Goal: Task Accomplishment & Management: Use online tool/utility

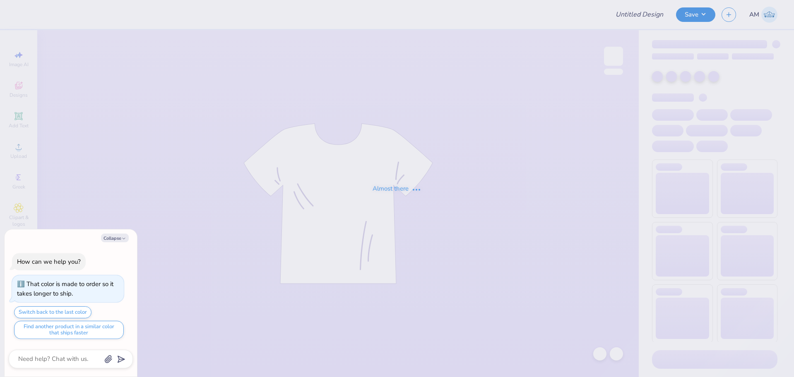
type input "Panhel 1"
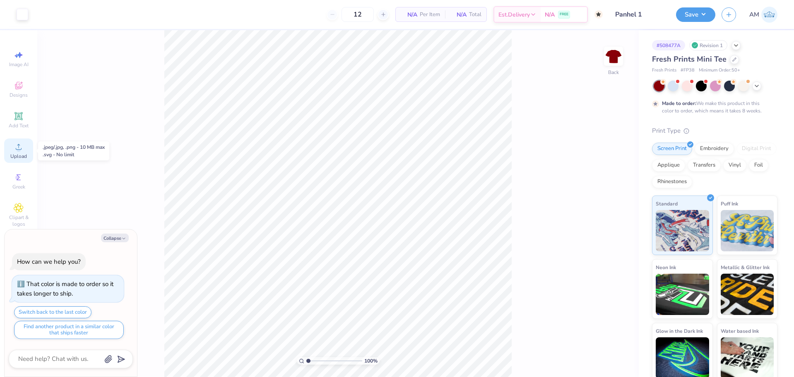
click at [20, 151] on circle at bounding box center [18, 149] width 5 height 5
click at [25, 123] on span "Add Text" at bounding box center [19, 126] width 20 height 7
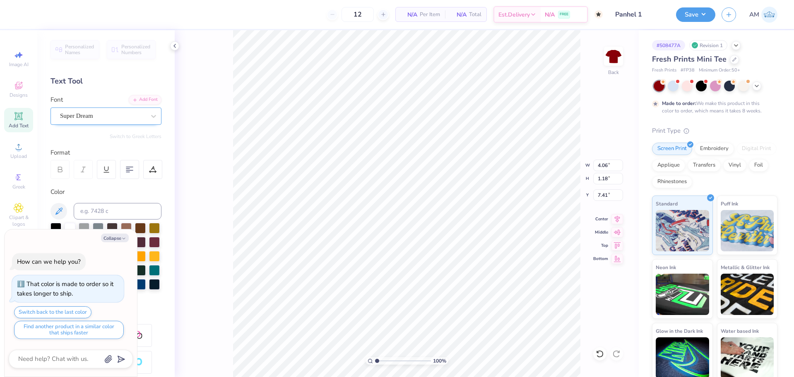
click at [137, 118] on div "Super Dream" at bounding box center [102, 116] width 87 height 13
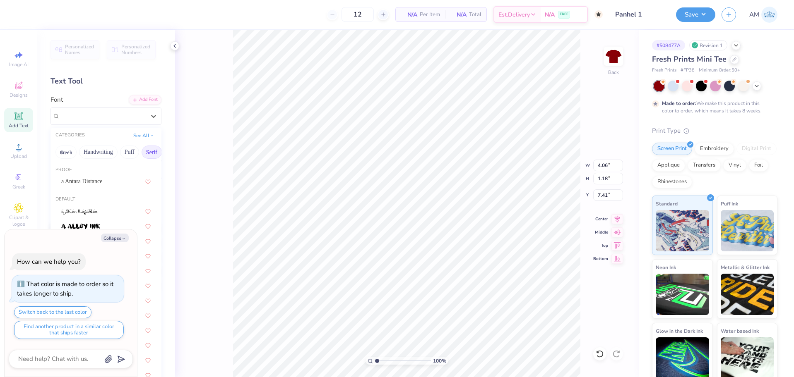
click at [148, 150] on button "Serif" at bounding box center [152, 152] width 20 height 13
click at [101, 183] on img at bounding box center [87, 182] width 52 height 6
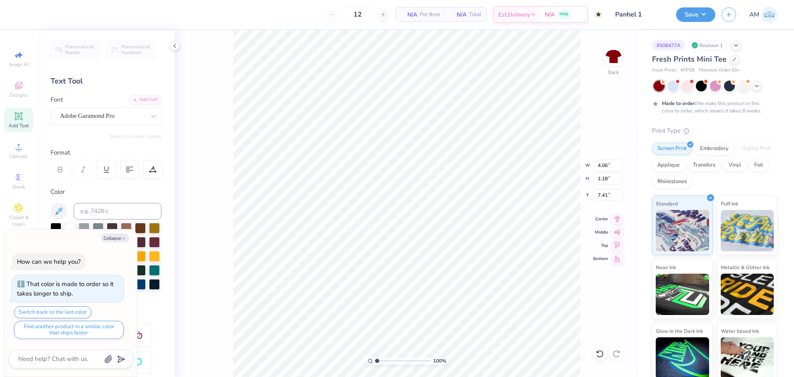
type textarea "x"
type input "4.25"
type input "1.17"
type input "7.42"
click at [120, 237] on button "Collapse" at bounding box center [115, 238] width 28 height 9
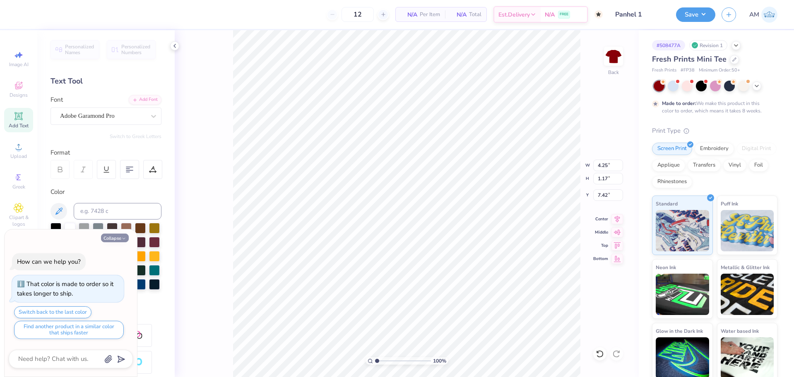
type textarea "x"
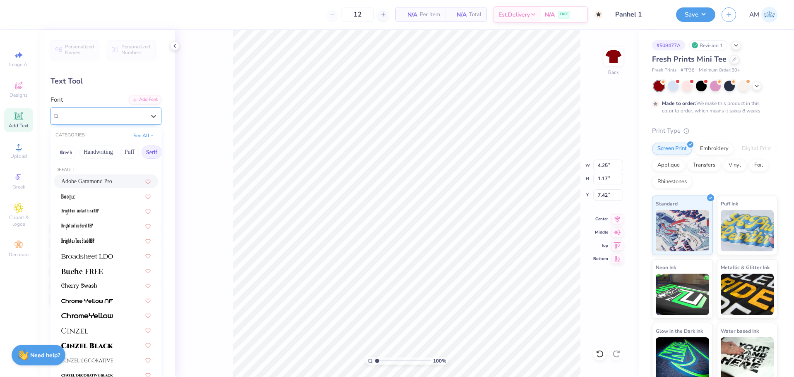
click at [133, 118] on div "Adobe Garamond Pro" at bounding box center [102, 116] width 87 height 13
click at [100, 257] on img at bounding box center [87, 257] width 52 height 6
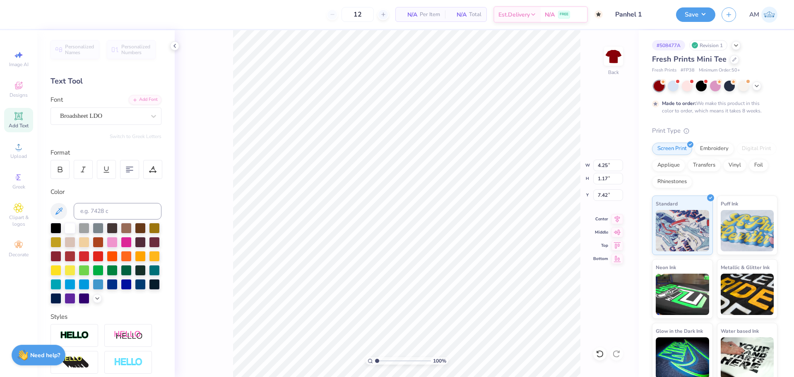
scroll to position [7, 2]
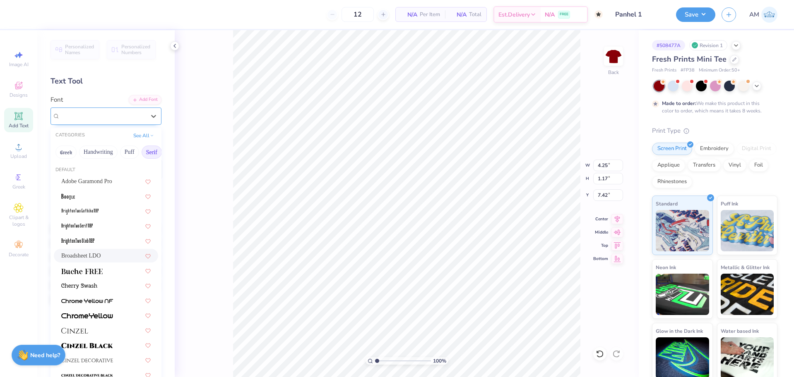
click at [128, 116] on div "Broadsheet LDO" at bounding box center [102, 116] width 87 height 13
click at [98, 271] on img at bounding box center [81, 272] width 41 height 6
click at [95, 117] on div "Buche FREE" at bounding box center [102, 116] width 87 height 13
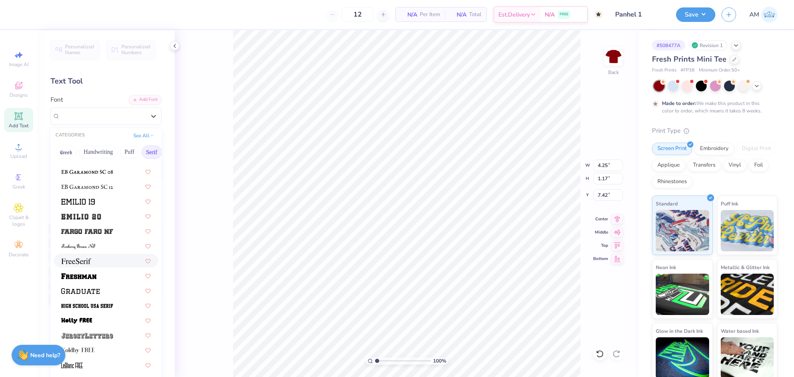
scroll to position [662, 0]
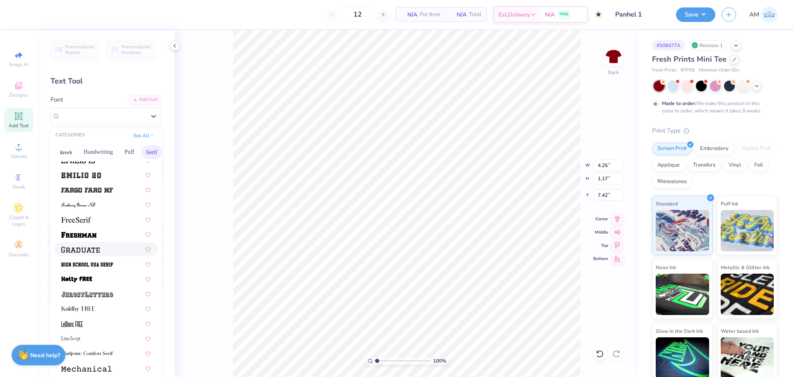
click at [92, 248] on img at bounding box center [80, 250] width 38 height 6
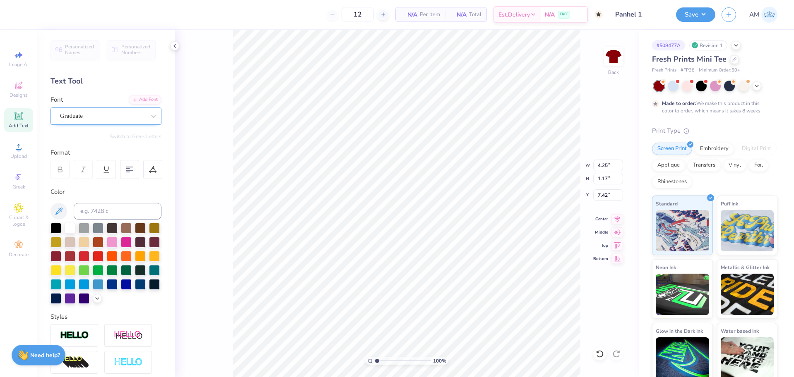
click at [120, 111] on div "Graduate" at bounding box center [102, 116] width 87 height 13
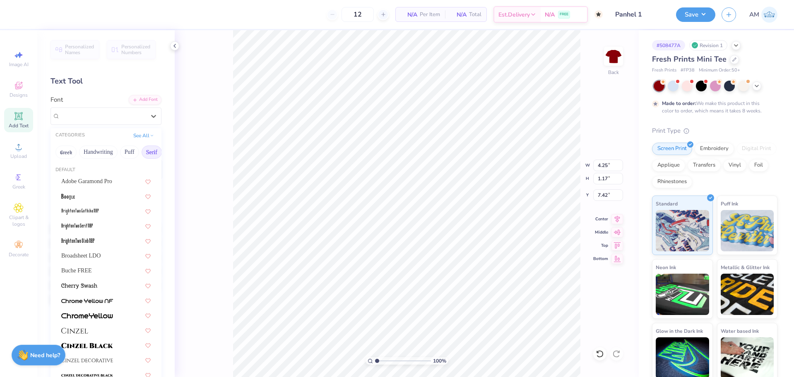
drag, startPoint x: 146, startPoint y: 153, endPoint x: 132, endPoint y: 143, distance: 16.6
click at [118, 156] on div "Greek Handwriting Puff Serif Bold Calligraphy Retro Sans Serif Minimal Fantasy …" at bounding box center [105, 152] width 111 height 18
click at [135, 136] on button "See All" at bounding box center [144, 135] width 26 height 8
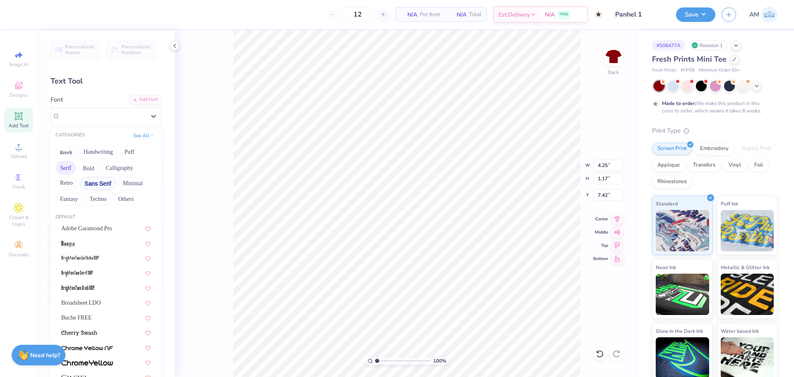
click at [101, 181] on button "Sans Serif" at bounding box center [98, 183] width 36 height 13
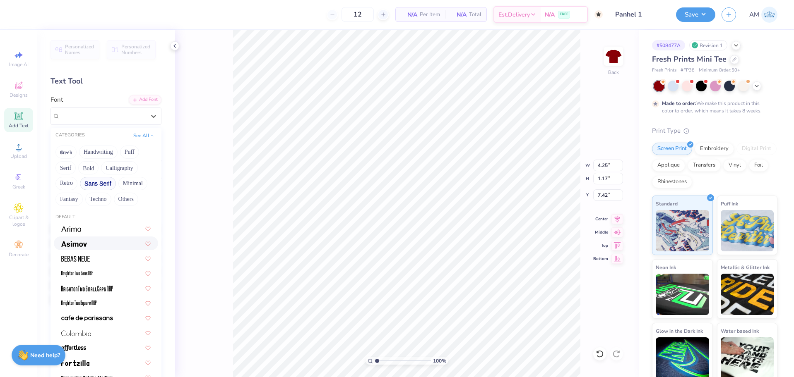
click at [89, 242] on div at bounding box center [105, 243] width 89 height 9
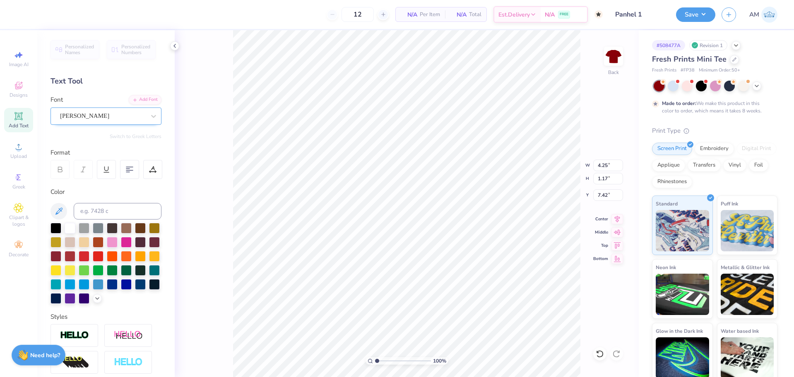
click at [130, 117] on div "Asimov" at bounding box center [102, 116] width 87 height 13
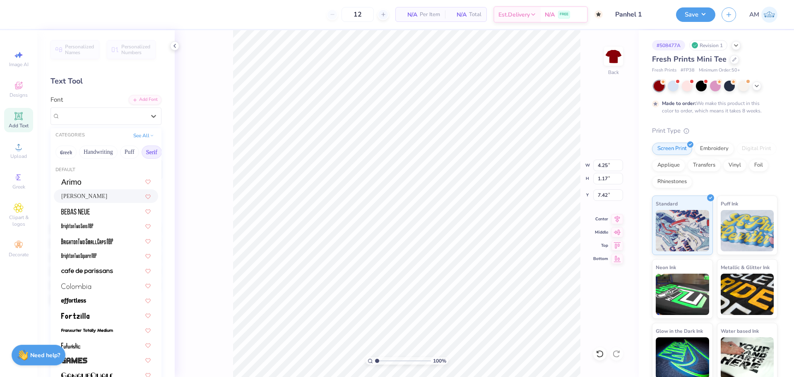
click at [149, 151] on button "Serif" at bounding box center [152, 152] width 20 height 13
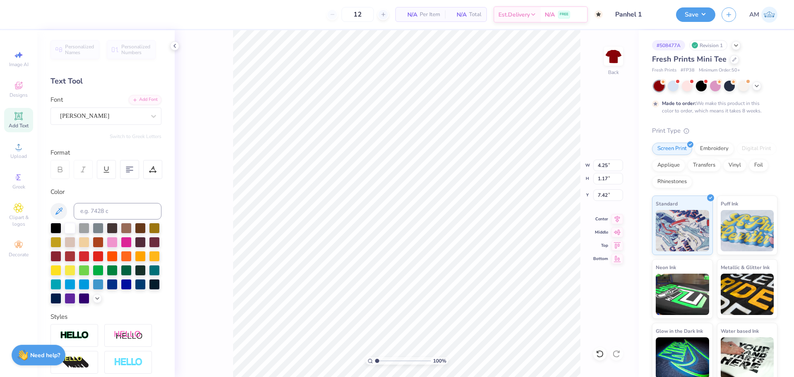
scroll to position [7, 2]
type textarea "EST. 1897"
click at [136, 115] on div "Asimov" at bounding box center [102, 116] width 87 height 13
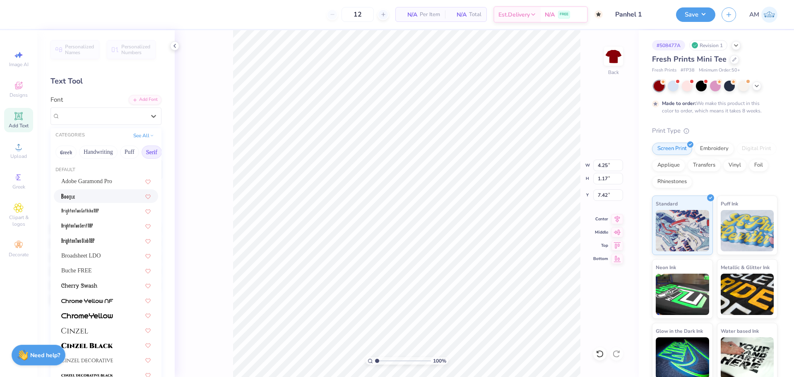
click at [84, 197] on div at bounding box center [105, 196] width 89 height 9
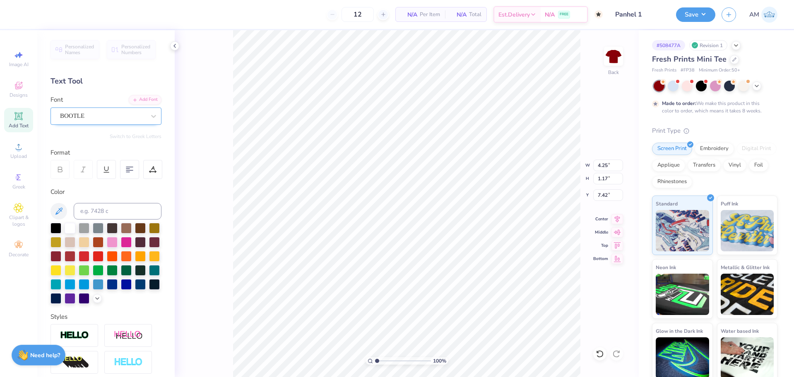
click at [127, 117] on div "BOOTLE" at bounding box center [102, 116] width 87 height 13
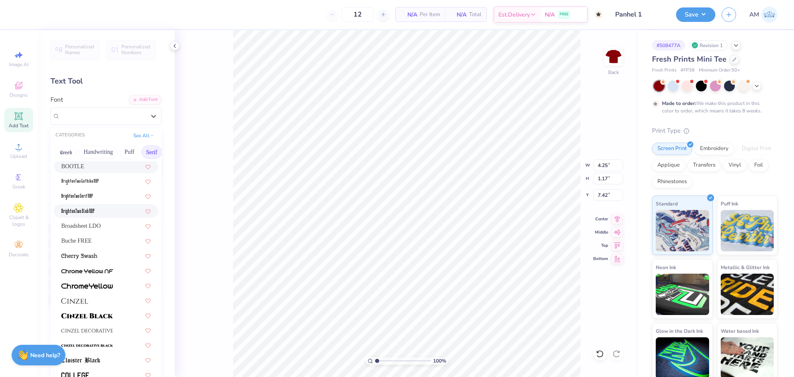
scroll to position [124, 0]
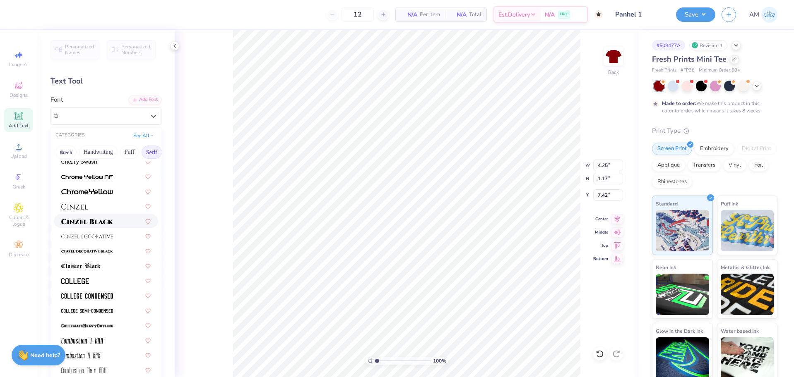
click at [97, 221] on img at bounding box center [87, 222] width 52 height 6
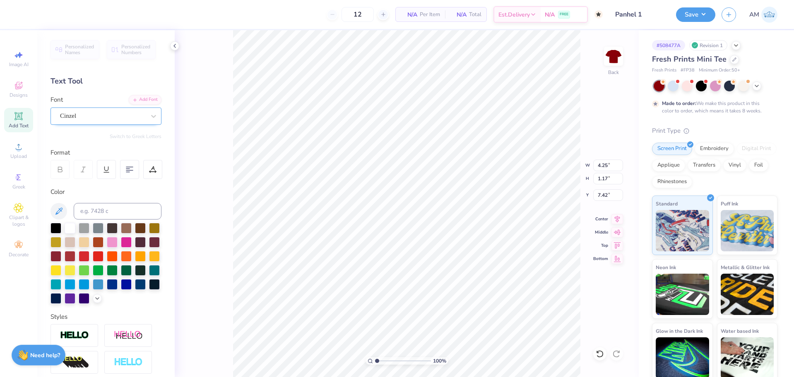
click at [96, 117] on div "Cinzel" at bounding box center [102, 116] width 87 height 13
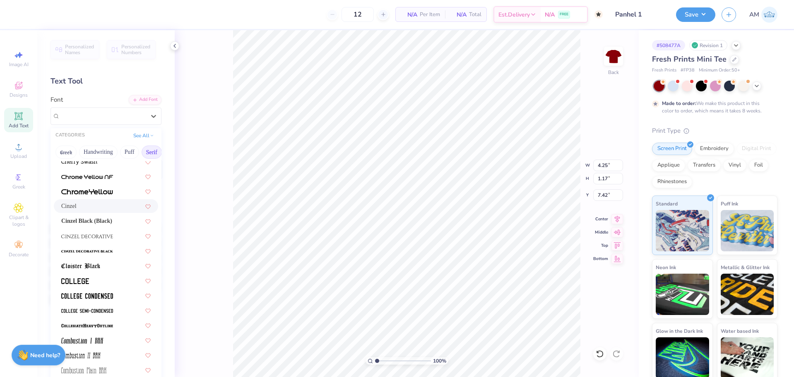
click at [96, 208] on div "Cinzel" at bounding box center [105, 206] width 89 height 9
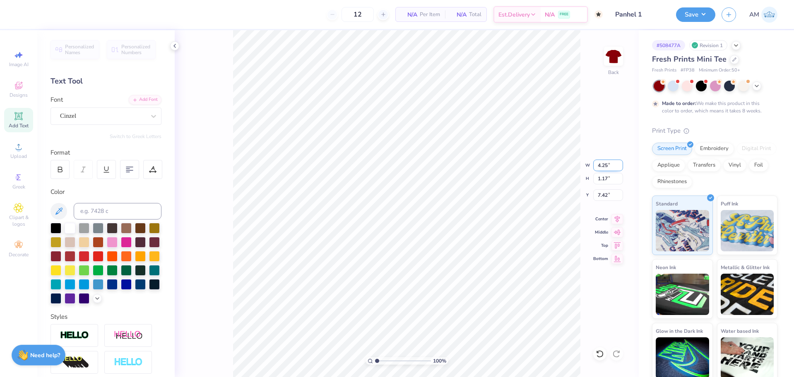
click at [602, 166] on input "4.25" at bounding box center [608, 166] width 30 height 12
type input "6.46"
type input "1.27"
type input "7.37"
type input "4.00"
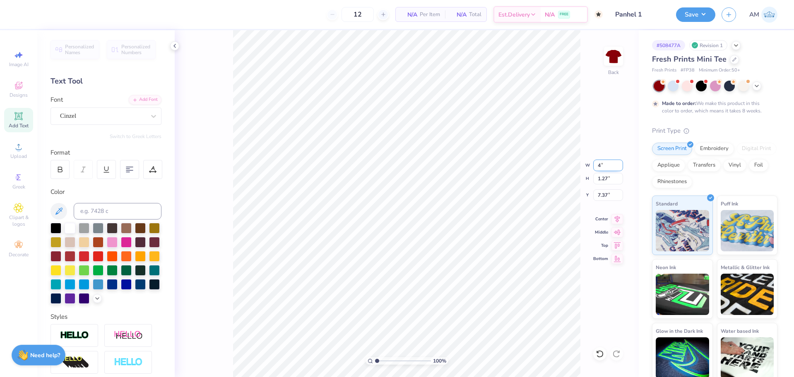
type input "0.79"
type input "4.66"
type input "6.80"
type input "1.14"
type input "3.00"
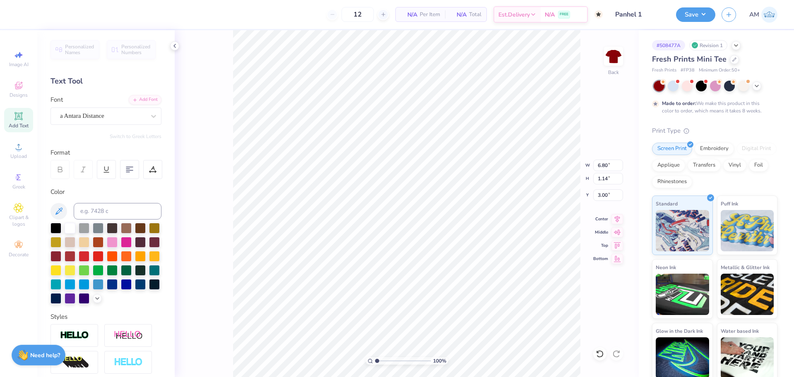
type input "4.00"
type input "0.79"
type input "4.66"
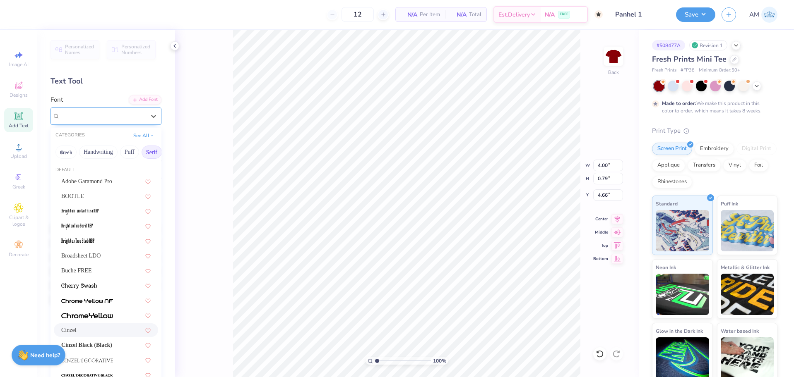
click at [117, 119] on div "Cinzel" at bounding box center [102, 116] width 87 height 13
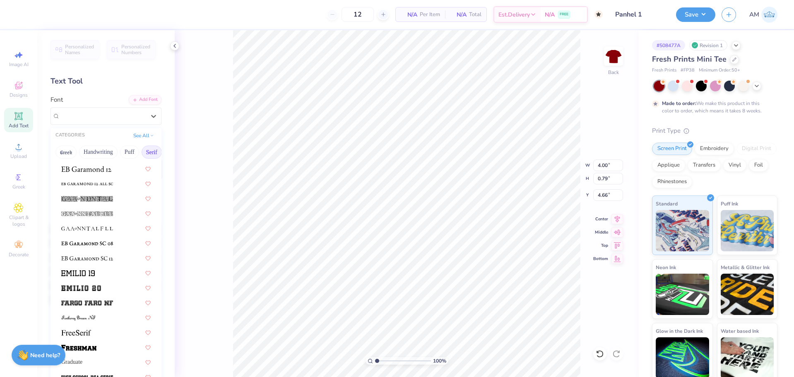
scroll to position [551, 0]
click at [94, 246] on div at bounding box center [106, 241] width 104 height 14
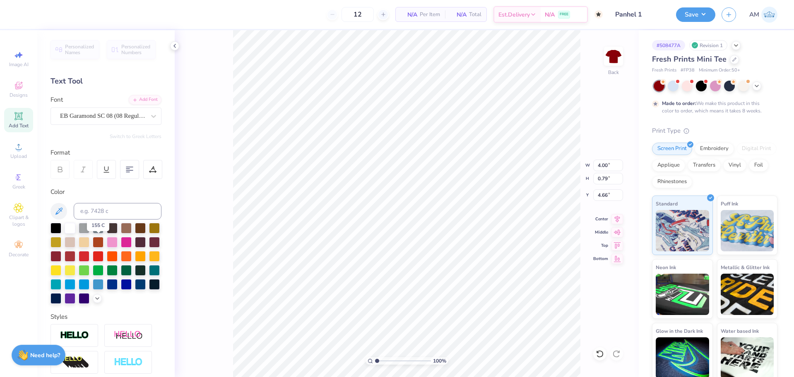
type input "3.66"
type input "0.86"
type input "4.62"
click at [103, 118] on div "EB Garamond SC 08 (08 Regular)" at bounding box center [102, 116] width 87 height 13
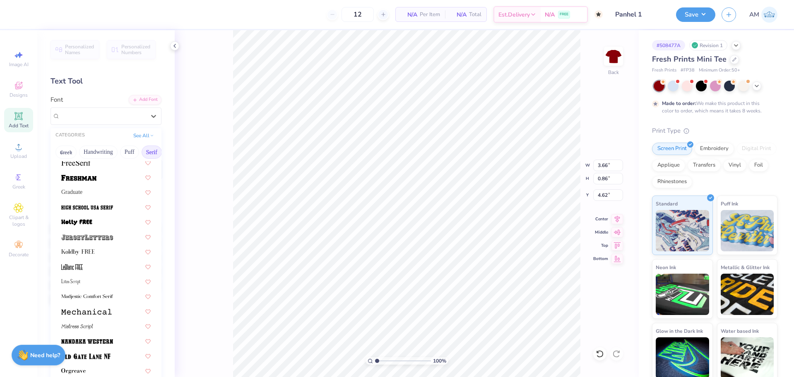
scroll to position [776, 0]
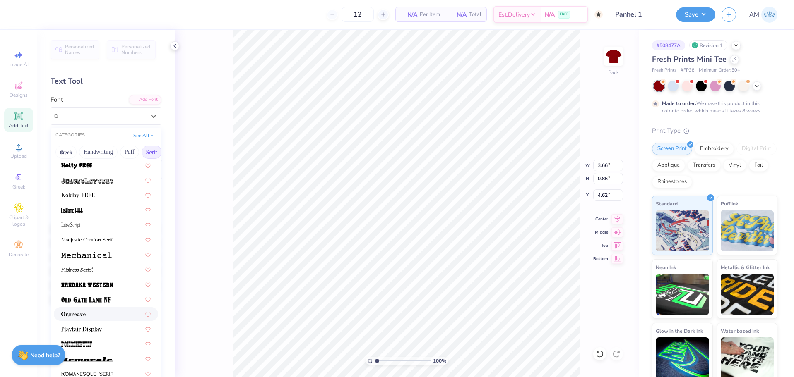
click at [89, 314] on div at bounding box center [105, 314] width 89 height 9
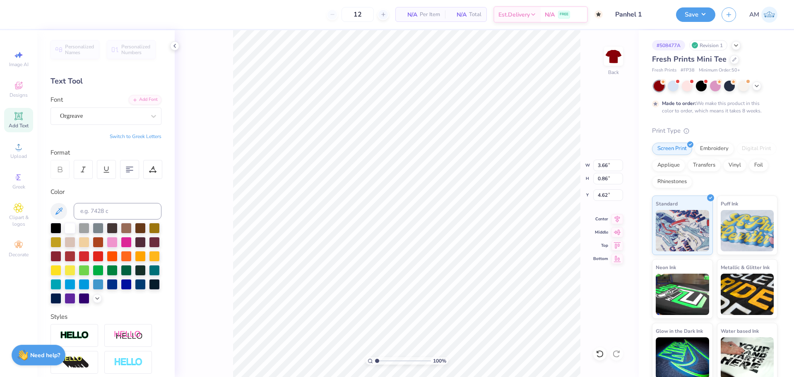
type input "4.43"
type input "0.71"
type input "4.70"
type input "3.62"
type input "0.58"
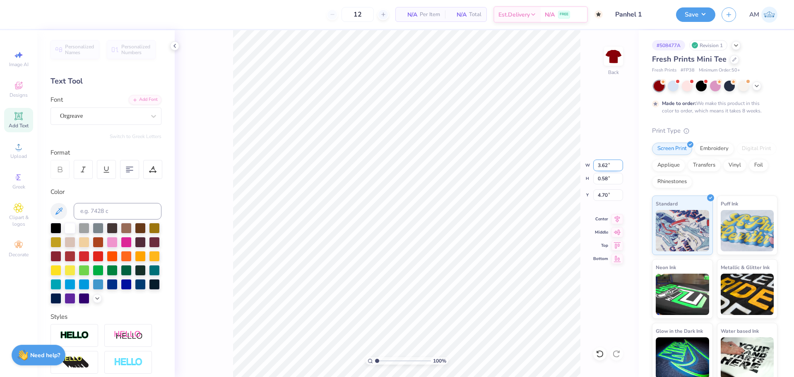
click at [606, 166] on input "3.62" at bounding box center [608, 166] width 30 height 12
type input "4.00"
type input "0.64"
click at [618, 216] on icon at bounding box center [617, 219] width 12 height 10
click at [601, 196] on input "4.67" at bounding box center [608, 196] width 30 height 12
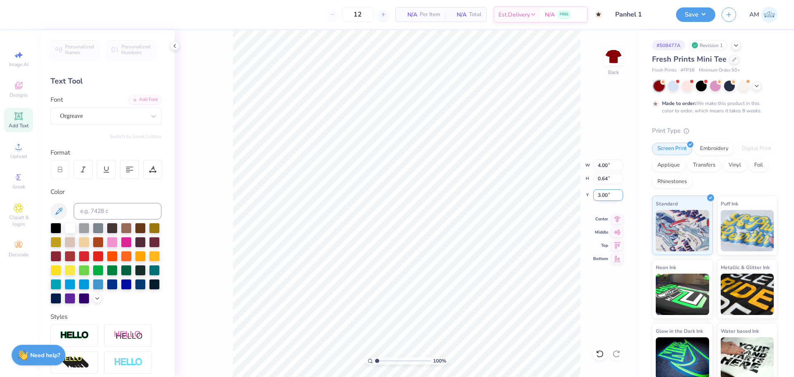
click at [603, 196] on input "3.00" at bounding box center [608, 196] width 30 height 12
click at [603, 196] on input "3.50" at bounding box center [608, 196] width 30 height 12
type input "4.50"
type textarea "E S T. 1 8 9 7"
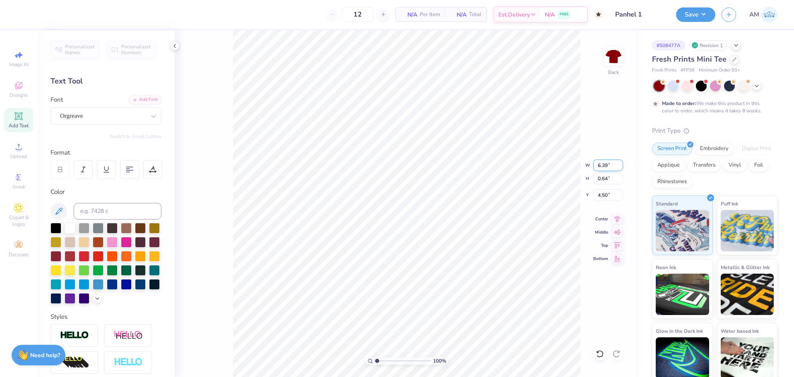
click at [601, 166] on input "6.39" at bounding box center [608, 166] width 30 height 12
type input "4.50"
type input "0.45"
type input "4.44"
type input "4.28"
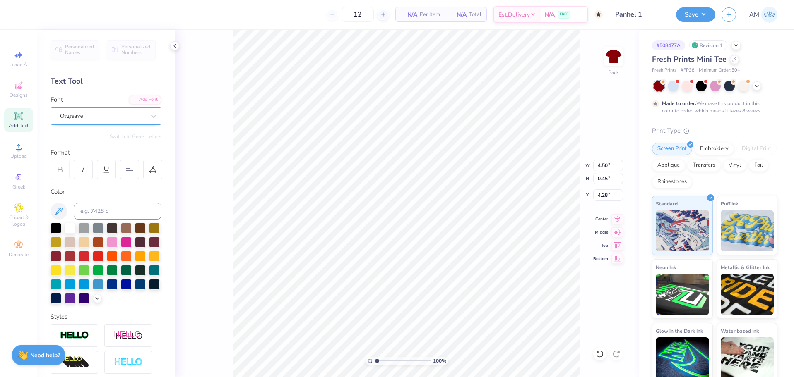
click at [115, 111] on div at bounding box center [102, 116] width 85 height 11
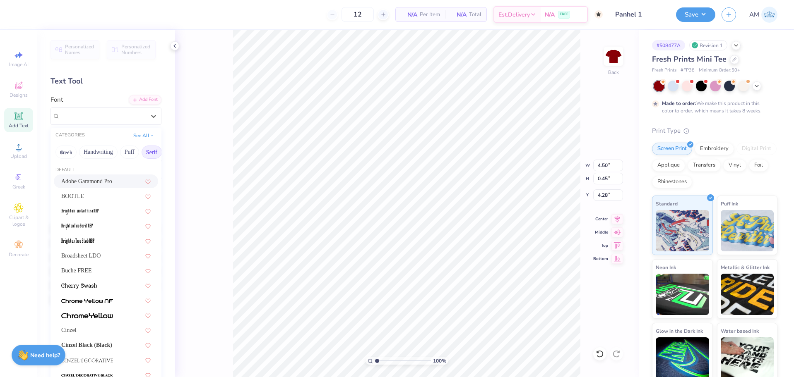
click at [96, 179] on span "Adobe Garamond Pro" at bounding box center [86, 181] width 51 height 9
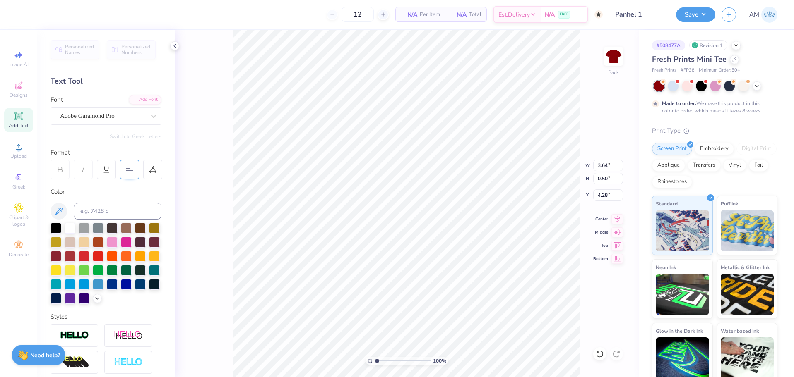
type input "3.64"
type input "0.50"
type input "4.25"
click at [612, 219] on icon at bounding box center [617, 218] width 12 height 10
click at [604, 166] on input "3.64" at bounding box center [608, 166] width 30 height 12
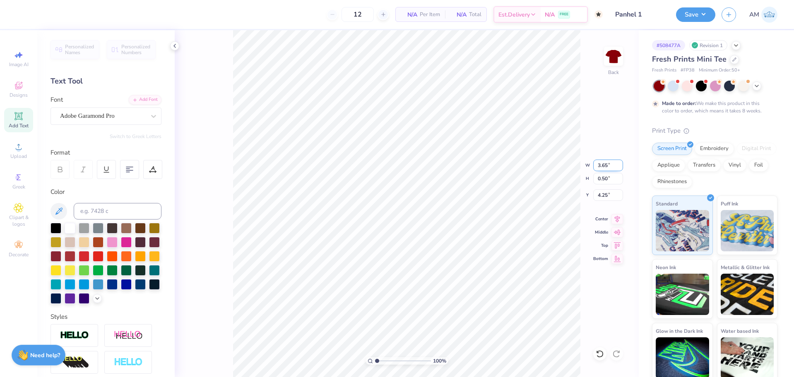
type input "3.65"
click at [173, 48] on icon at bounding box center [174, 46] width 7 height 7
click at [113, 115] on div "Adobe Garamond Pro" at bounding box center [102, 116] width 87 height 13
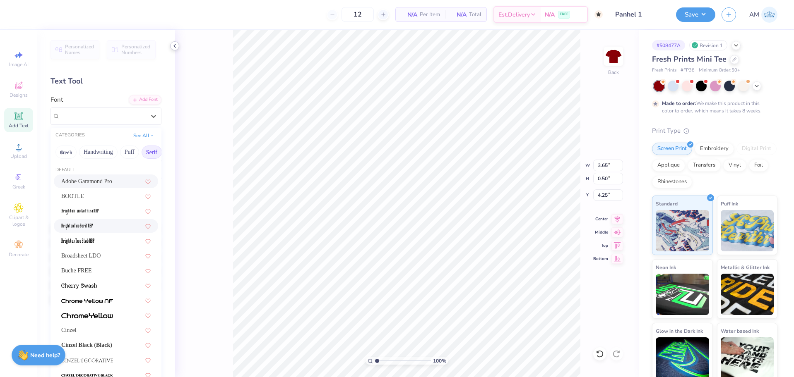
click at [174, 47] on icon at bounding box center [174, 46] width 7 height 7
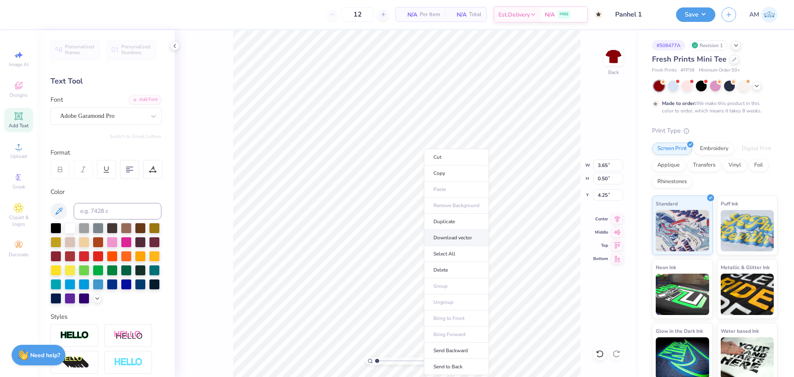
click at [454, 235] on li "Download vector" at bounding box center [456, 238] width 65 height 16
click at [603, 167] on input "3.65" at bounding box center [608, 166] width 30 height 12
type input "4.00"
type input "0.55"
click at [601, 197] on input "4.23" at bounding box center [608, 196] width 30 height 12
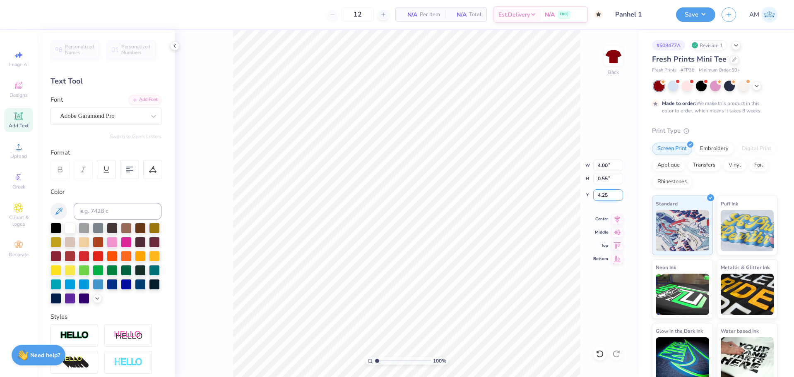
type input "4.25"
click at [177, 47] on icon at bounding box center [174, 46] width 7 height 7
click at [602, 166] on input "6.80" at bounding box center [608, 166] width 30 height 12
type input "7.00"
type input "1.17"
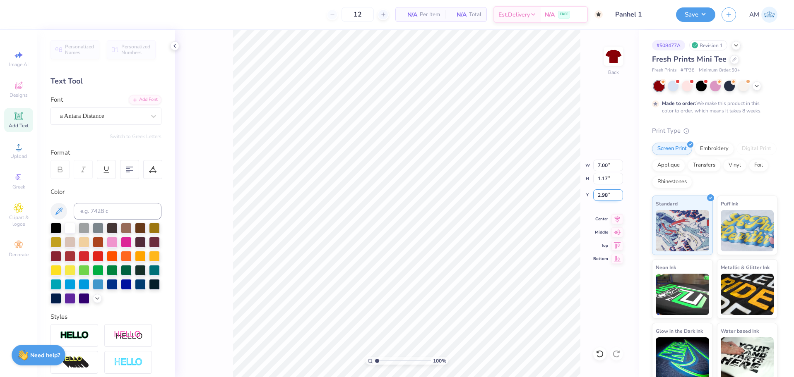
click at [598, 196] on input "2.98" at bounding box center [608, 196] width 30 height 12
type input "3.00"
click at [173, 46] on icon at bounding box center [174, 46] width 7 height 7
click at [428, 286] on li "Group" at bounding box center [439, 287] width 65 height 16
click at [174, 47] on icon at bounding box center [174, 46] width 7 height 7
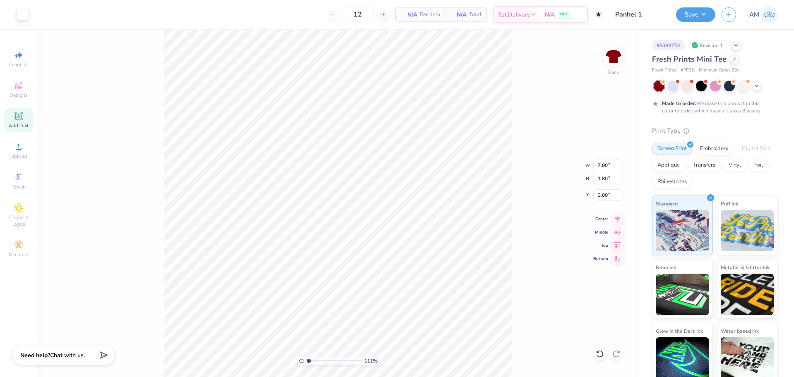
type input "1.04"
click at [308, 362] on input "range" at bounding box center [334, 361] width 56 height 7
click at [377, 302] on li "Ungroup" at bounding box center [391, 303] width 65 height 16
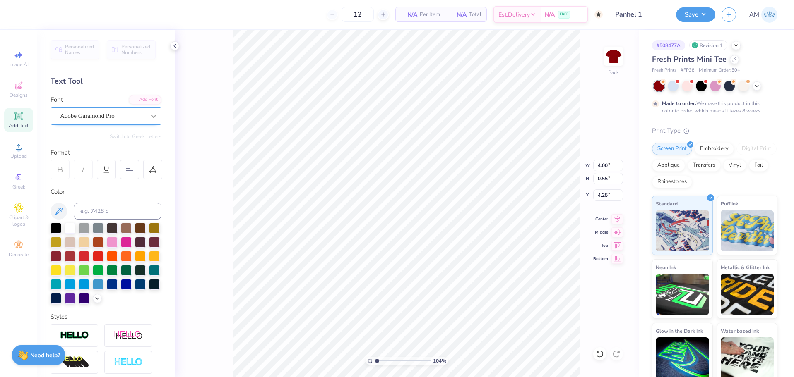
click at [149, 114] on icon at bounding box center [153, 116] width 8 height 8
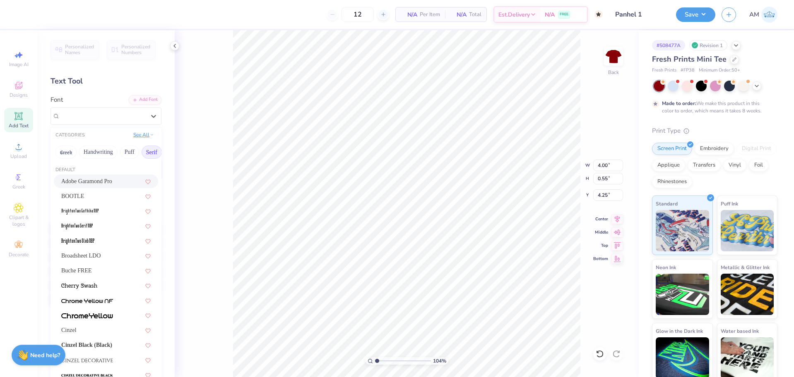
click at [139, 135] on button "See All" at bounding box center [144, 135] width 26 height 8
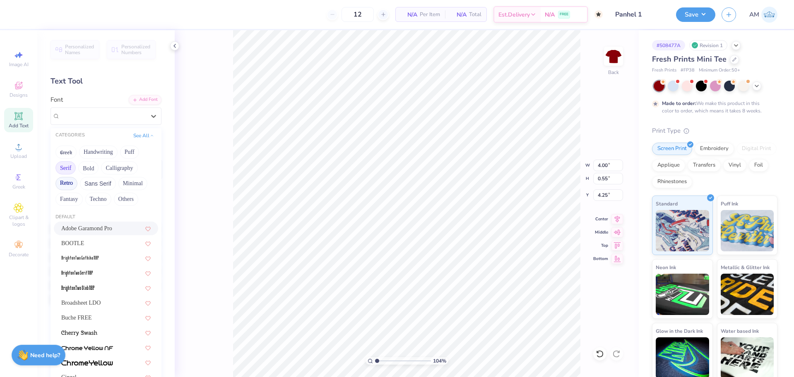
click at [75, 187] on button "Retro" at bounding box center [66, 183] width 22 height 13
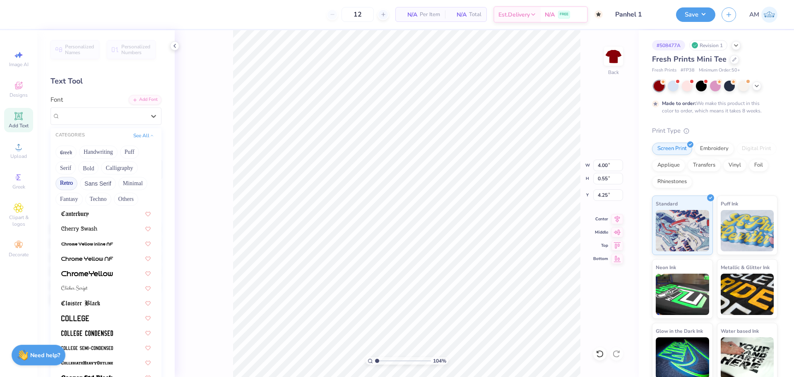
scroll to position [290, 0]
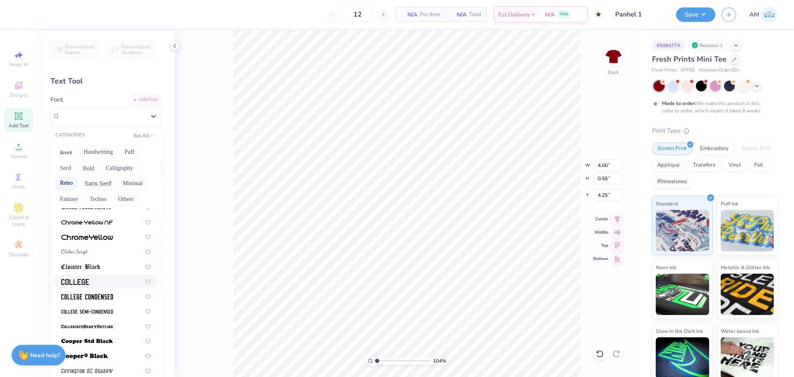
click at [88, 282] on img at bounding box center [75, 282] width 28 height 6
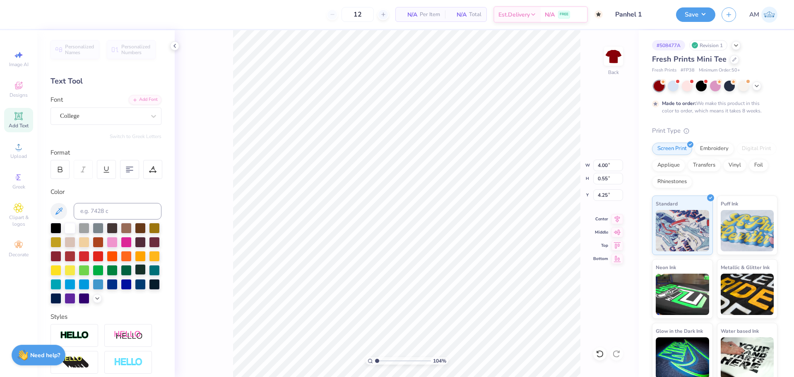
type input "4.64"
type input "0.50"
type input "4.28"
click at [601, 351] on icon at bounding box center [600, 354] width 8 height 8
click at [146, 114] on div at bounding box center [153, 116] width 15 height 15
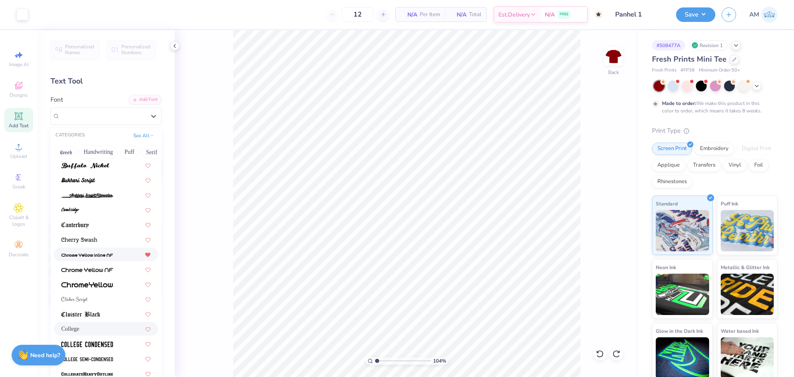
scroll to position [207, 0]
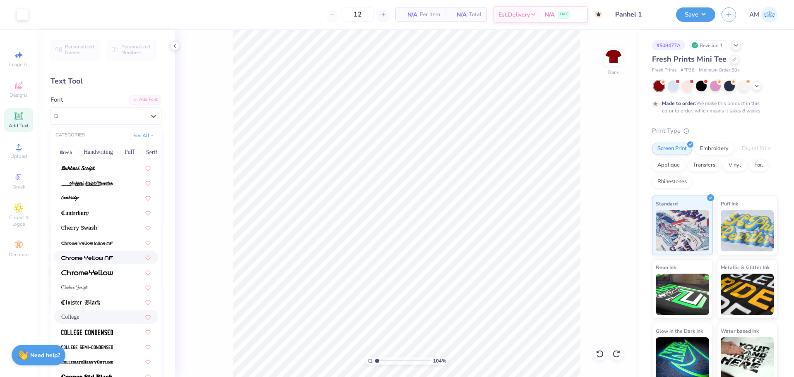
click at [111, 262] on span at bounding box center [87, 257] width 52 height 9
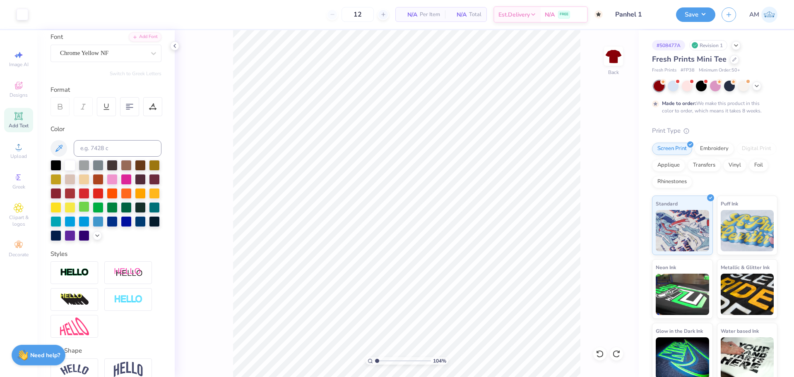
scroll to position [0, 0]
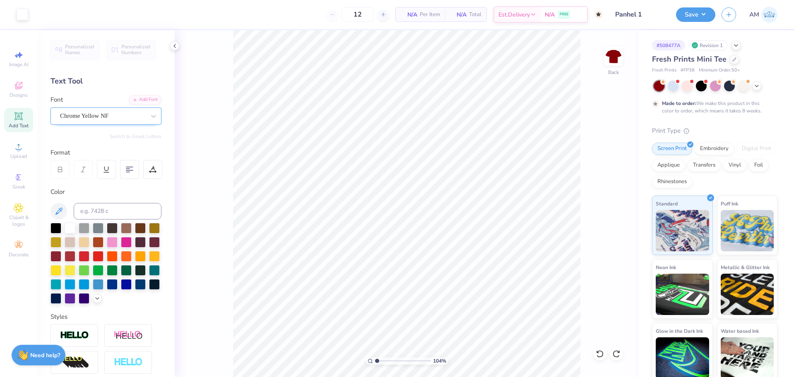
click at [122, 117] on div "Chrome Yellow NF" at bounding box center [102, 116] width 87 height 13
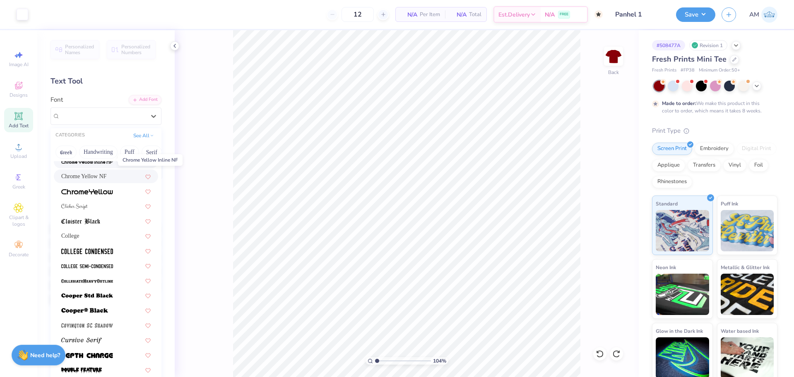
scroll to position [290, 0]
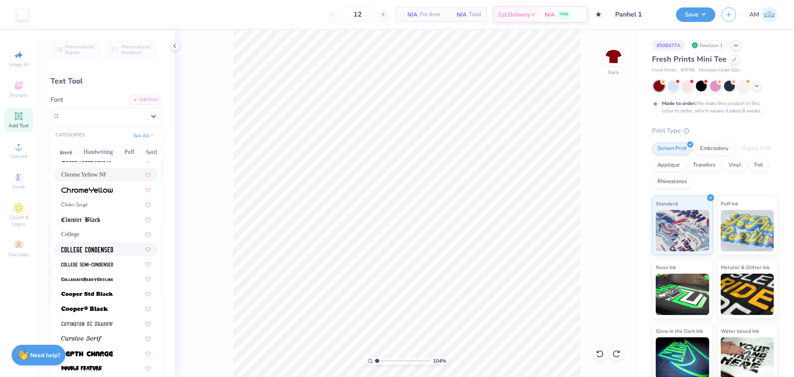
click at [99, 253] on span at bounding box center [87, 249] width 52 height 9
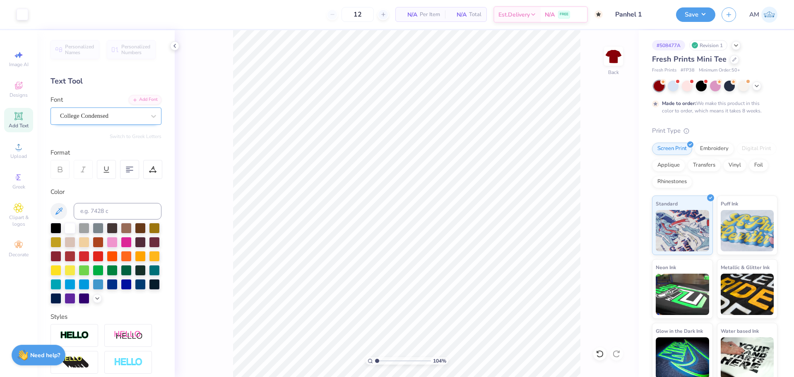
click at [96, 116] on div "College Condensed" at bounding box center [102, 116] width 87 height 13
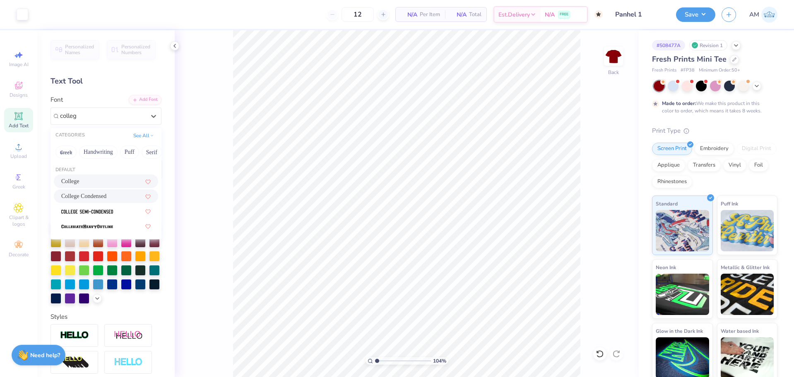
click at [94, 183] on div "College" at bounding box center [105, 181] width 89 height 9
type input "colleg"
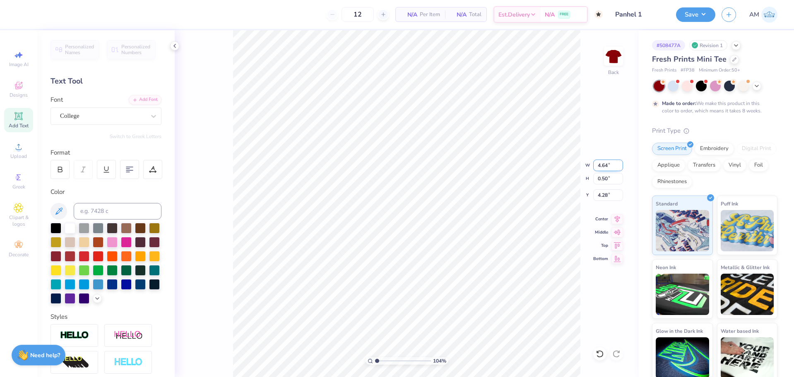
click at [602, 167] on input "4.64" at bounding box center [608, 166] width 30 height 12
type input "4.50"
type input "0.48"
click at [606, 194] on input "4.28" at bounding box center [608, 196] width 30 height 12
type input "4.25"
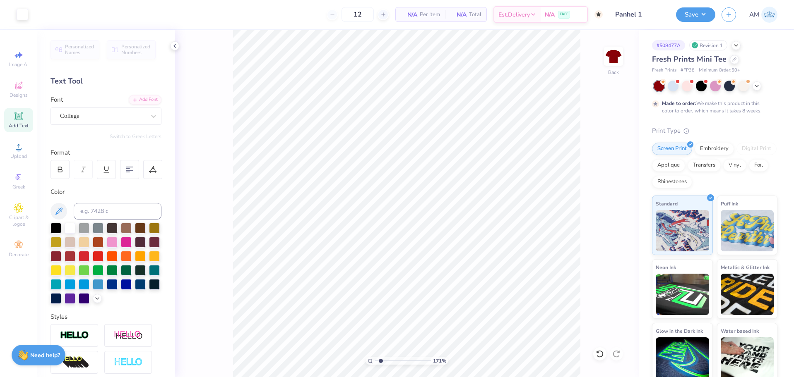
type input "1.71"
click at [381, 360] on input "range" at bounding box center [403, 361] width 56 height 7
click at [605, 197] on input "4.25" at bounding box center [608, 196] width 30 height 12
type input "4.30"
click at [615, 219] on icon at bounding box center [617, 218] width 12 height 10
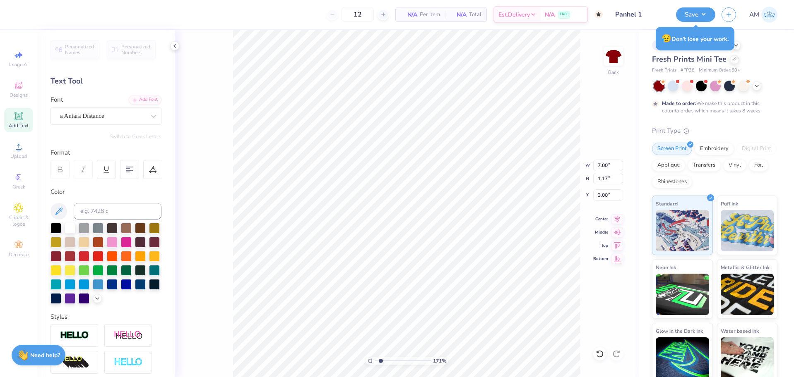
type input "4.50"
type input "0.48"
type input "4.30"
click at [616, 219] on icon at bounding box center [617, 218] width 5 height 7
type input "1.34"
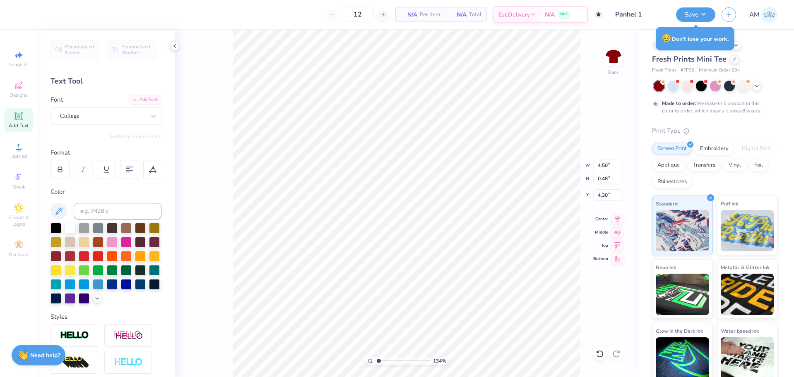
click at [379, 362] on input "range" at bounding box center [403, 361] width 56 height 7
click at [177, 45] on icon at bounding box center [174, 46] width 7 height 7
click at [599, 164] on input "4.50" at bounding box center [608, 166] width 30 height 12
type input "4.25"
type input "0.45"
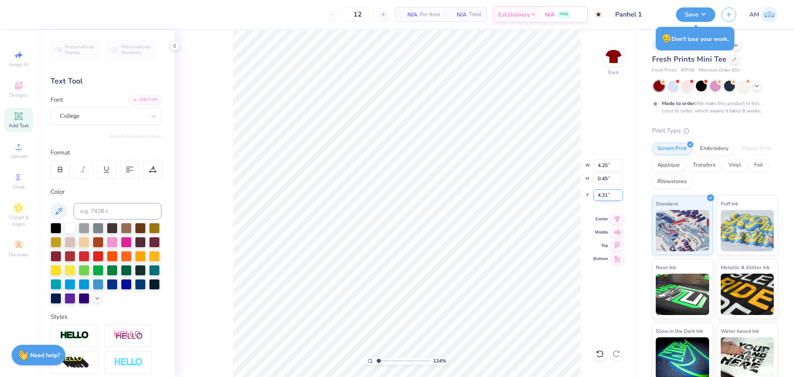
click at [606, 195] on input "4.31" at bounding box center [608, 196] width 30 height 12
type input "4.25"
click at [621, 133] on div "134 % Back W 4.25 4.25 " H 0.45 0.45 " Y 4.25 4.25 " Center Middle Top Bottom" at bounding box center [407, 203] width 464 height 347
drag, startPoint x: 377, startPoint y: 360, endPoint x: 362, endPoint y: 362, distance: 15.4
click at [375, 362] on input "range" at bounding box center [403, 361] width 56 height 7
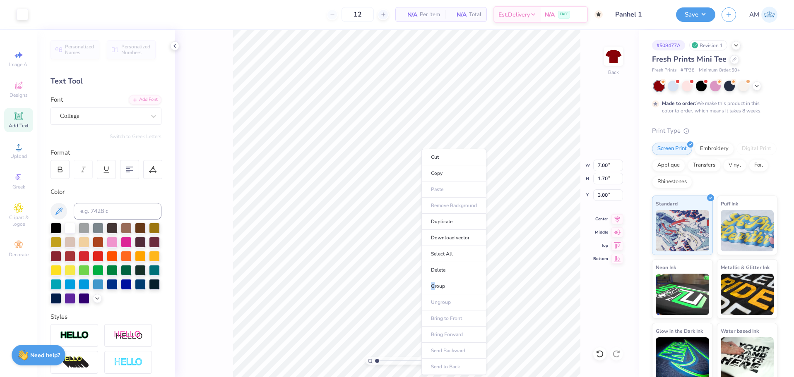
drag, startPoint x: 433, startPoint y: 284, endPoint x: 169, endPoint y: 63, distance: 344.0
click at [433, 284] on li "Group" at bounding box center [453, 287] width 65 height 16
click at [175, 47] on icon at bounding box center [174, 46] width 7 height 7
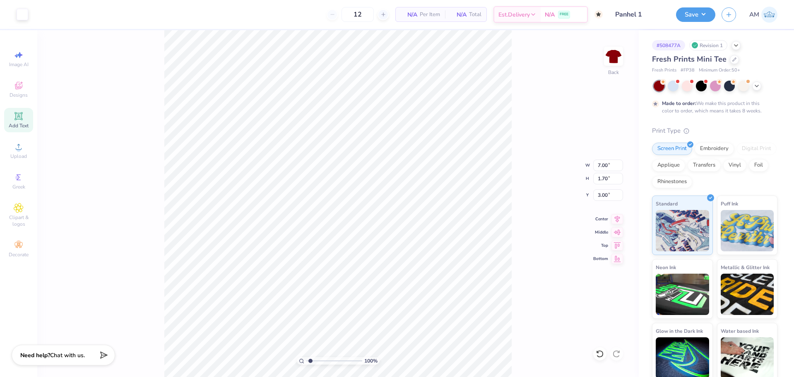
click at [310, 360] on input "range" at bounding box center [334, 361] width 56 height 7
drag, startPoint x: 310, startPoint y: 360, endPoint x: 314, endPoint y: 358, distance: 4.8
type input "1.86"
click at [313, 360] on input "range" at bounding box center [334, 361] width 56 height 7
click at [427, 300] on li "Ungroup" at bounding box center [441, 303] width 65 height 16
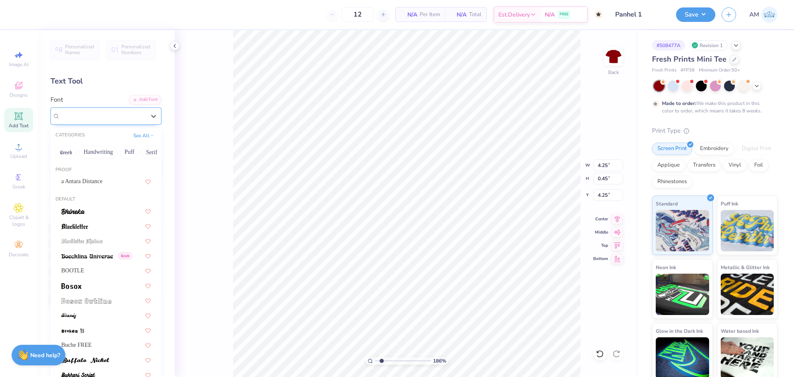
click at [121, 118] on div "College" at bounding box center [102, 116] width 87 height 13
click at [137, 136] on button "See All" at bounding box center [144, 135] width 26 height 8
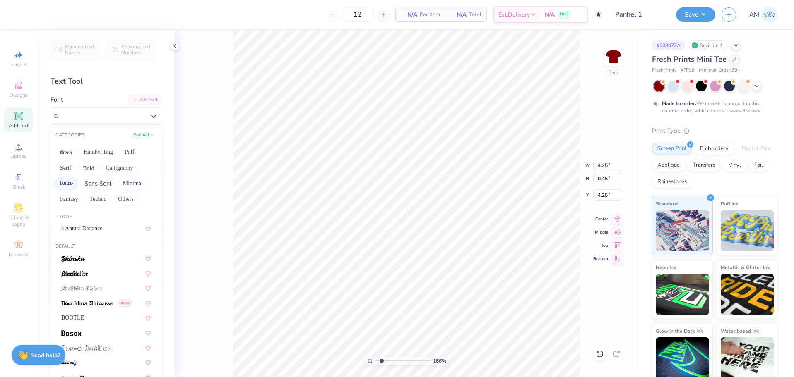
click at [138, 136] on button "See All" at bounding box center [144, 135] width 26 height 8
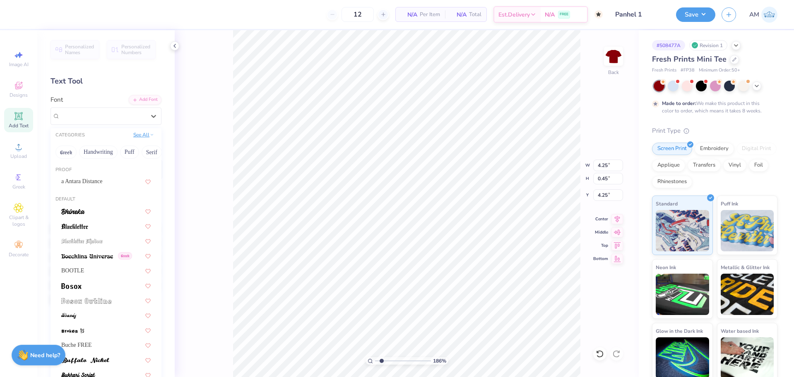
click at [138, 136] on button "See All" at bounding box center [144, 135] width 26 height 8
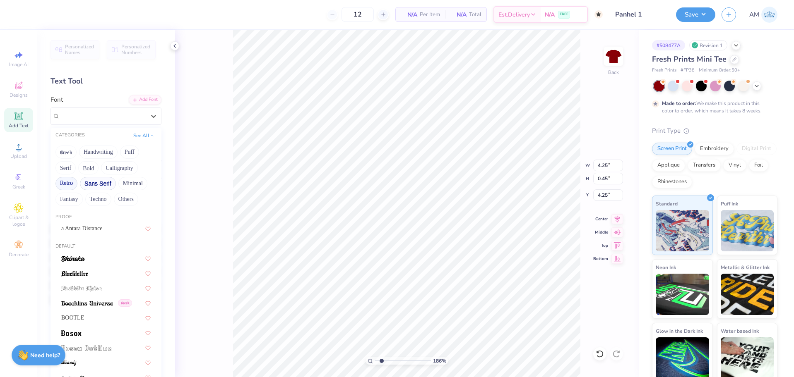
click at [99, 181] on button "Sans Serif" at bounding box center [98, 183] width 36 height 13
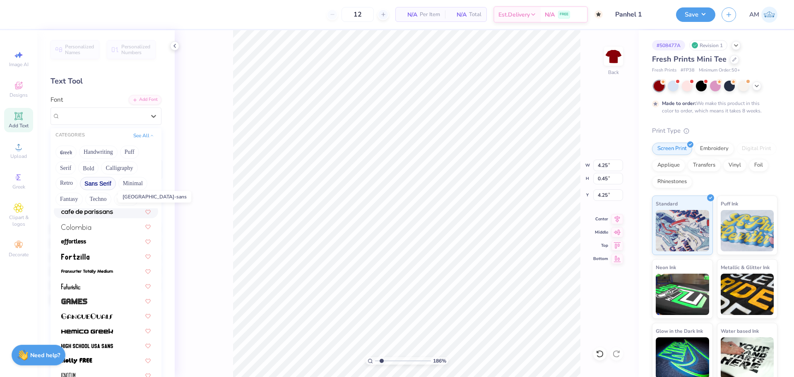
scroll to position [124, 0]
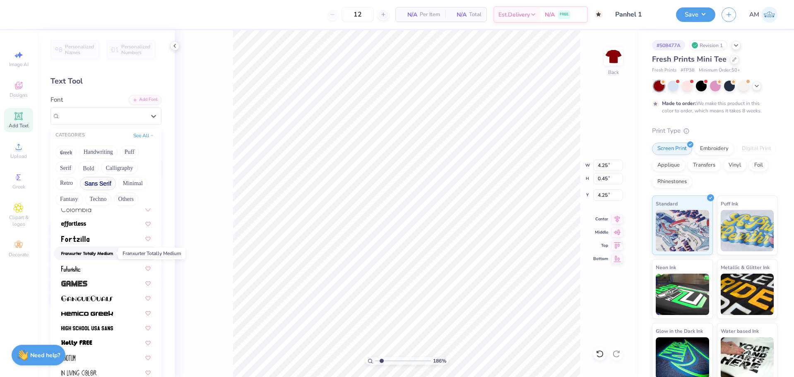
click at [84, 252] on img at bounding box center [87, 254] width 52 height 6
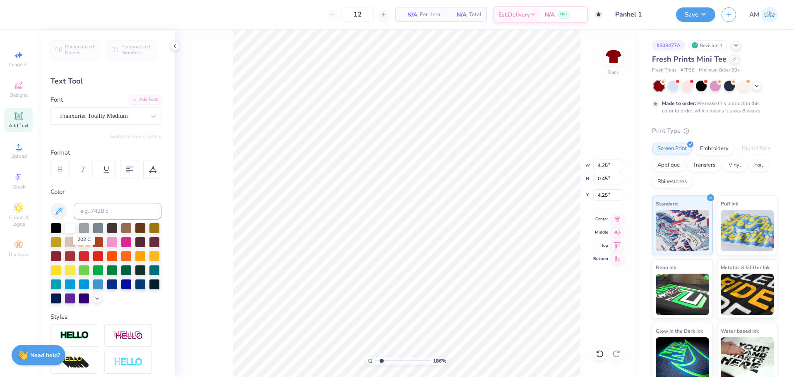
type input "3.15"
type input "0.39"
type input "4.28"
click at [146, 115] on div at bounding box center [153, 116] width 15 height 15
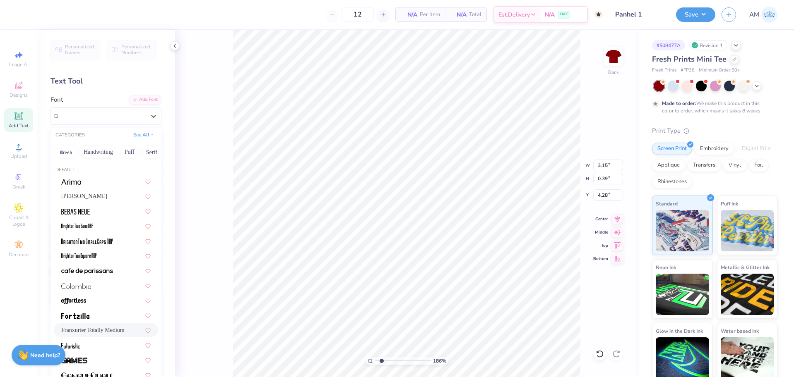
click at [140, 138] on button "See All" at bounding box center [144, 135] width 26 height 8
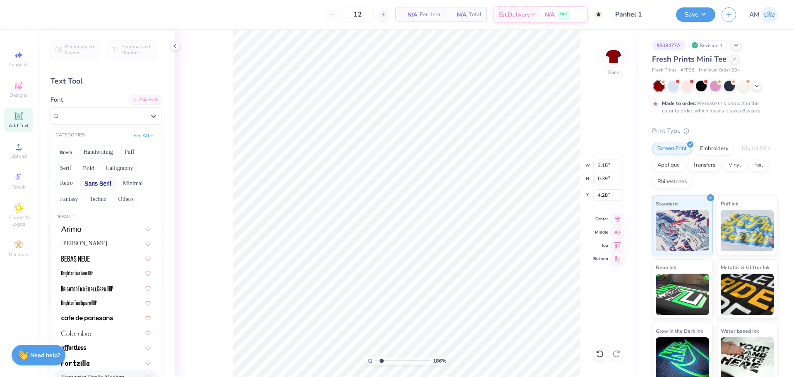
click at [99, 186] on button "Sans Serif" at bounding box center [98, 183] width 36 height 13
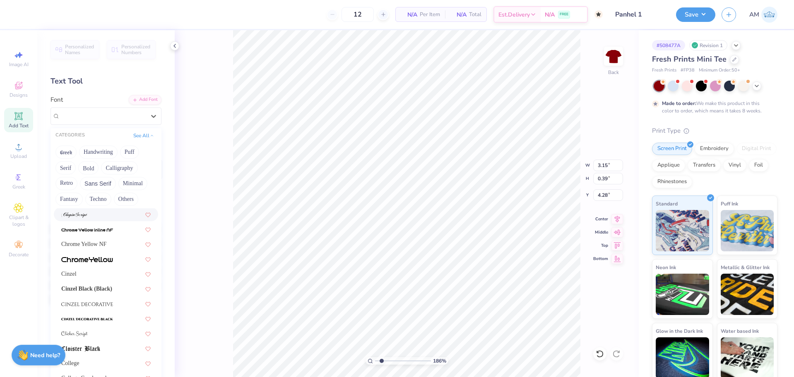
scroll to position [952, 0]
click at [95, 183] on button "Sans Serif" at bounding box center [98, 183] width 36 height 13
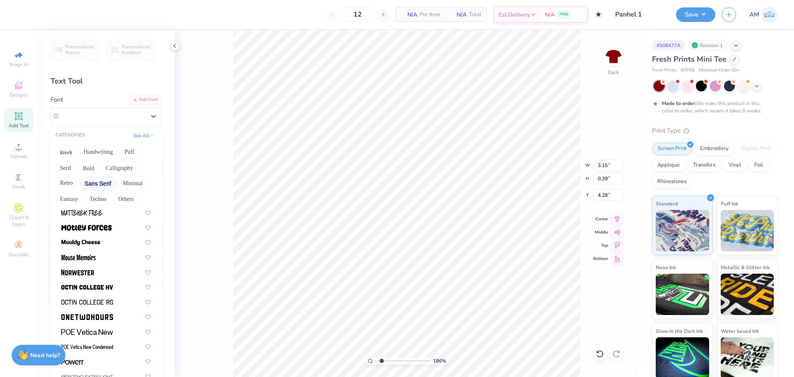
scroll to position [704, 0]
click at [97, 301] on img at bounding box center [87, 301] width 52 height 6
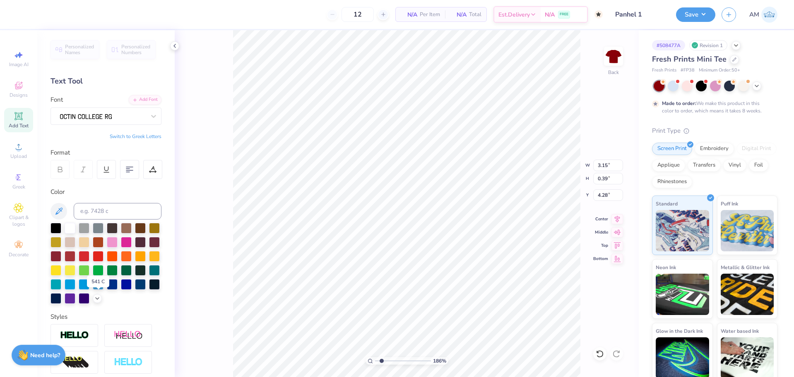
type input "3.74"
type input "0.46"
type input "4.24"
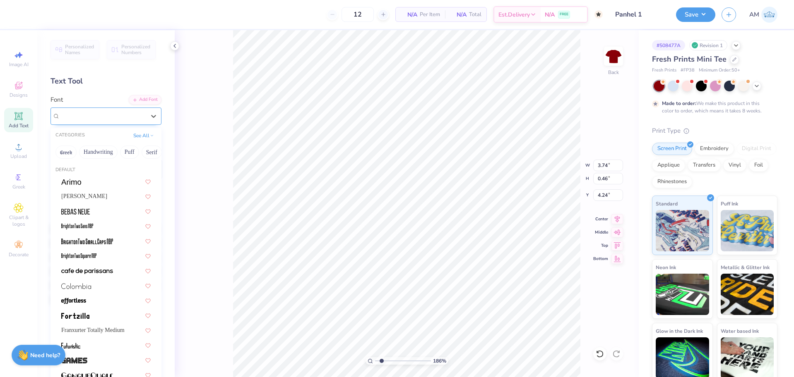
click at [106, 119] on div at bounding box center [102, 116] width 87 height 13
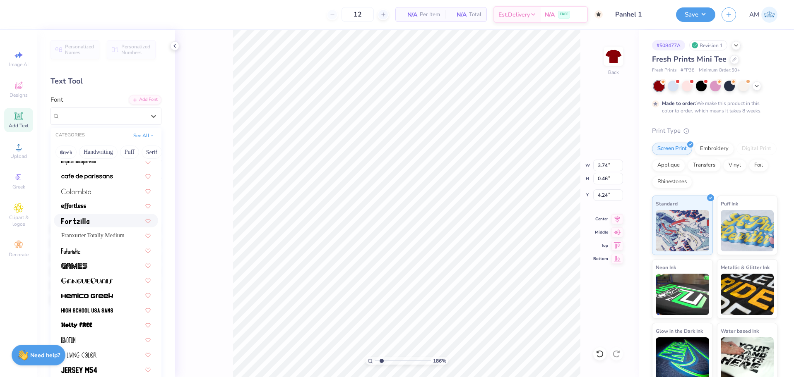
scroll to position [248, 0]
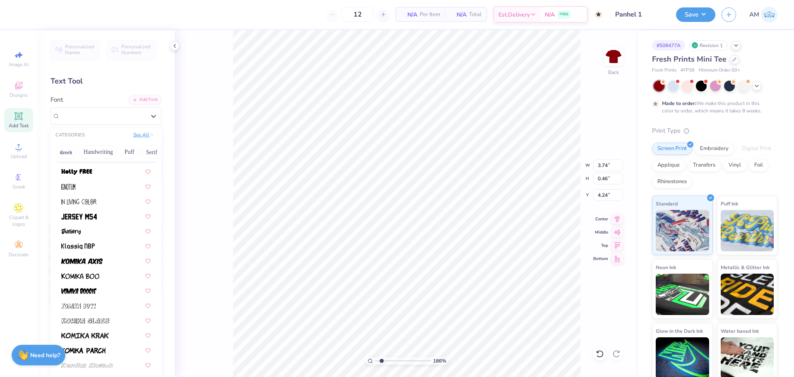
click at [135, 137] on button "See All" at bounding box center [144, 135] width 26 height 8
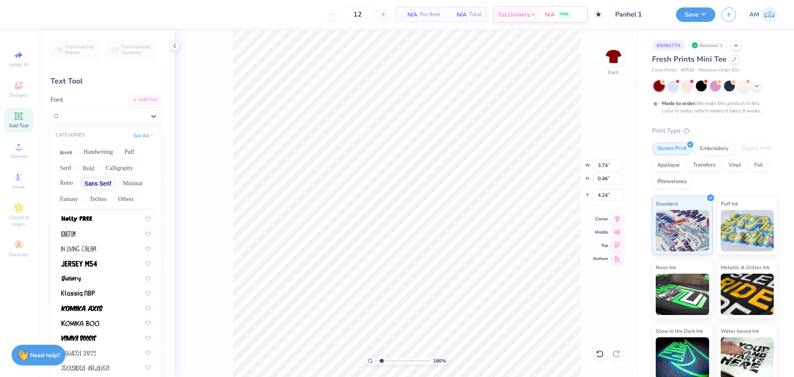
click at [106, 186] on button "Sans Serif" at bounding box center [98, 183] width 36 height 13
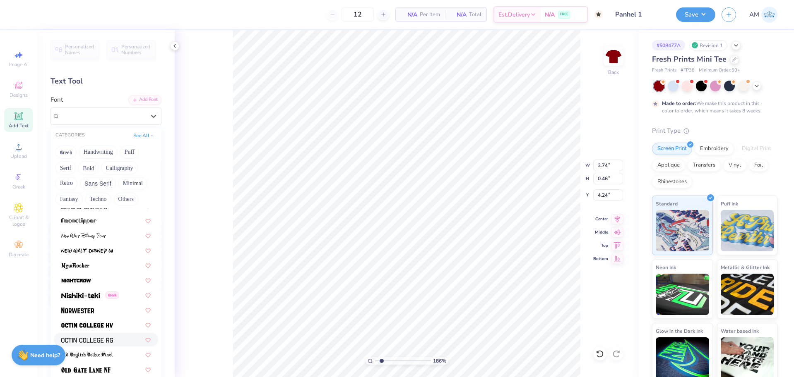
scroll to position [3195, 0]
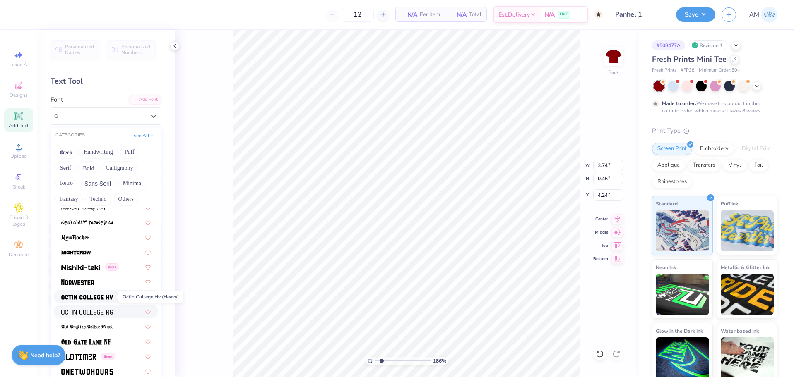
click at [103, 298] on img at bounding box center [87, 298] width 52 height 6
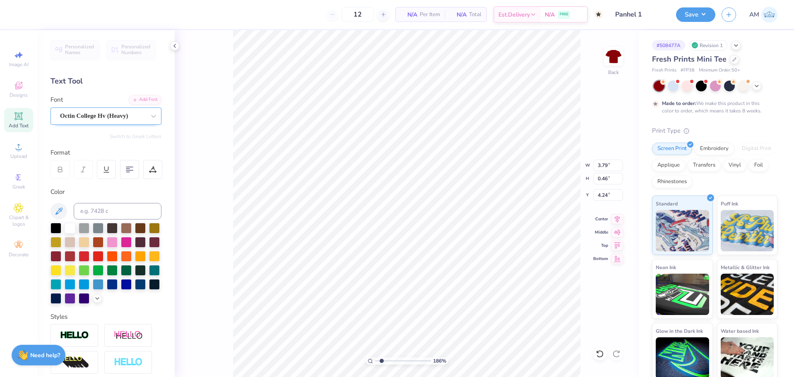
click at [114, 115] on div "Octin College Hv (Heavy)" at bounding box center [102, 116] width 87 height 13
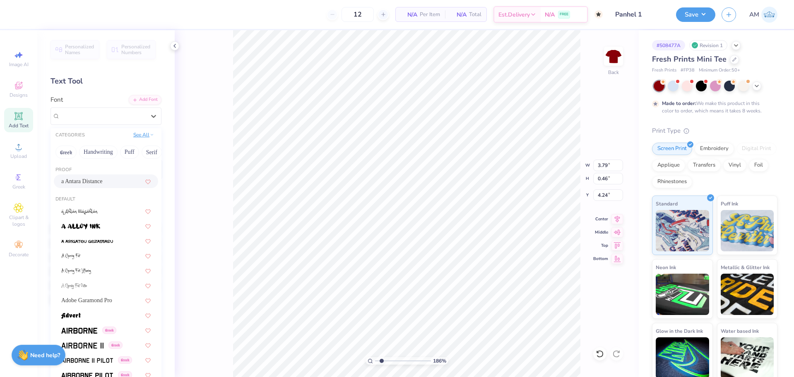
click at [140, 137] on button "See All" at bounding box center [144, 135] width 26 height 8
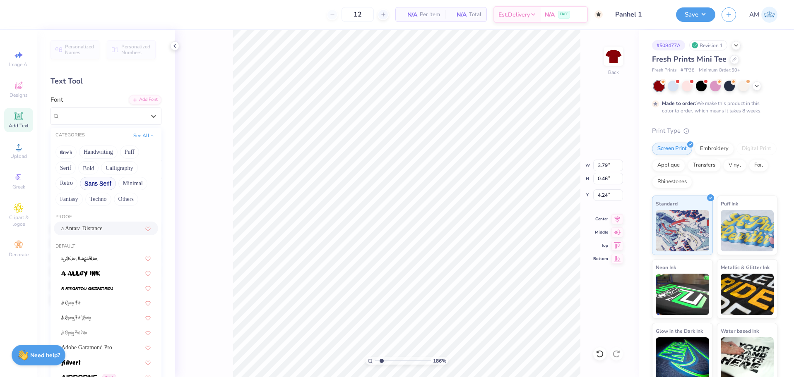
click at [100, 185] on button "Sans Serif" at bounding box center [98, 183] width 36 height 13
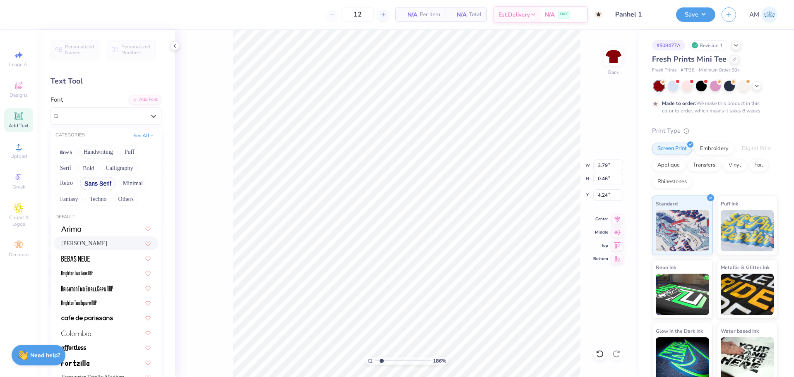
click at [100, 243] on div "Asimov" at bounding box center [105, 243] width 89 height 9
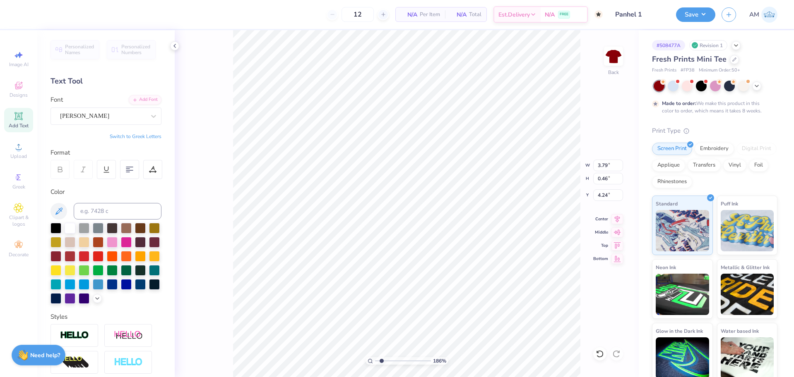
type input "3.89"
type input "0.49"
type input "4.23"
click at [110, 118] on div "Asimov" at bounding box center [102, 116] width 87 height 13
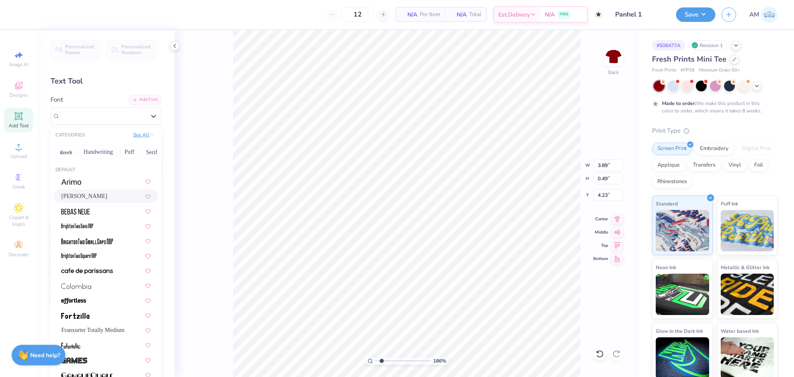
click at [138, 138] on button "See All" at bounding box center [144, 135] width 26 height 8
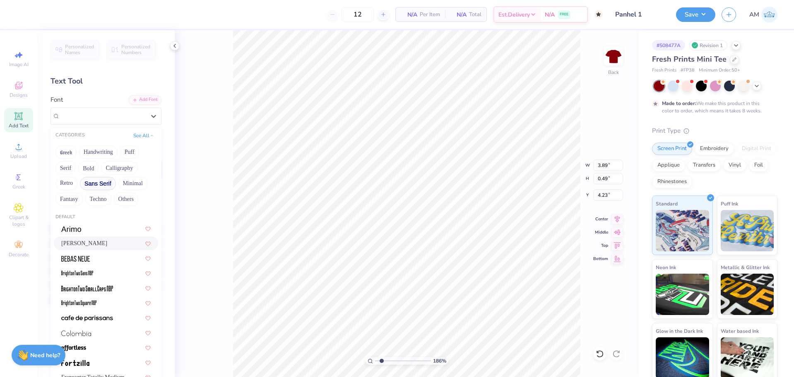
click at [93, 183] on button "Sans Serif" at bounding box center [98, 183] width 36 height 13
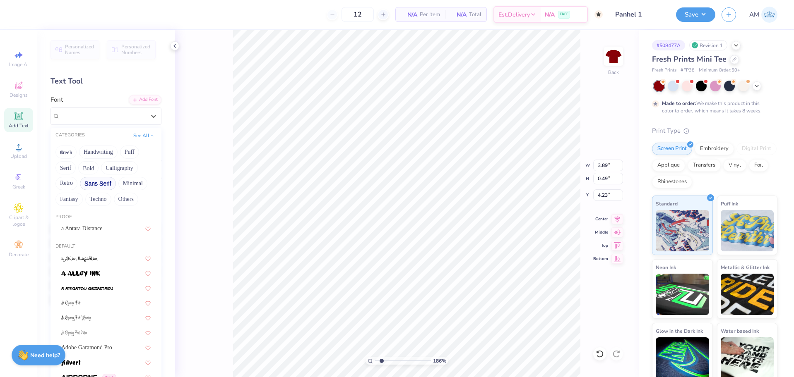
click at [107, 183] on button "Sans Serif" at bounding box center [98, 183] width 36 height 13
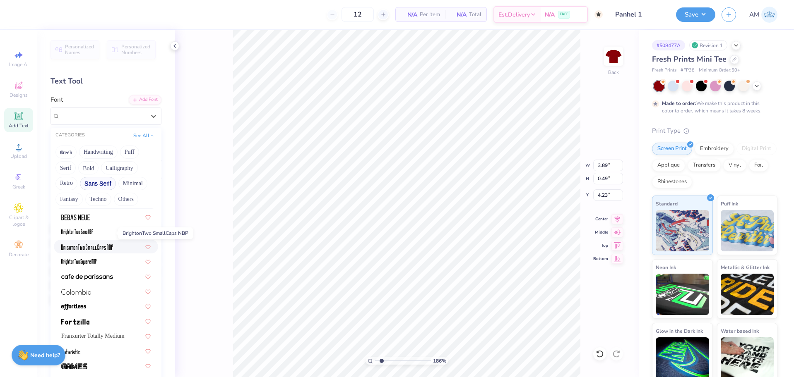
scroll to position [83, 0]
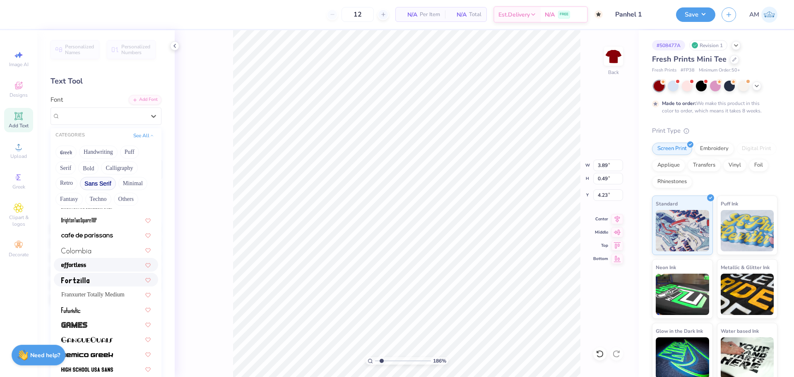
click at [85, 278] on img at bounding box center [75, 281] width 28 height 6
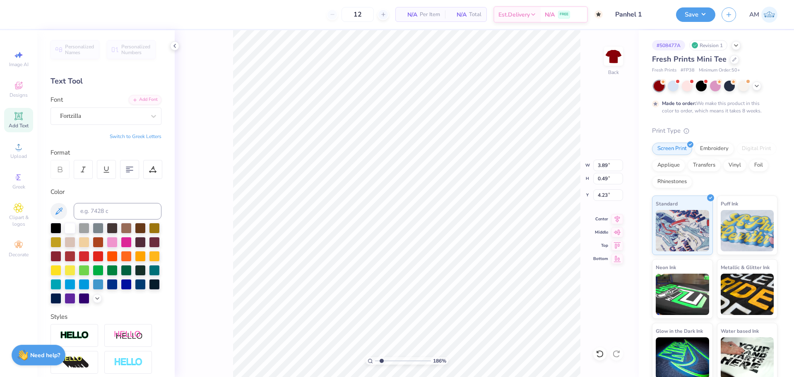
type input "4.08"
type input "0.57"
type input "4.19"
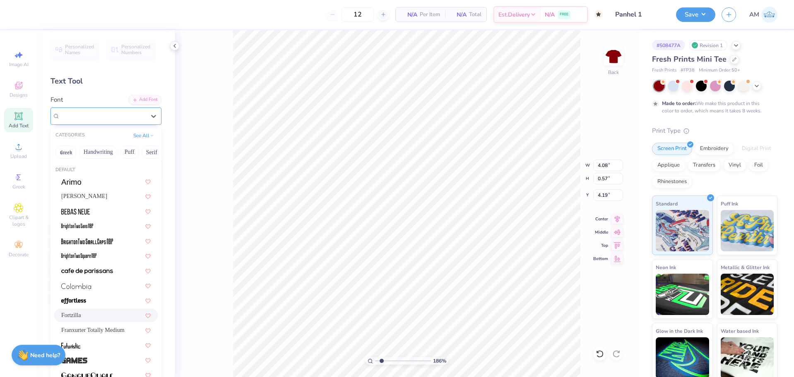
click at [134, 116] on div "Fortzilla" at bounding box center [102, 116] width 87 height 13
click at [144, 138] on button "See All" at bounding box center [144, 135] width 26 height 8
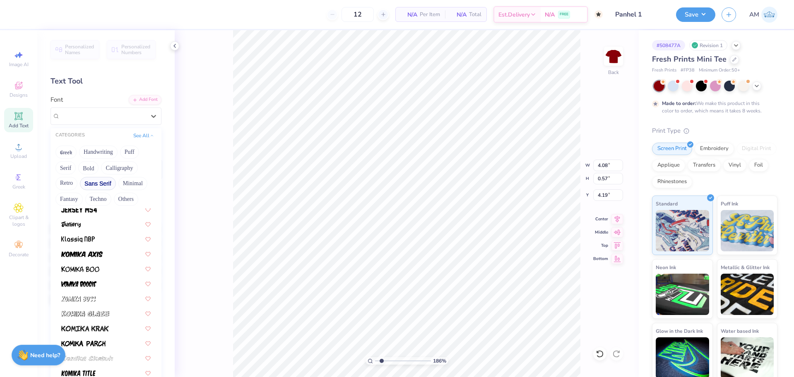
scroll to position [331, 0]
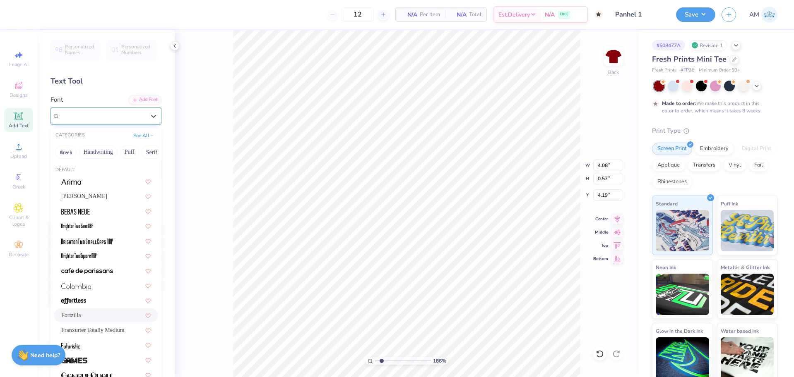
click at [96, 117] on div "Fortzilla" at bounding box center [102, 116] width 85 height 10
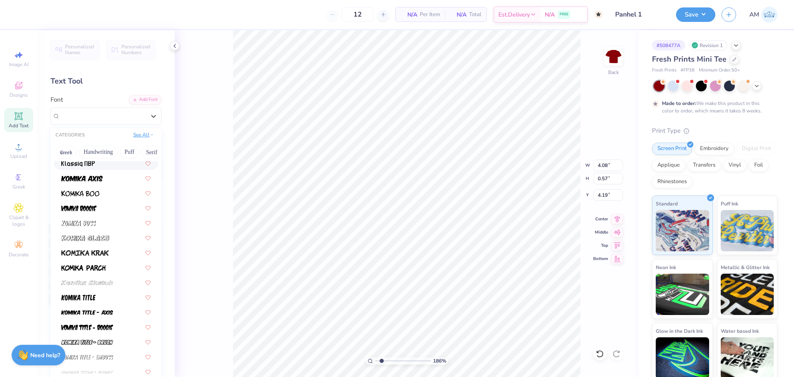
click at [137, 134] on button "See All" at bounding box center [144, 135] width 26 height 8
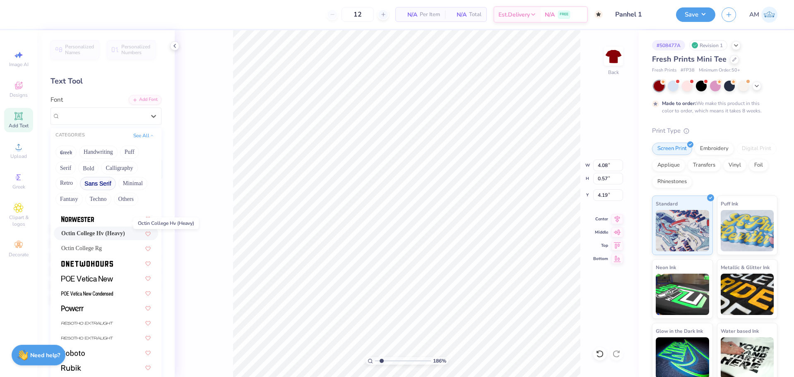
scroll to position [786, 0]
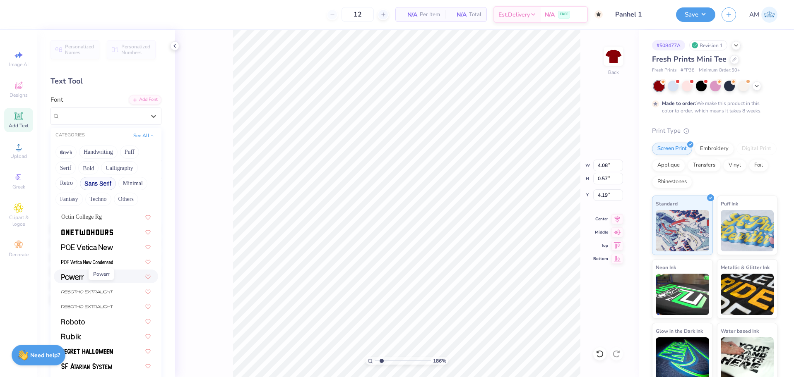
click at [79, 280] on img at bounding box center [72, 277] width 22 height 6
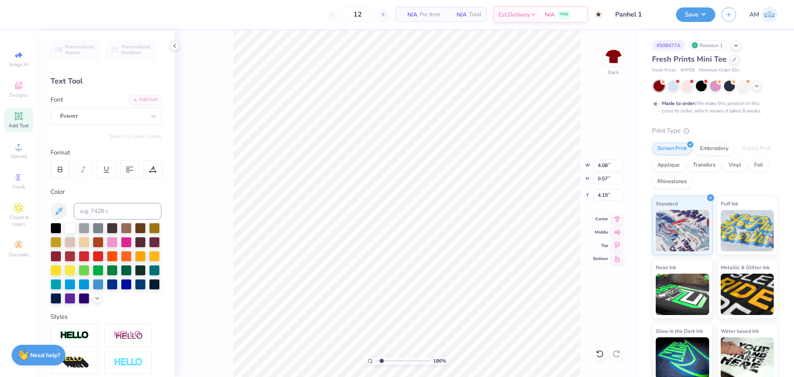
type input "2.68"
type input "0.48"
type input "4.24"
click at [604, 166] on input "2.68" at bounding box center [608, 166] width 30 height 12
click at [112, 120] on div "Powerr" at bounding box center [102, 116] width 87 height 13
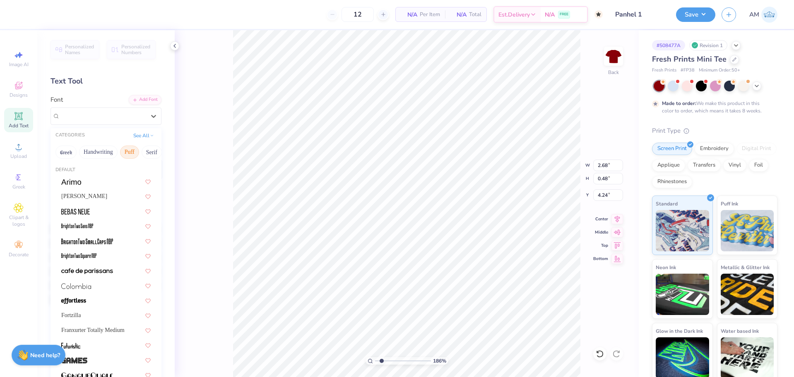
click at [133, 151] on button "Puff" at bounding box center [129, 152] width 19 height 13
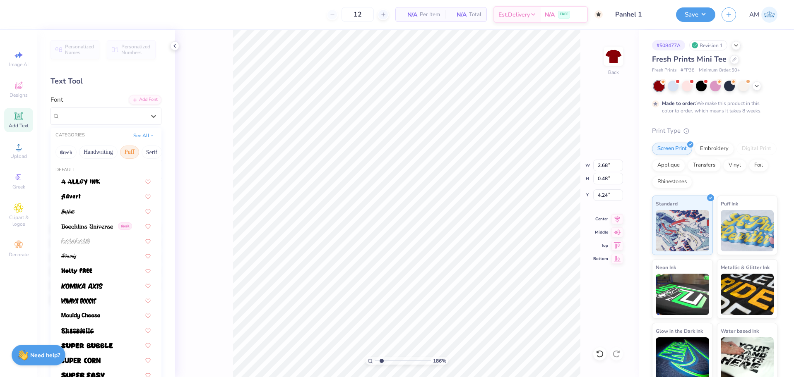
click at [133, 151] on button "Puff" at bounding box center [129, 152] width 19 height 13
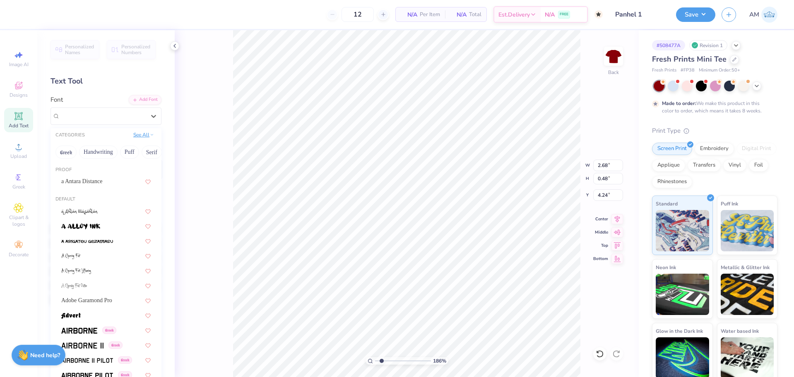
click at [140, 136] on button "See All" at bounding box center [144, 135] width 26 height 8
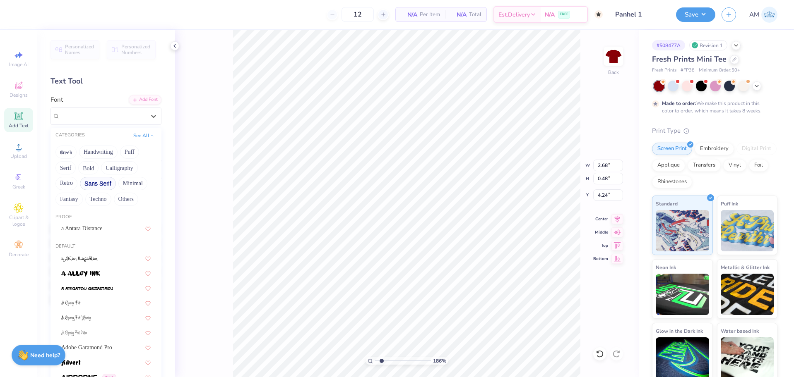
click at [99, 187] on button "Sans Serif" at bounding box center [98, 183] width 36 height 13
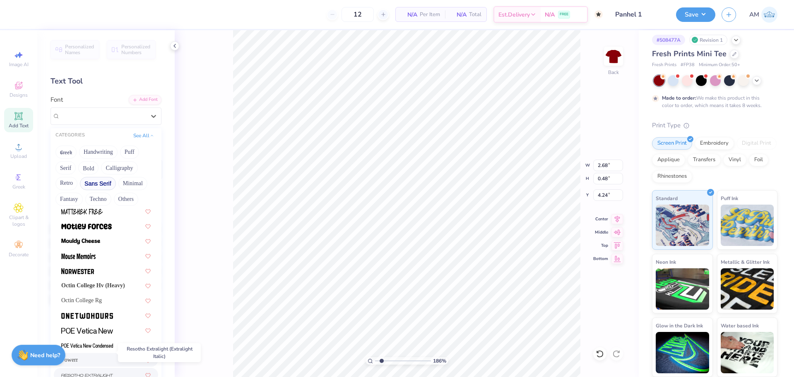
scroll to position [702, 0]
click at [84, 271] on img at bounding box center [77, 272] width 33 height 6
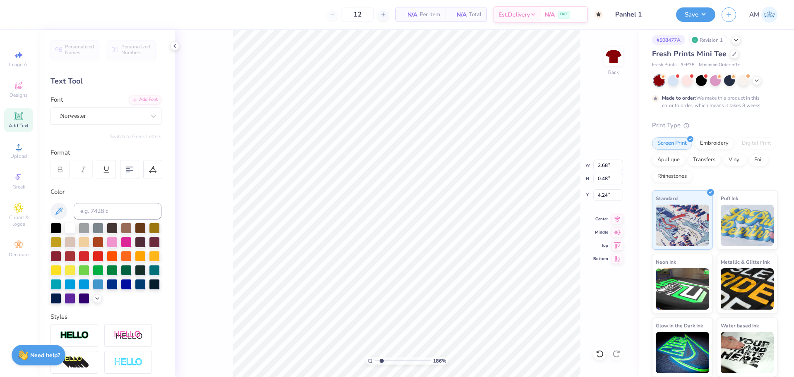
type input "3.40"
type input "0.53"
type input "4.21"
click at [105, 120] on div "Norwester" at bounding box center [102, 116] width 87 height 13
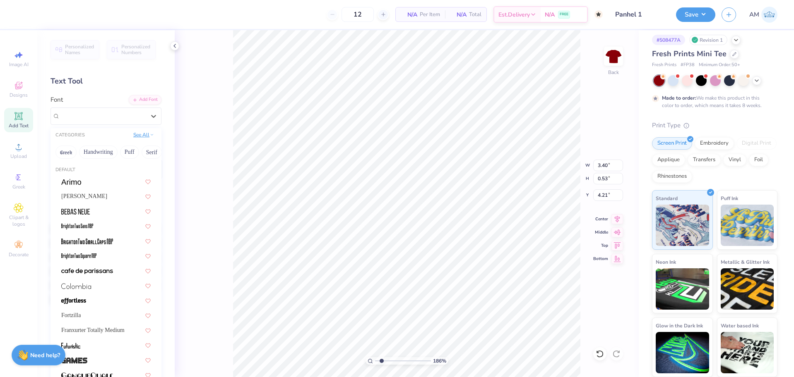
click at [139, 136] on button "See All" at bounding box center [144, 135] width 26 height 8
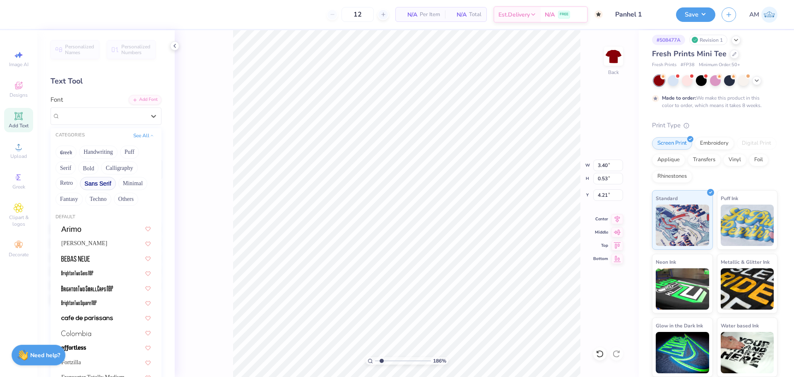
click at [100, 187] on button "Sans Serif" at bounding box center [98, 183] width 36 height 13
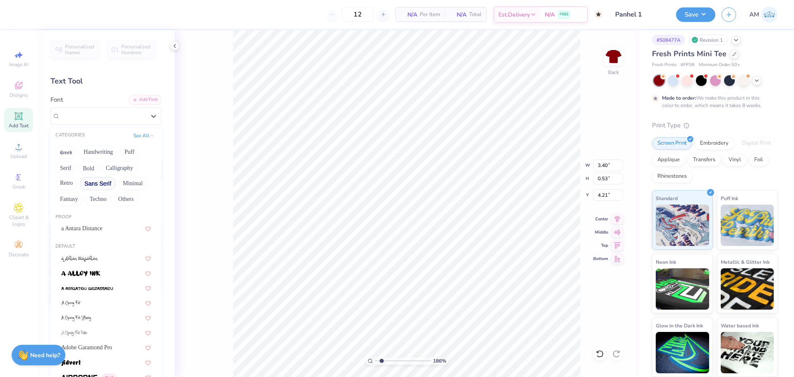
click at [100, 182] on button "Sans Serif" at bounding box center [98, 183] width 36 height 13
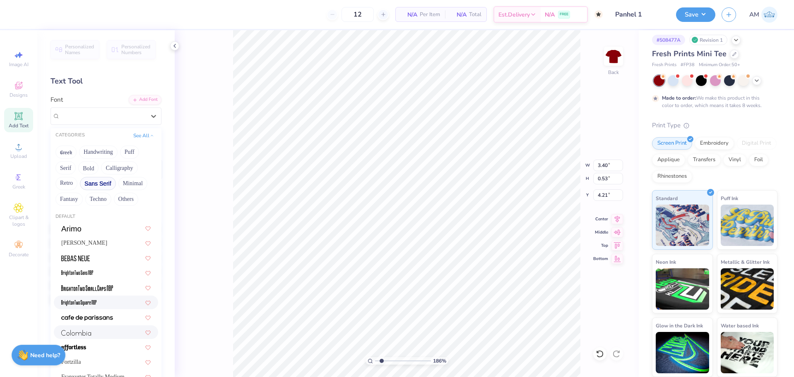
scroll to position [0, 0]
click at [79, 227] on img at bounding box center [71, 229] width 20 height 6
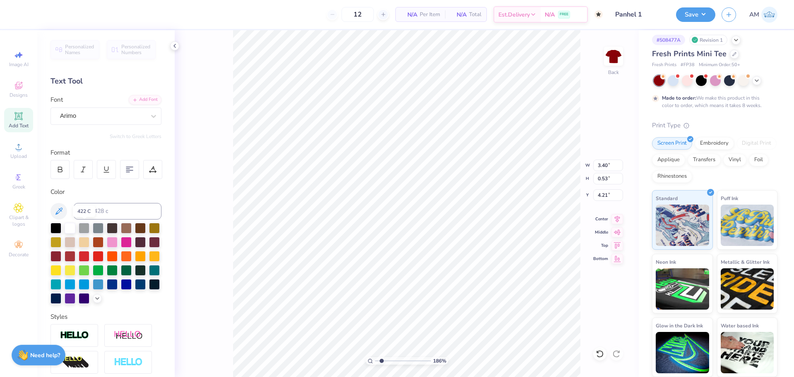
type input "4.07"
type input "0.47"
type input "4.24"
click at [133, 117] on div "Arimo" at bounding box center [102, 116] width 87 height 13
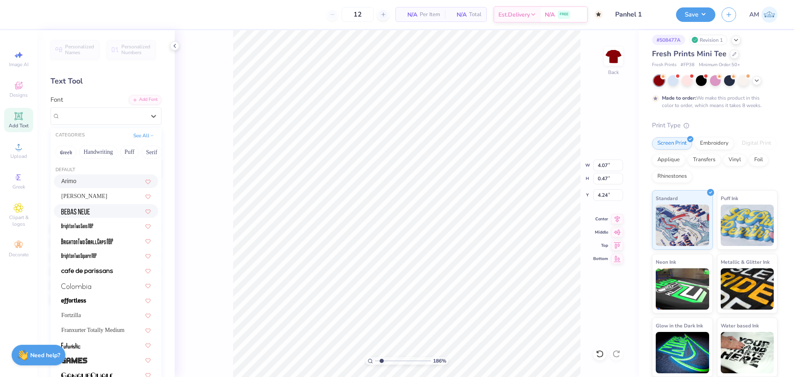
click at [97, 212] on div at bounding box center [105, 211] width 89 height 9
click at [121, 117] on div "Bebas Neue" at bounding box center [102, 116] width 87 height 13
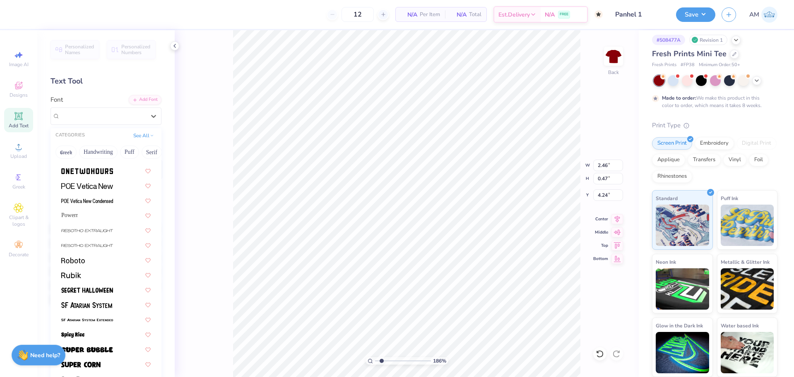
scroll to position [816, 0]
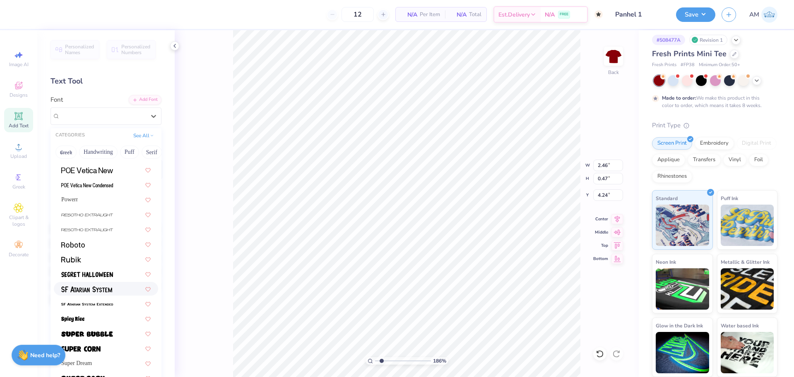
click at [111, 286] on span at bounding box center [86, 289] width 51 height 9
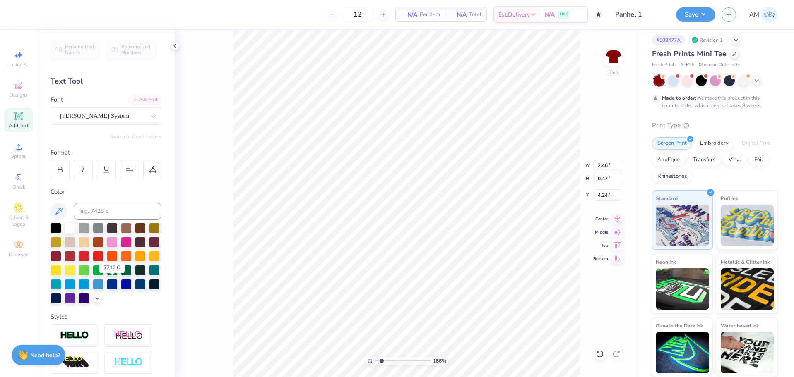
type input "3.05"
type input "0.44"
type input "4.26"
click at [96, 115] on div "SF Atarian System" at bounding box center [102, 116] width 87 height 13
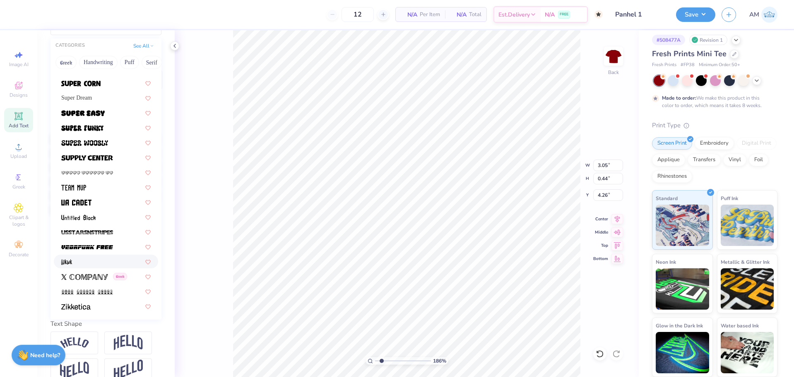
scroll to position [118, 0]
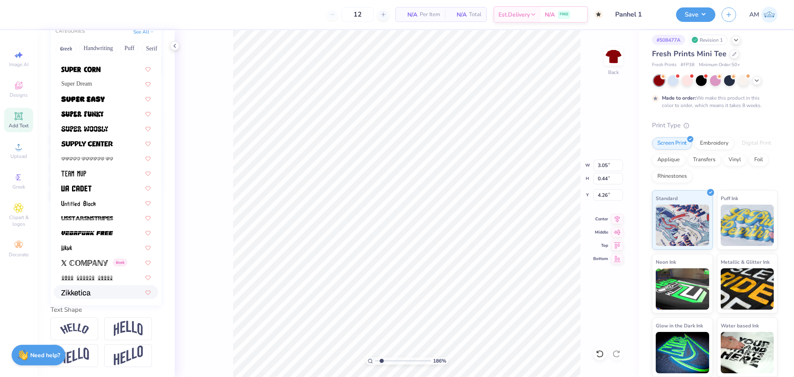
click at [93, 288] on div at bounding box center [105, 292] width 89 height 9
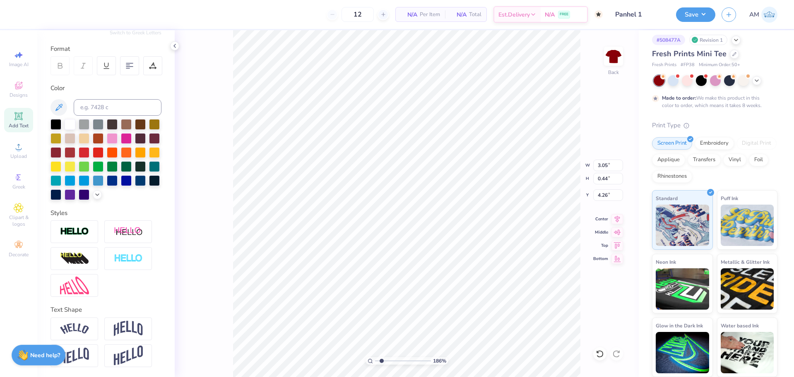
type input "1.77"
type input "0.54"
type input "4.21"
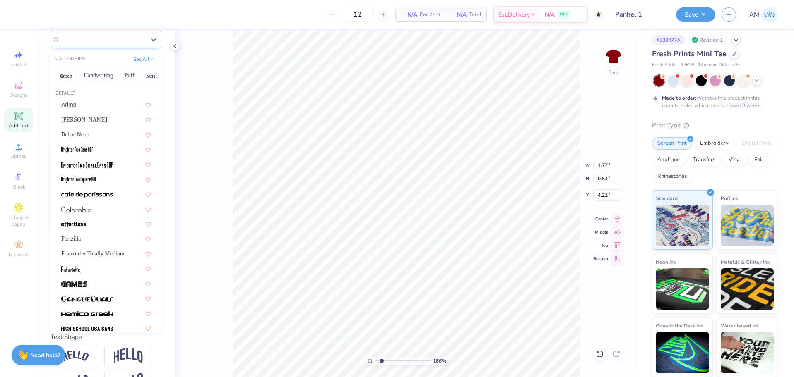
click at [130, 41] on div "Zikketica" at bounding box center [102, 39] width 87 height 13
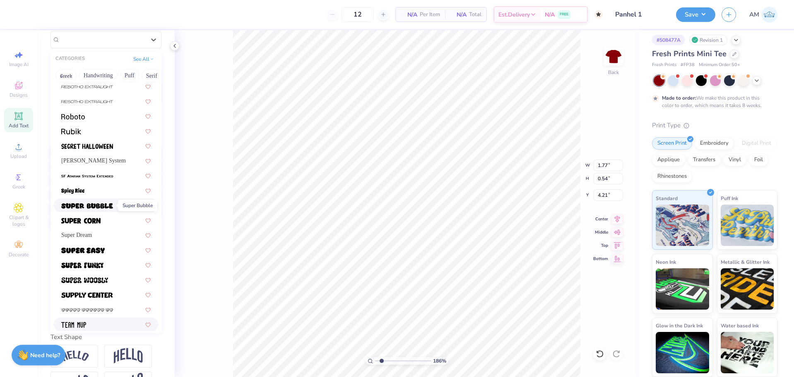
scroll to position [827, 0]
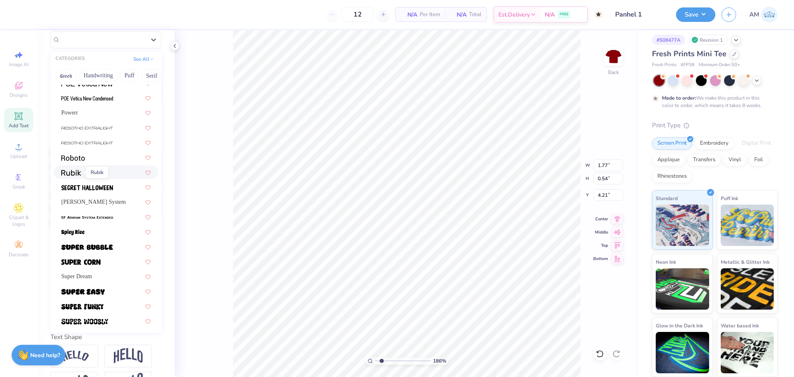
click at [67, 176] on span at bounding box center [71, 172] width 20 height 9
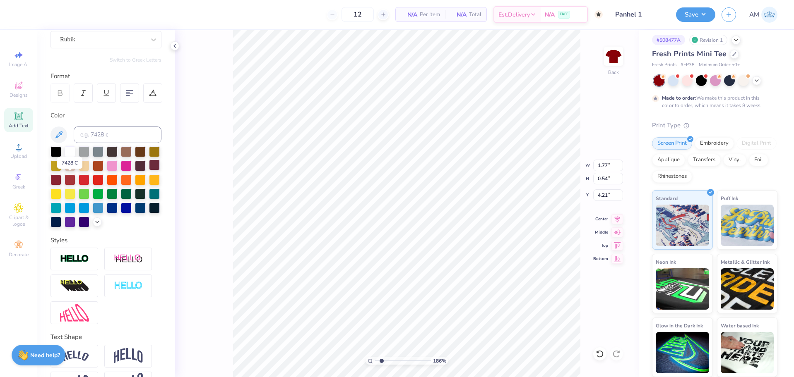
type input "1.51"
type input "0.48"
type input "4.24"
click at [92, 42] on div "Rubik" at bounding box center [102, 39] width 87 height 13
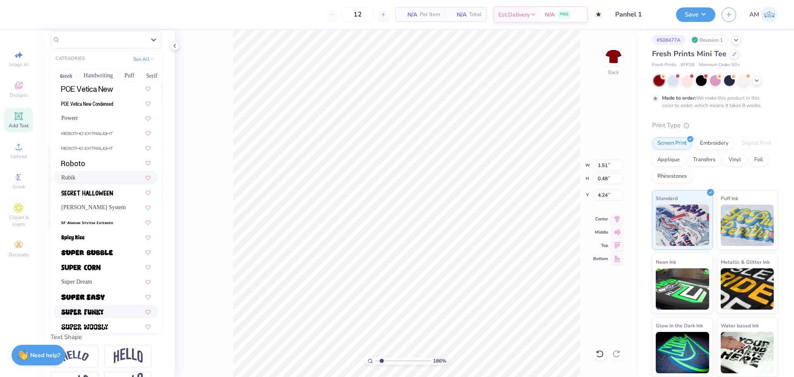
scroll to position [785, 0]
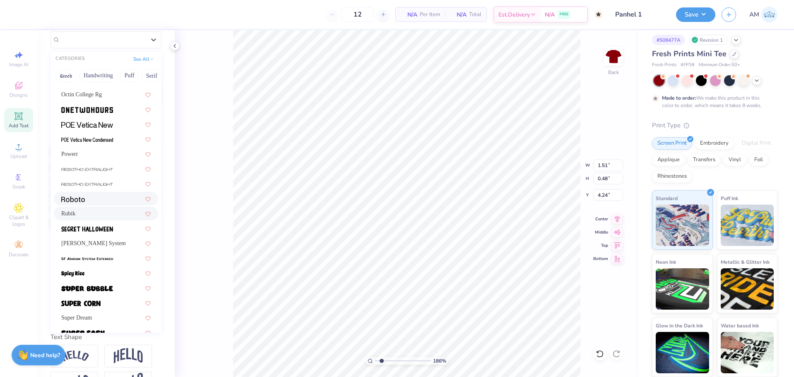
click at [88, 200] on div at bounding box center [105, 199] width 89 height 9
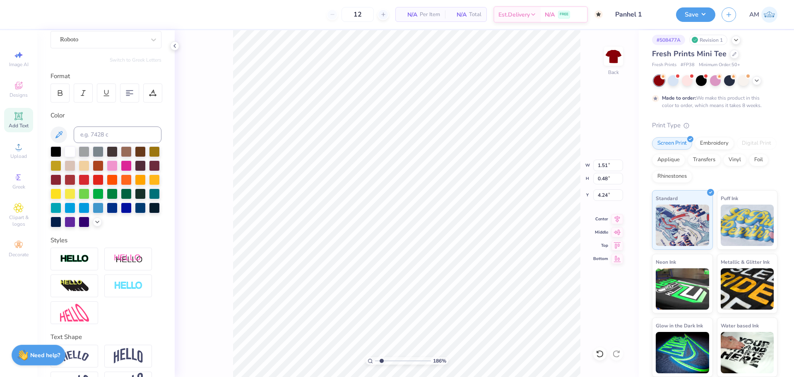
type input "1.49"
type input "0.49"
type input "4.23"
type textarea "E S T. 1 8 9 7"
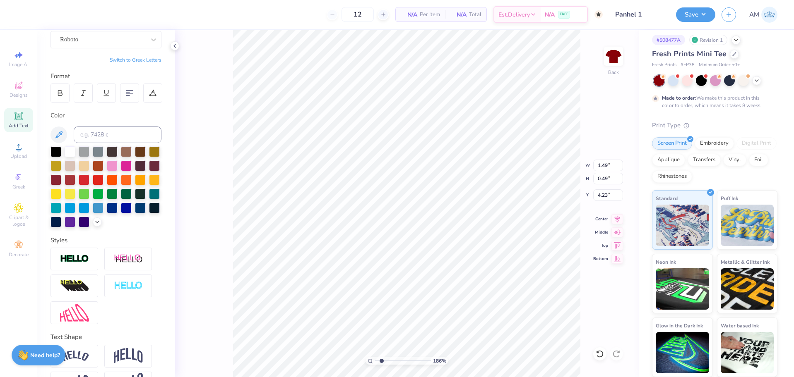
scroll to position [7, 1]
click at [89, 42] on div "Roboto" at bounding box center [102, 39] width 87 height 13
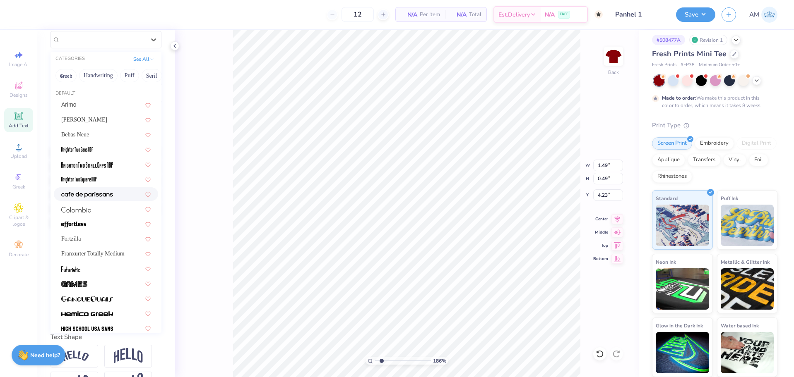
click at [99, 194] on img at bounding box center [87, 195] width 52 height 6
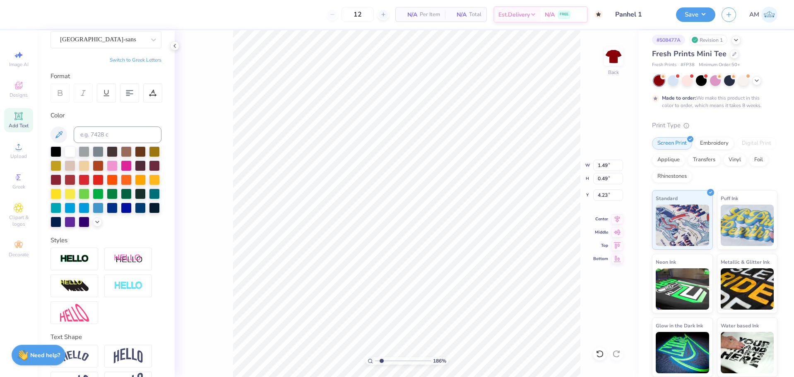
scroll to position [7, 4]
click at [602, 163] on input "2.46" at bounding box center [608, 166] width 30 height 12
type input "4.00"
type input "0.55"
type input "4.20"
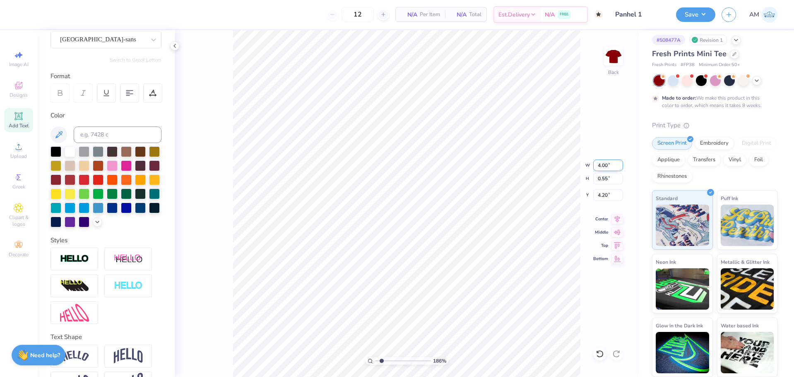
click at [605, 168] on input "4.00" at bounding box center [608, 166] width 30 height 12
type input "3.50"
type input "0.48"
click at [601, 194] on input "4.24" at bounding box center [608, 196] width 30 height 12
type input "4.25"
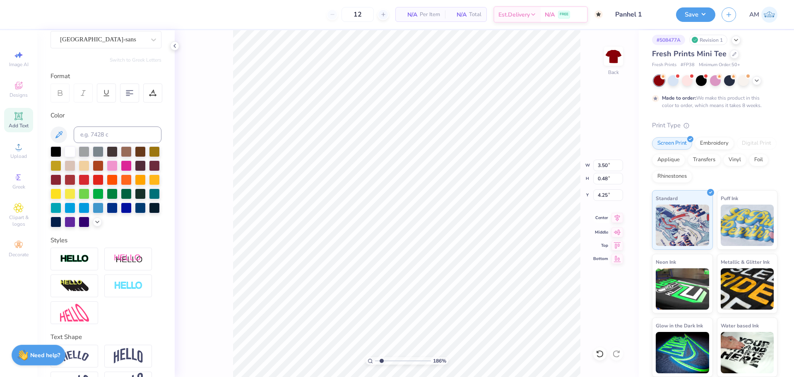
click at [617, 218] on icon at bounding box center [617, 218] width 5 height 7
click at [175, 46] on icon at bounding box center [174, 46] width 7 height 7
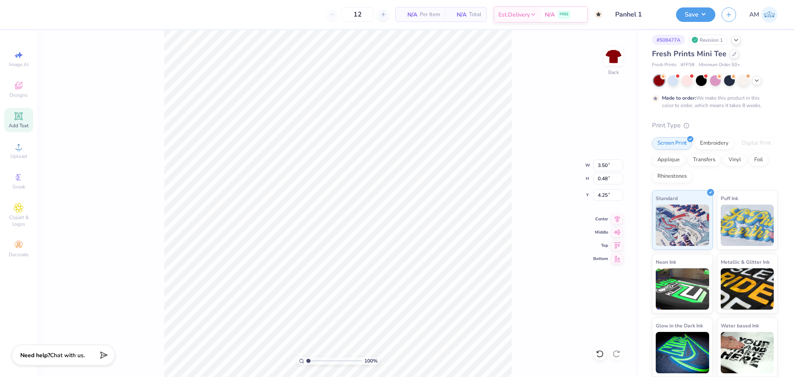
drag, startPoint x: 313, startPoint y: 361, endPoint x: 302, endPoint y: 362, distance: 11.2
type input "1"
click at [306, 362] on input "range" at bounding box center [334, 361] width 56 height 7
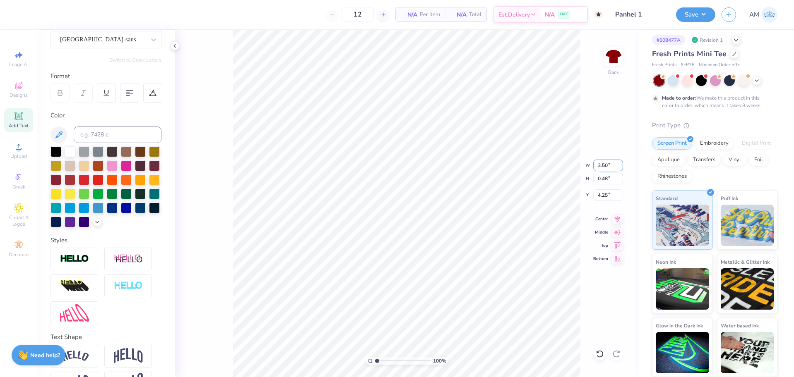
click at [599, 164] on input "3.50" at bounding box center [608, 166] width 30 height 12
type input "3.25"
type input "0.45"
click at [602, 194] on input "4.27" at bounding box center [608, 196] width 30 height 12
type input "4.25"
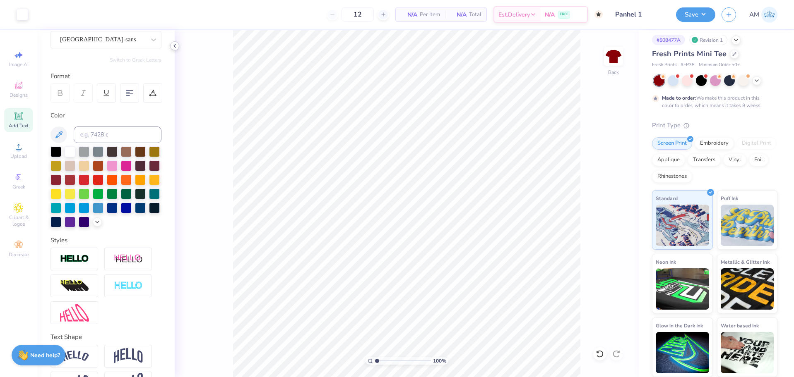
click at [177, 45] on icon at bounding box center [174, 46] width 7 height 7
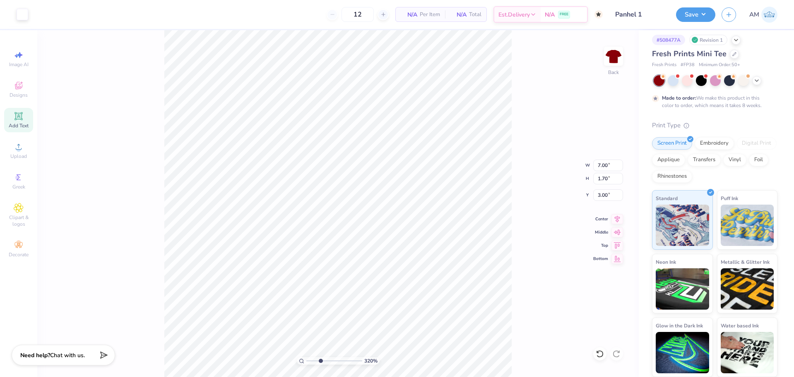
drag, startPoint x: 308, startPoint y: 360, endPoint x: 320, endPoint y: 363, distance: 12.3
type input "3.2"
click at [320, 363] on input "range" at bounding box center [334, 361] width 56 height 7
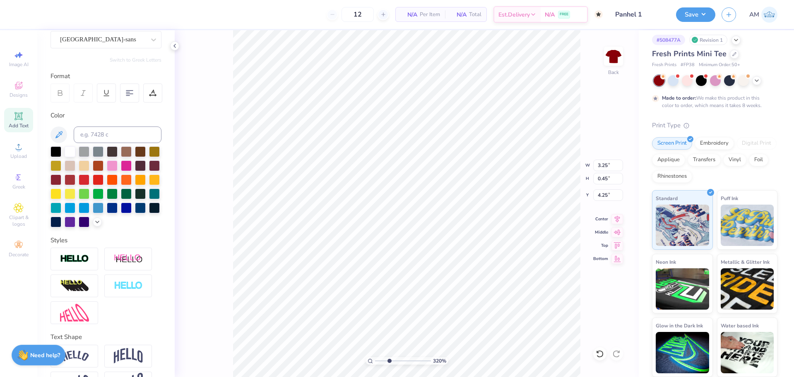
scroll to position [7, 1]
click at [598, 353] on icon at bounding box center [598, 352] width 2 height 2
type input "4.27"
type input "4.40"
click at [605, 197] on input "4.40" at bounding box center [608, 196] width 30 height 12
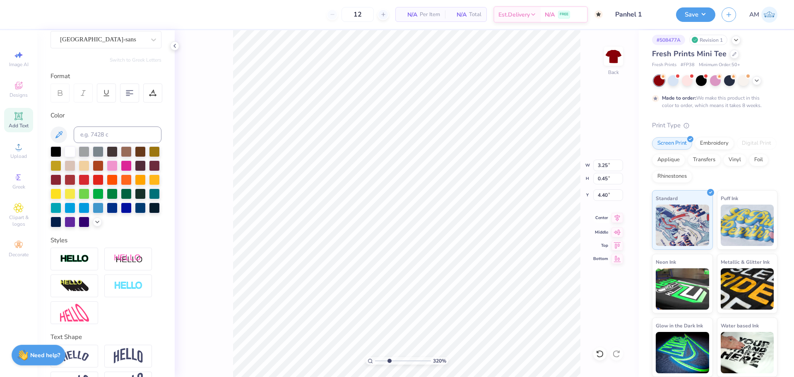
click at [618, 221] on icon at bounding box center [617, 218] width 12 height 10
drag, startPoint x: 389, startPoint y: 360, endPoint x: 361, endPoint y: 365, distance: 29.0
type input "1"
click at [375, 365] on input "range" at bounding box center [403, 361] width 56 height 7
click at [602, 168] on input "7.00" at bounding box center [608, 166] width 30 height 12
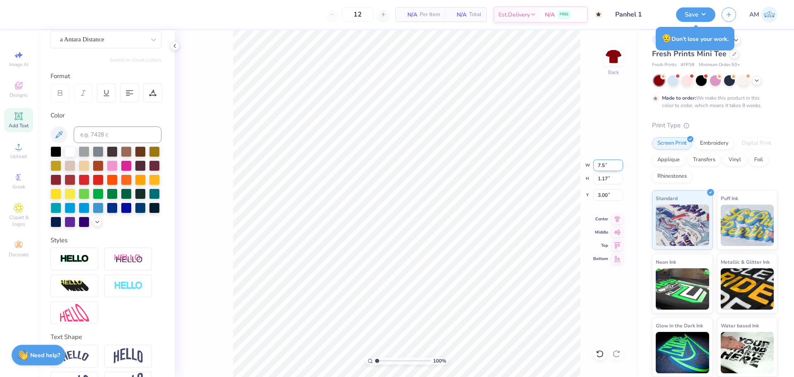
type input "7.50"
type input "1.25"
click at [604, 196] on input "2.96" at bounding box center [608, 196] width 30 height 12
type input "3.00"
click at [614, 220] on icon at bounding box center [617, 218] width 12 height 10
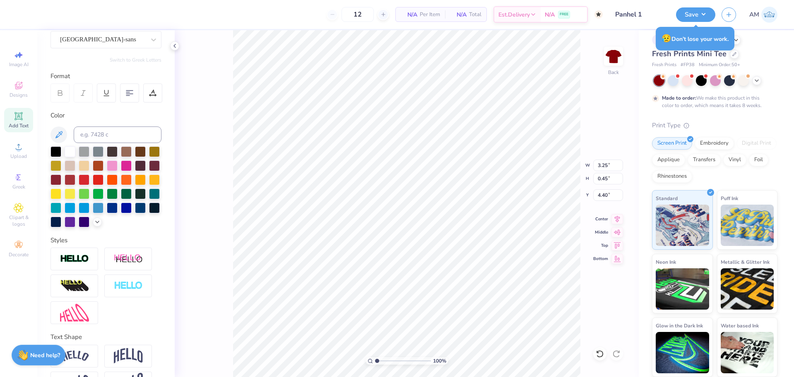
type input "7.50"
type input "1.85"
type input "3.00"
click at [175, 48] on icon at bounding box center [174, 46] width 7 height 7
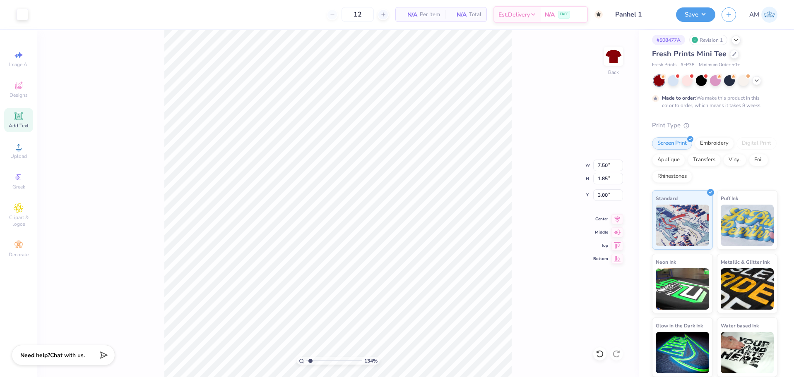
click at [310, 361] on input "range" at bounding box center [334, 361] width 56 height 7
click at [402, 284] on li "Group" at bounding box center [410, 287] width 65 height 16
click at [390, 305] on li "Ungroup" at bounding box center [397, 303] width 65 height 16
drag, startPoint x: 305, startPoint y: 362, endPoint x: 282, endPoint y: 365, distance: 23.8
type input "1"
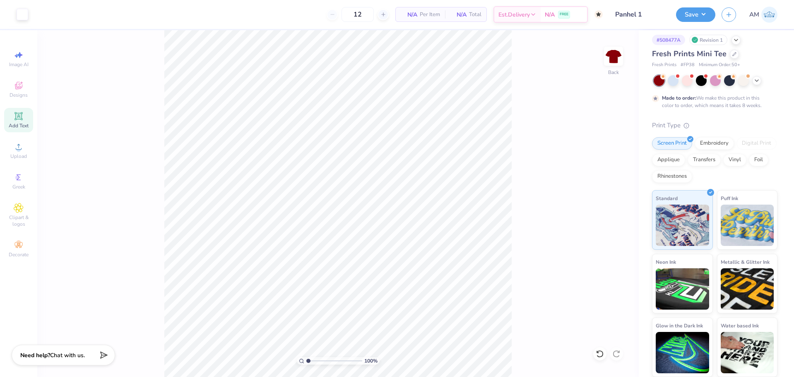
click at [306, 365] on input "range" at bounding box center [334, 361] width 56 height 7
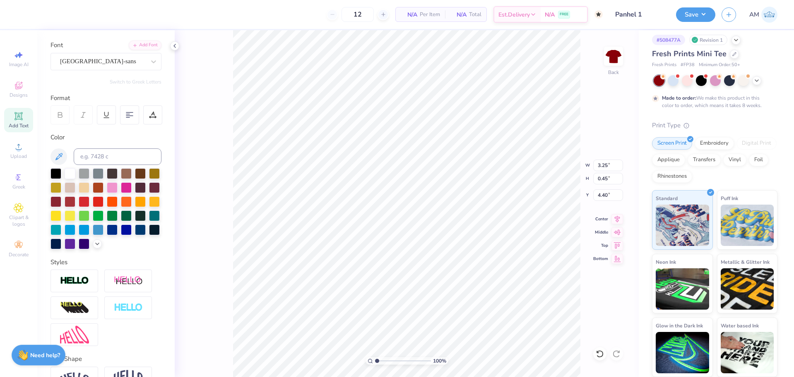
scroll to position [0, 0]
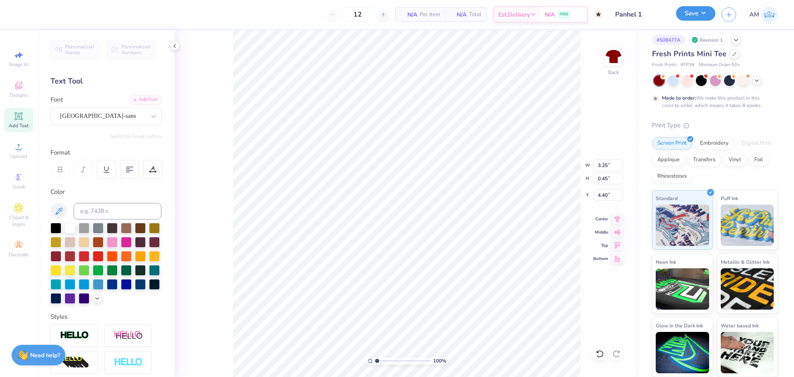
click at [696, 16] on button "Save" at bounding box center [695, 13] width 39 height 14
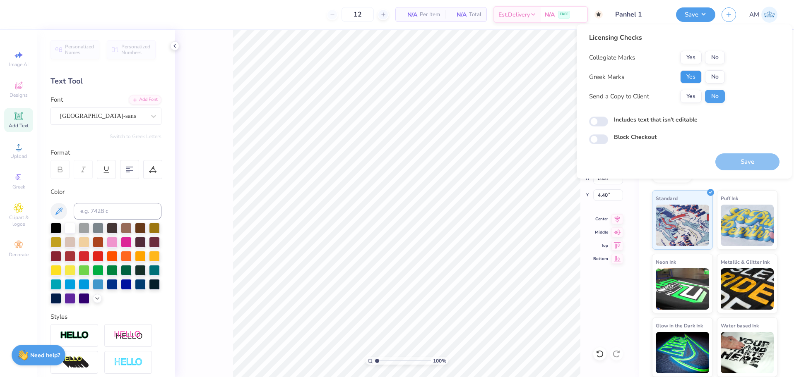
click at [695, 78] on button "Yes" at bounding box center [691, 76] width 22 height 13
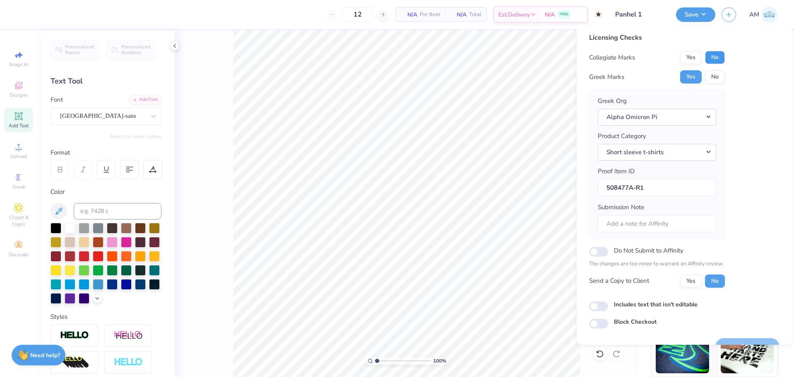
click at [720, 61] on button "No" at bounding box center [715, 57] width 20 height 13
click at [696, 282] on button "Yes" at bounding box center [691, 281] width 22 height 13
click at [600, 306] on input "Includes text that isn't editable" at bounding box center [598, 307] width 19 height 10
checkbox input "false"
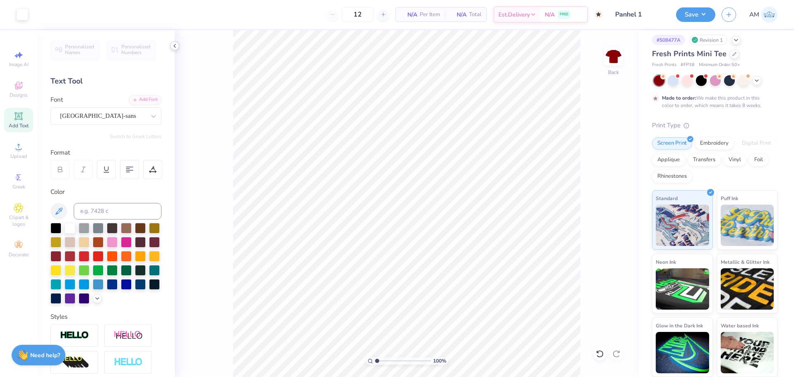
click at [174, 48] on icon at bounding box center [174, 46] width 7 height 7
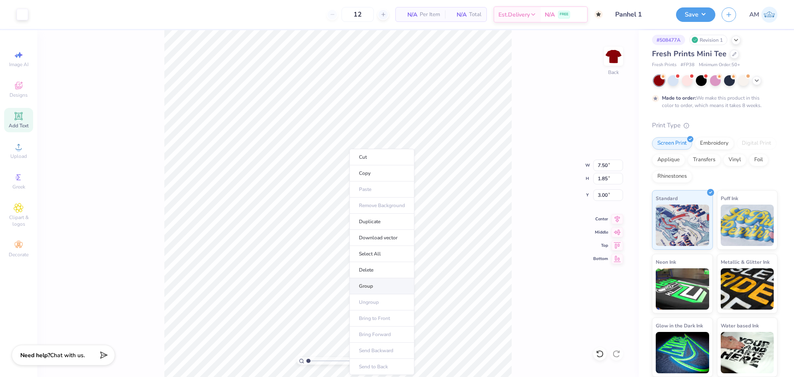
click at [364, 287] on li "Group" at bounding box center [381, 287] width 65 height 16
click at [702, 6] on div "Save AM" at bounding box center [735, 14] width 118 height 29
click at [701, 7] on button "Save" at bounding box center [695, 13] width 39 height 14
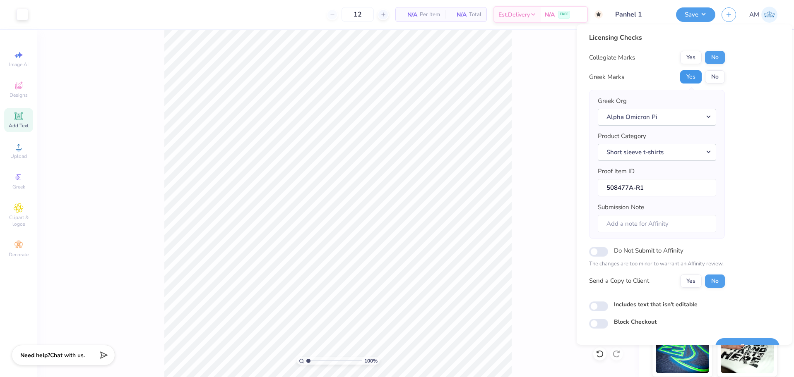
click at [693, 77] on button "Yes" at bounding box center [691, 76] width 22 height 13
click at [714, 55] on button "No" at bounding box center [715, 57] width 20 height 13
click at [690, 286] on button "Yes" at bounding box center [691, 281] width 22 height 13
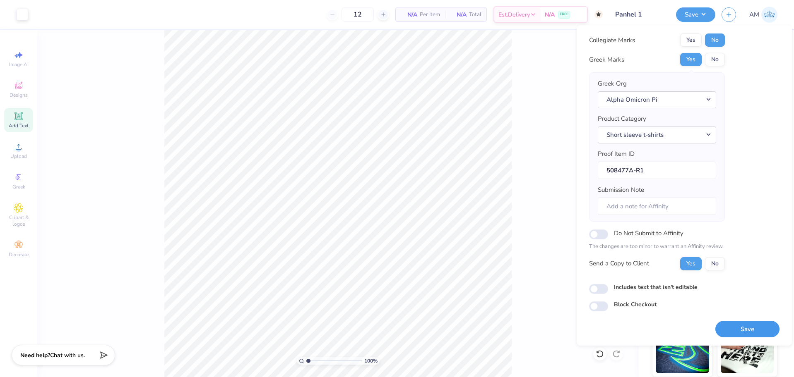
click at [730, 330] on button "Save" at bounding box center [747, 329] width 64 height 17
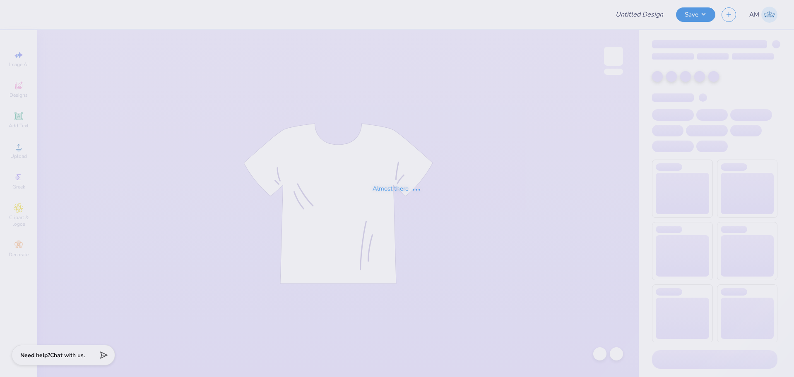
type input "Dallas Baptist University : Dallas Robinson"
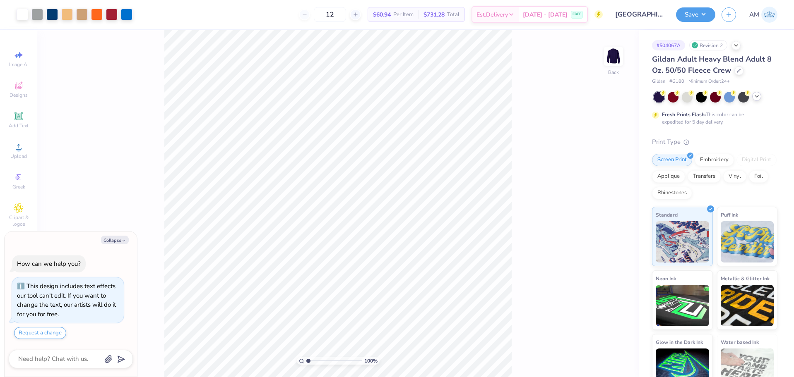
click at [757, 96] on icon at bounding box center [756, 96] width 7 height 7
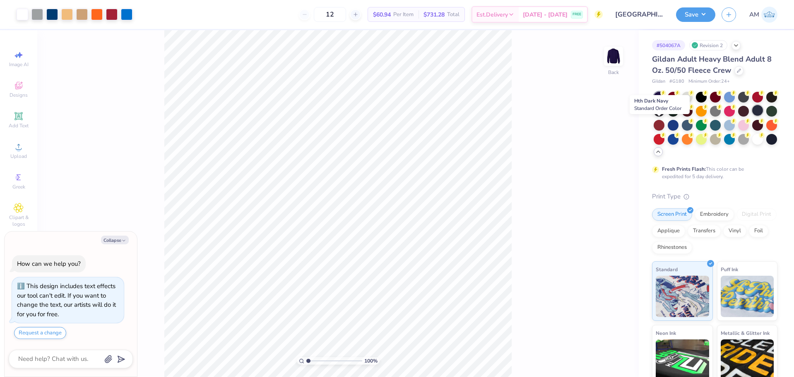
click at [752, 116] on div at bounding box center [757, 110] width 11 height 11
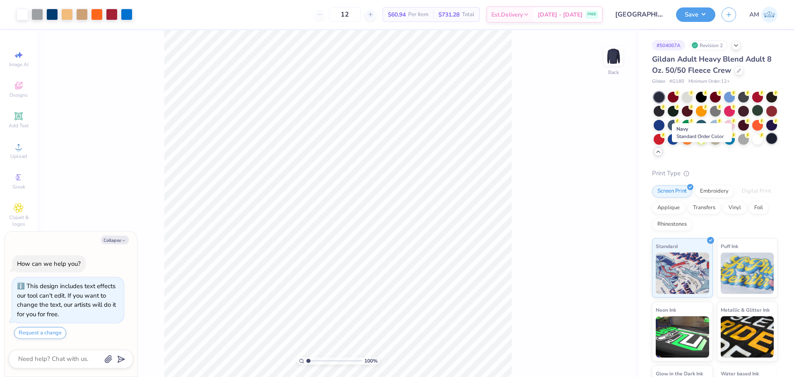
click at [766, 144] on div at bounding box center [771, 138] width 11 height 11
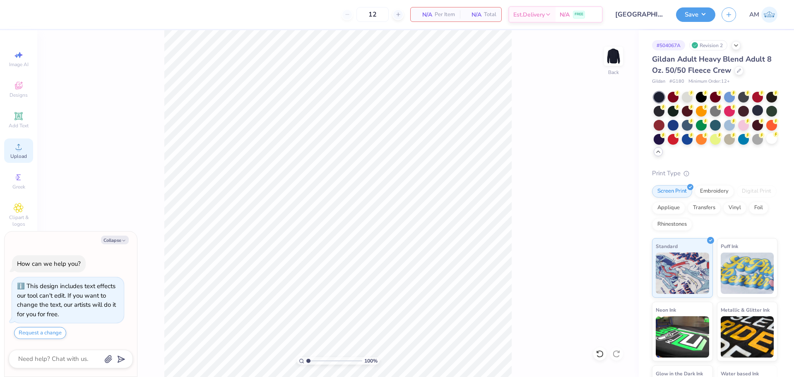
click at [23, 149] on icon at bounding box center [19, 147] width 10 height 10
click at [21, 148] on icon at bounding box center [19, 147] width 10 height 10
click at [17, 151] on circle at bounding box center [18, 149] width 5 height 5
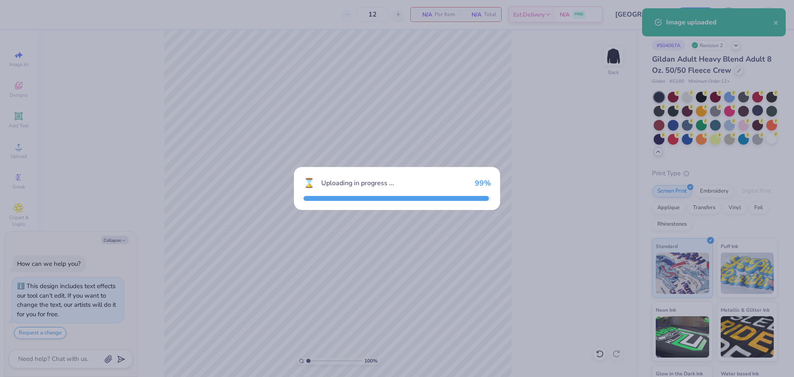
type textarea "x"
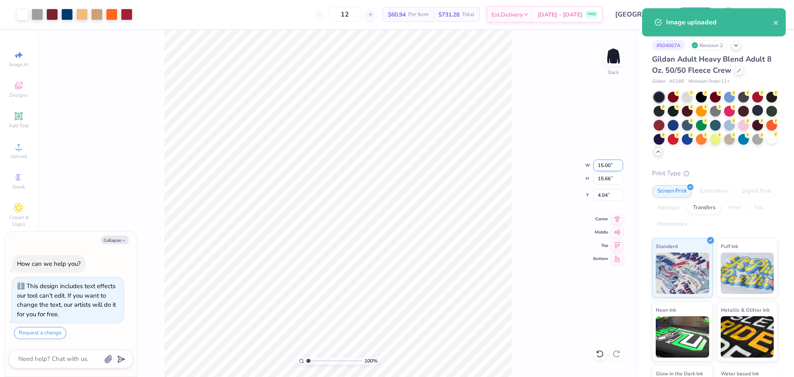
click at [601, 167] on input "15.00" at bounding box center [608, 166] width 30 height 12
type input "11"
type input "3"
click at [603, 193] on input "3" at bounding box center [608, 196] width 30 height 12
type textarea "x"
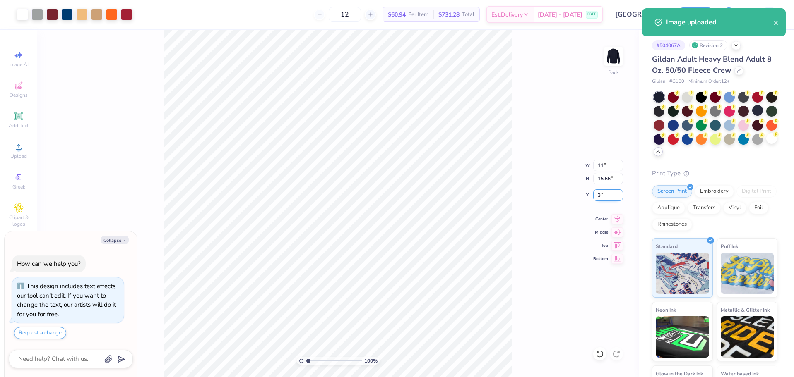
type input "11.00"
type input "11.49"
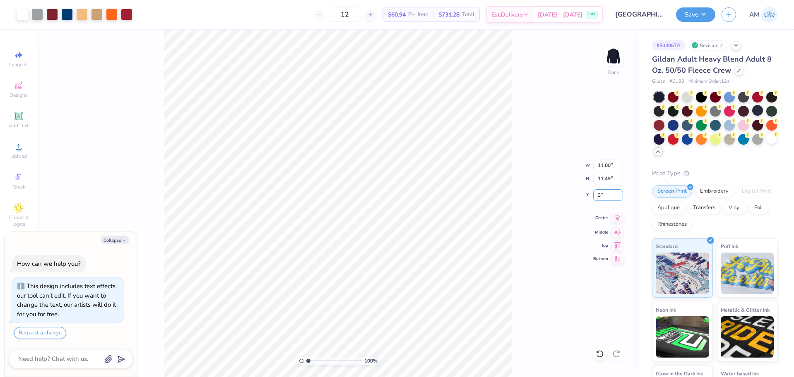
type input "3"
click at [618, 221] on icon at bounding box center [617, 218] width 12 height 10
type textarea "x"
type input "3.00"
type textarea "x"
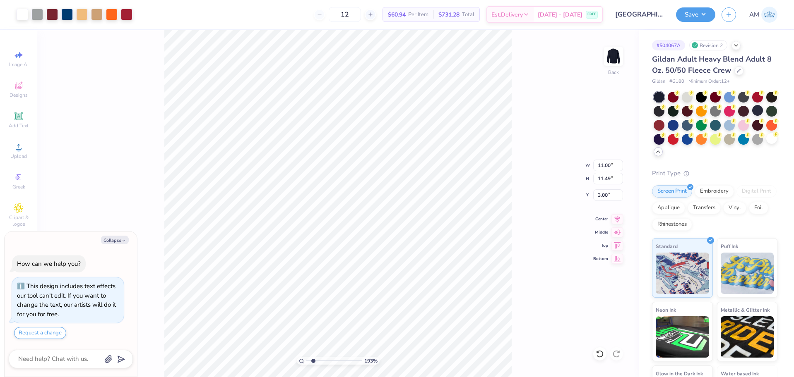
type input "1"
drag, startPoint x: 309, startPoint y: 361, endPoint x: 298, endPoint y: 364, distance: 11.0
click at [306, 364] on input "range" at bounding box center [334, 361] width 56 height 7
click at [695, 13] on button "Save" at bounding box center [695, 13] width 39 height 14
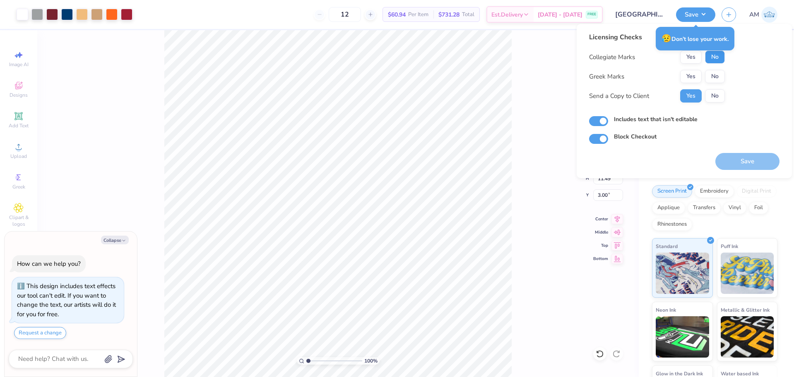
click at [717, 56] on button "No" at bounding box center [715, 56] width 20 height 13
click at [716, 72] on button "No" at bounding box center [715, 76] width 20 height 13
click at [699, 16] on button "Save" at bounding box center [695, 13] width 39 height 14
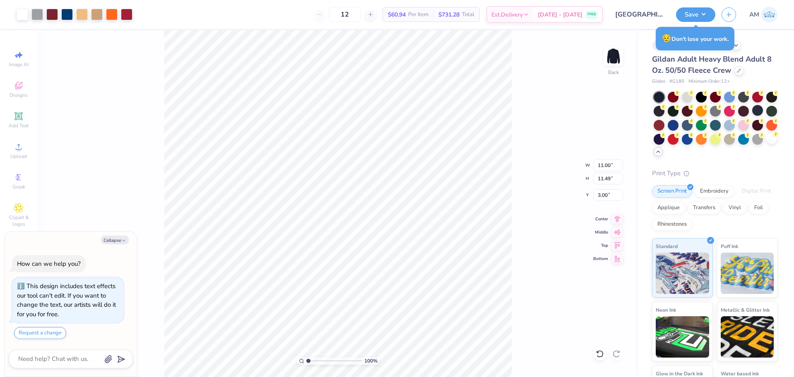
type textarea "x"
click at [617, 219] on icon at bounding box center [617, 218] width 12 height 10
click at [699, 11] on button "Save" at bounding box center [695, 13] width 39 height 14
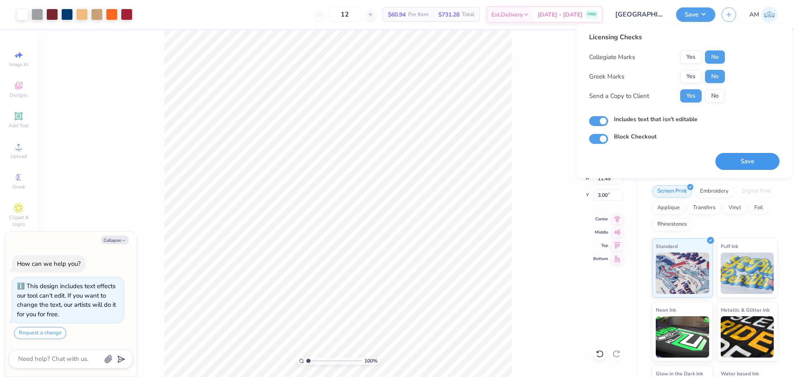
click at [744, 161] on button "Save" at bounding box center [747, 161] width 64 height 17
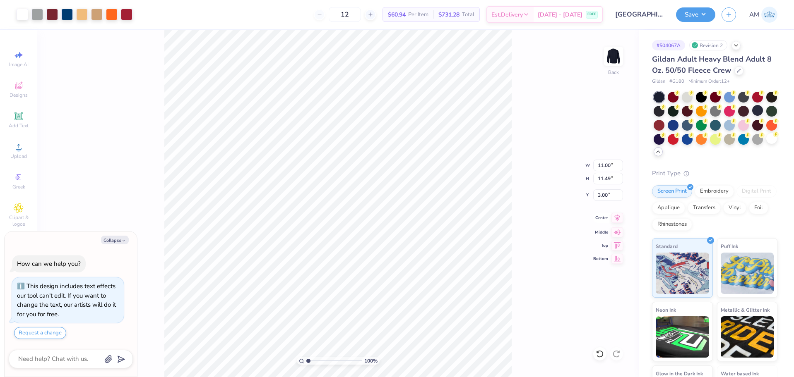
click at [616, 221] on icon at bounding box center [617, 218] width 12 height 10
type textarea "x"
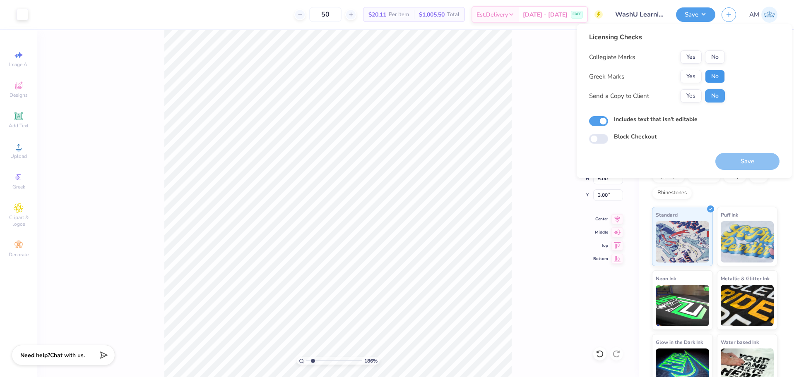
click at [711, 75] on button "No" at bounding box center [715, 76] width 20 height 13
click at [694, 59] on button "Yes" at bounding box center [691, 56] width 22 height 13
click at [691, 92] on button "Yes" at bounding box center [691, 95] width 22 height 13
drag, startPoint x: 313, startPoint y: 362, endPoint x: 280, endPoint y: 365, distance: 32.8
type input "1"
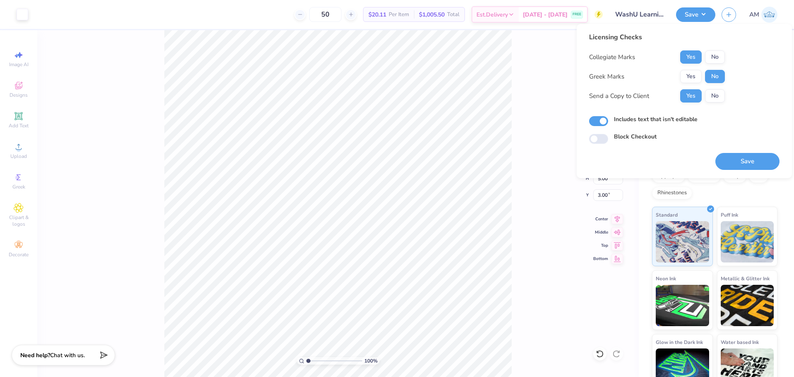
click at [306, 365] on input "range" at bounding box center [334, 361] width 56 height 7
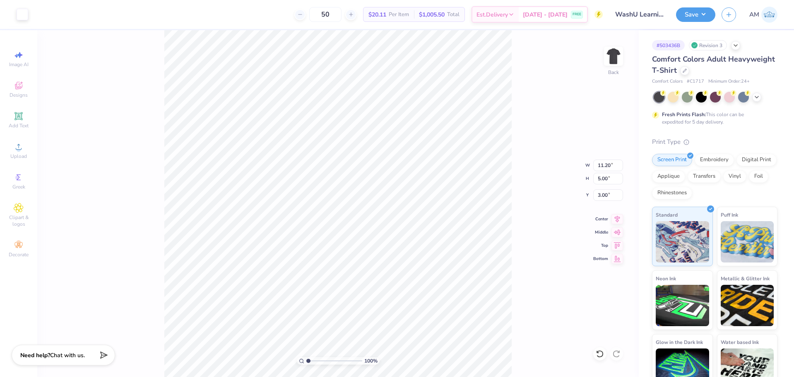
click at [708, 26] on div "Save AM" at bounding box center [735, 14] width 118 height 29
click at [699, 19] on button "Save" at bounding box center [695, 13] width 39 height 14
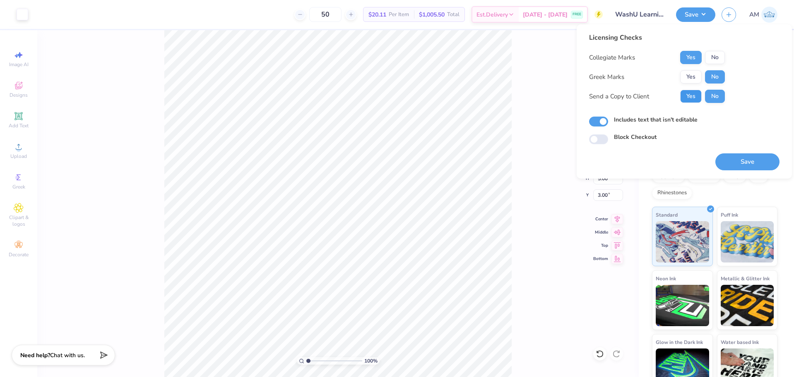
click at [692, 97] on button "Yes" at bounding box center [691, 96] width 22 height 13
click at [688, 98] on button "Yes" at bounding box center [691, 96] width 22 height 13
click at [714, 81] on button "No" at bounding box center [715, 76] width 20 height 13
click at [687, 54] on button "Yes" at bounding box center [691, 57] width 22 height 13
click at [597, 121] on input "Includes text that isn't editable" at bounding box center [598, 122] width 19 height 10
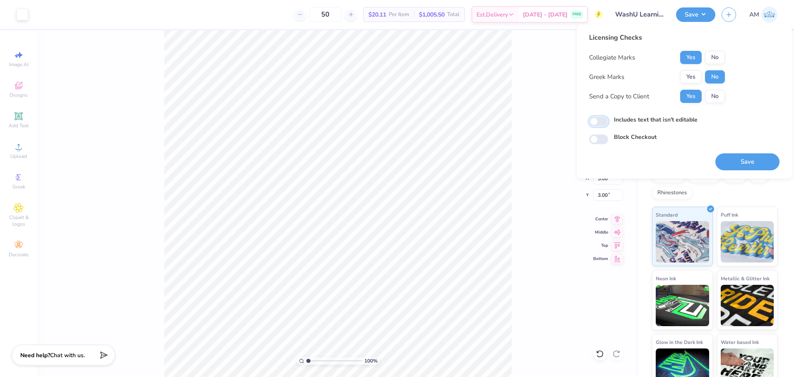
click at [597, 121] on input "Includes text that isn't editable" at bounding box center [598, 122] width 19 height 10
checkbox input "true"
click at [743, 163] on button "Save" at bounding box center [747, 162] width 64 height 17
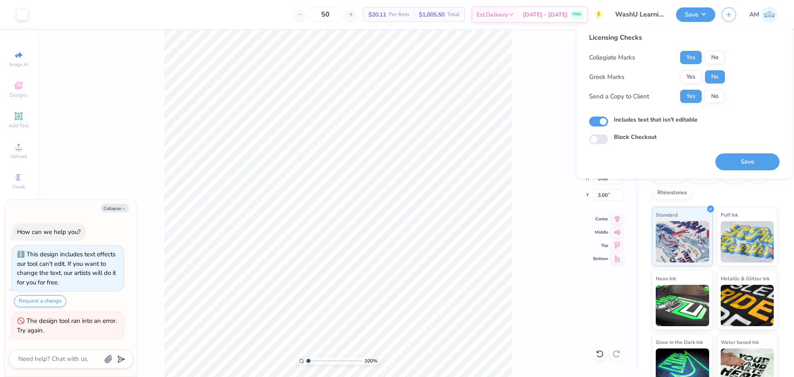
type textarea "x"
click at [698, 16] on button "Save" at bounding box center [695, 13] width 39 height 14
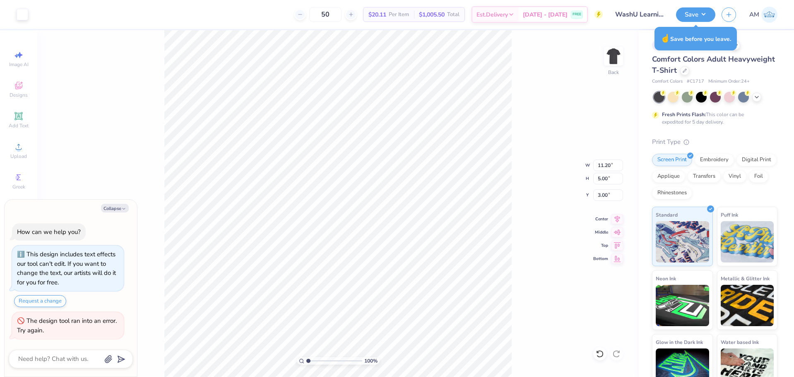
type textarea "x"
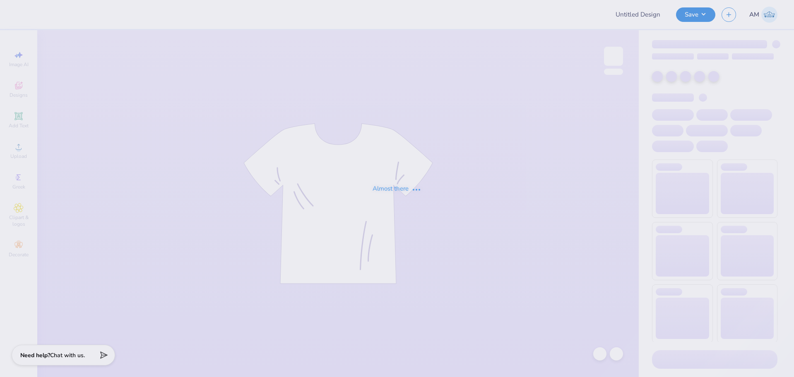
type input "WashU Learning Centre Summer Merch 2025"
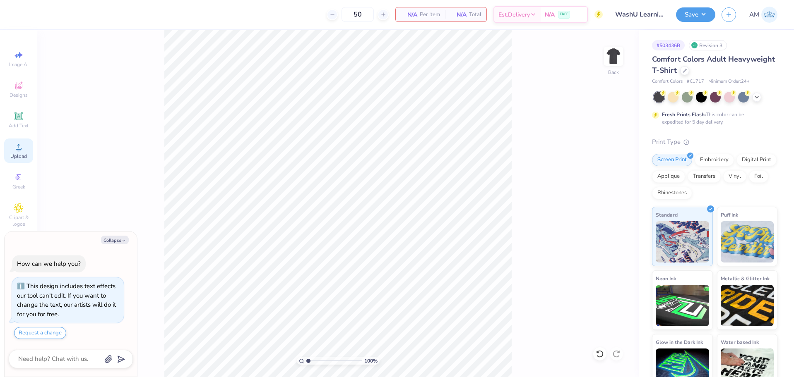
click at [17, 149] on circle at bounding box center [18, 149] width 5 height 5
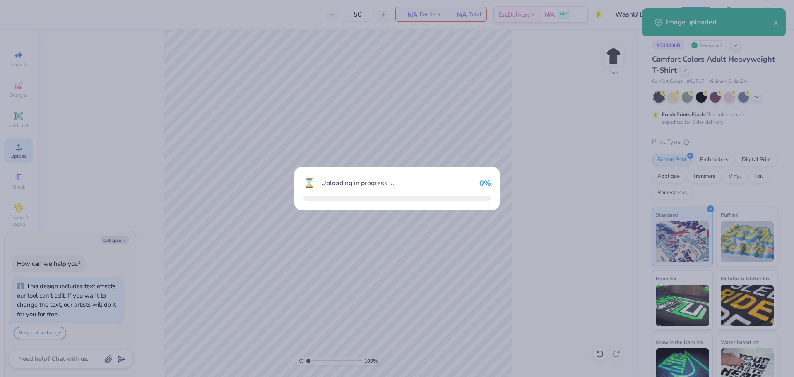
type textarea "x"
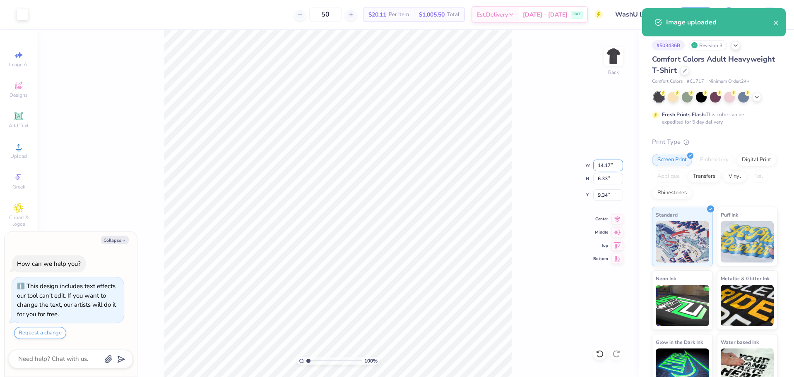
click at [600, 163] on input "14.17" at bounding box center [608, 166] width 30 height 12
type input "11.2"
type textarea "x"
type input "11.20"
type input "5.00"
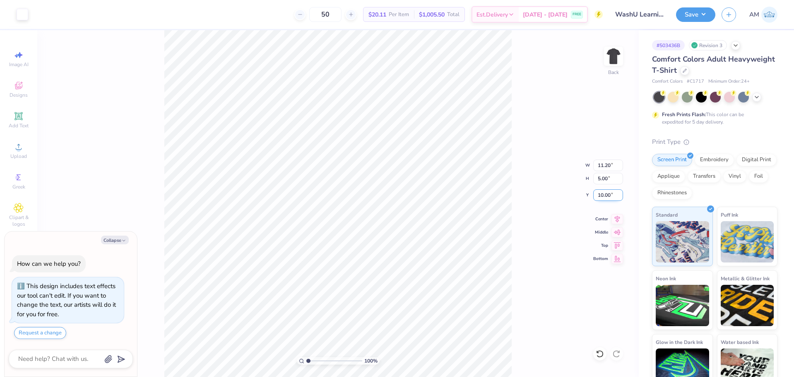
click at [603, 197] on input "10.00" at bounding box center [608, 196] width 30 height 12
type input "3"
type textarea "x"
type input "3.00"
click at [615, 219] on icon at bounding box center [617, 218] width 12 height 10
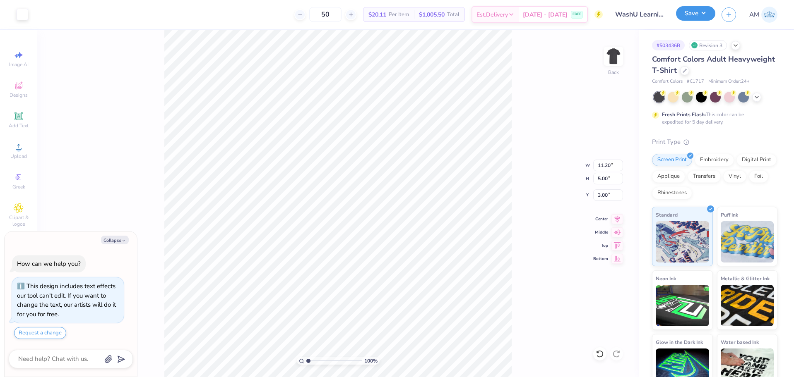
click at [701, 13] on button "Save" at bounding box center [695, 13] width 39 height 14
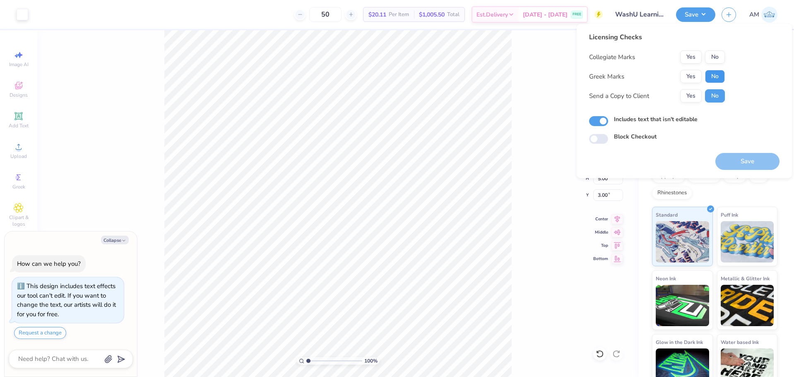
click at [716, 74] on button "No" at bounding box center [715, 76] width 20 height 13
click at [693, 56] on button "Yes" at bounding box center [691, 56] width 22 height 13
click at [693, 100] on button "Yes" at bounding box center [691, 95] width 22 height 13
click at [749, 160] on button "Save" at bounding box center [747, 161] width 64 height 17
type textarea "x"
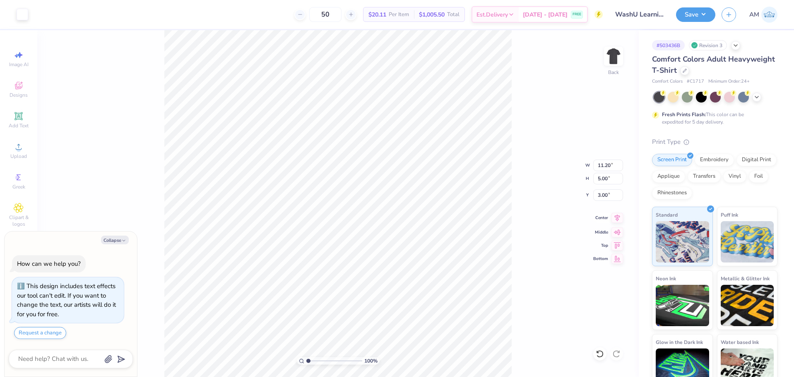
click at [618, 219] on icon at bounding box center [617, 218] width 5 height 7
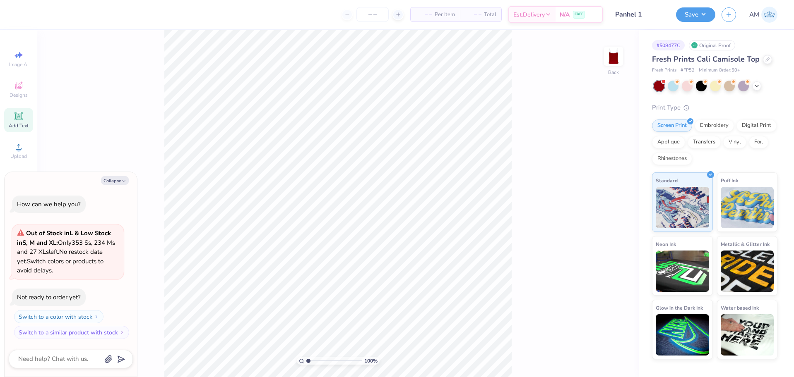
click at [22, 119] on icon at bounding box center [18, 116] width 8 height 8
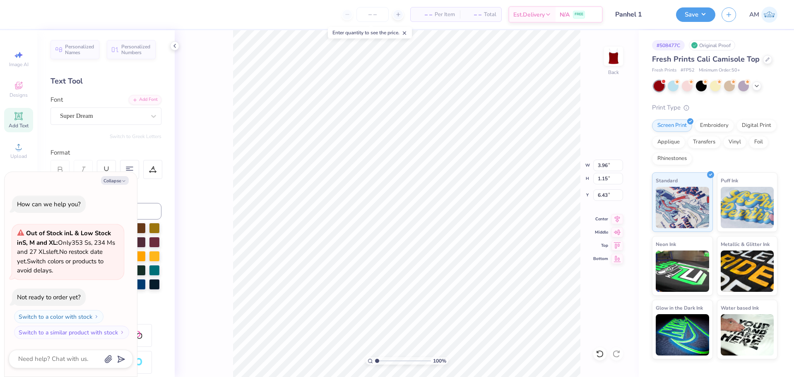
paste textarea "[URL][DOMAIN_NAME]"
type textarea "x"
type textarea "[URL][DOMAIN_NAME]"
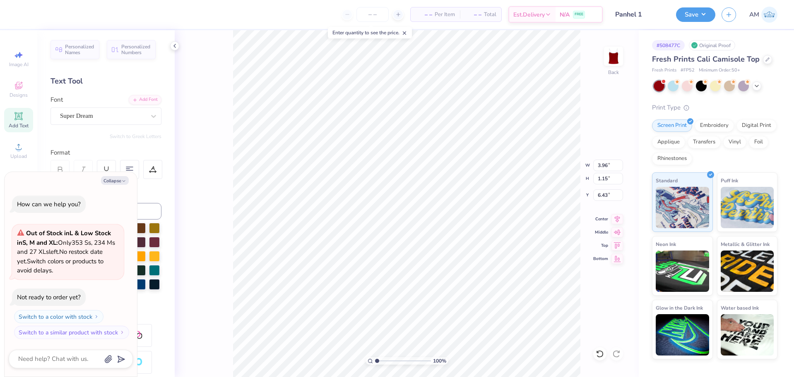
type textarea "x"
type textarea "A"
type textarea "x"
type textarea "Al"
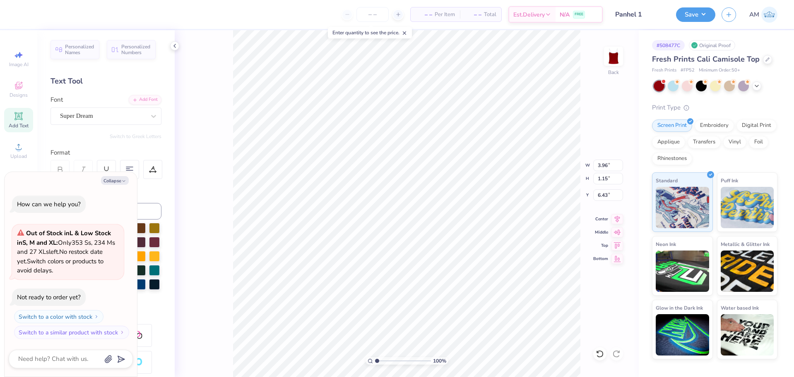
type textarea "x"
type textarea "Alp"
type textarea "x"
type textarea "Alph"
type textarea "x"
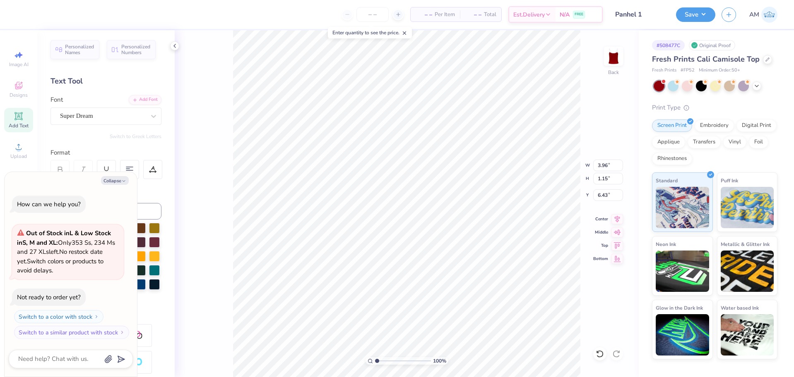
type textarea "Alpha"
type textarea "x"
type textarea "Alpha"
type textarea "x"
type textarea "Alpha O"
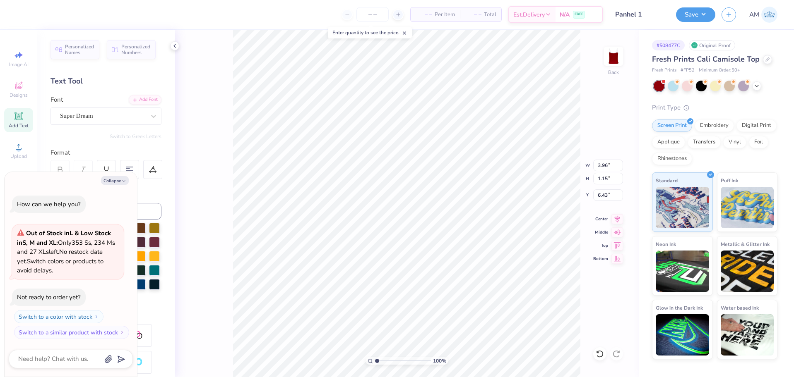
type textarea "x"
type textarea "Alpha Om"
type textarea "x"
type textarea "Alpha Omi"
type textarea "x"
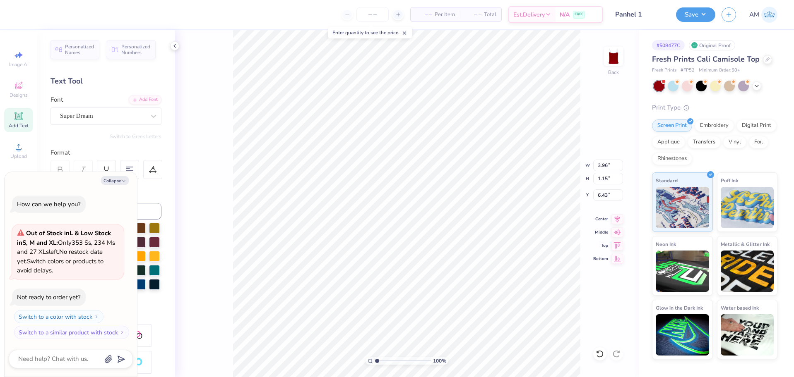
type textarea "Alpha Omic"
type textarea "x"
type textarea "Alpha Omicr"
type textarea "x"
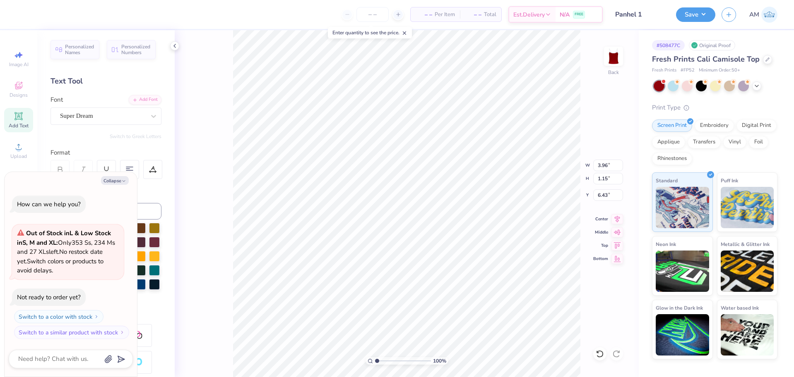
type textarea "Alpha Omicro"
type textarea "x"
type textarea "Alpha Omicron"
type textarea "x"
type textarea "Alpha Omicron"
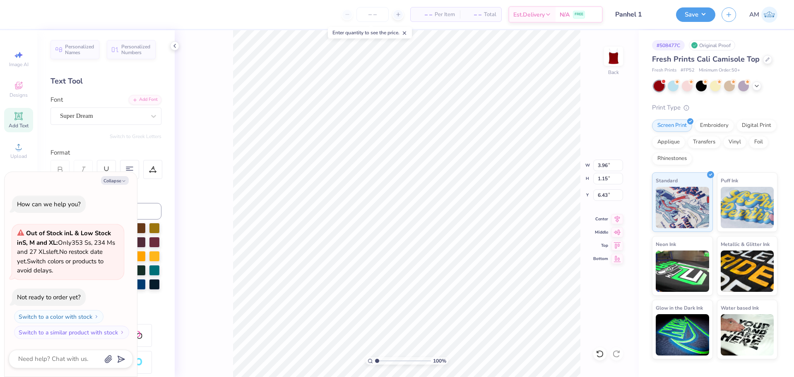
type textarea "x"
type textarea "Alpha Omicron Ph"
type textarea "x"
type textarea "Alpha Omicron Phi"
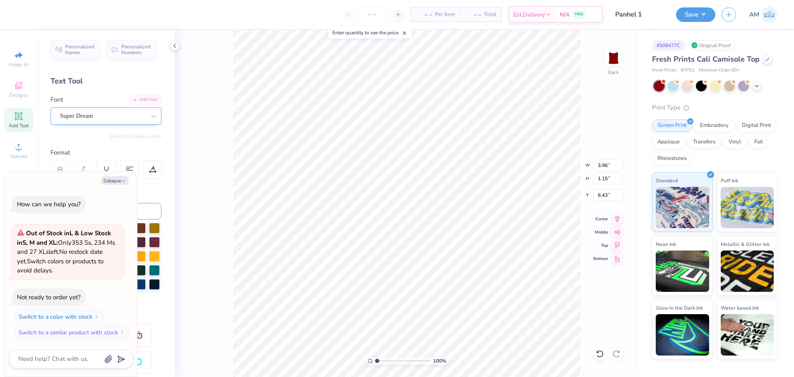
click at [137, 116] on div "Super Dream" at bounding box center [102, 116] width 87 height 13
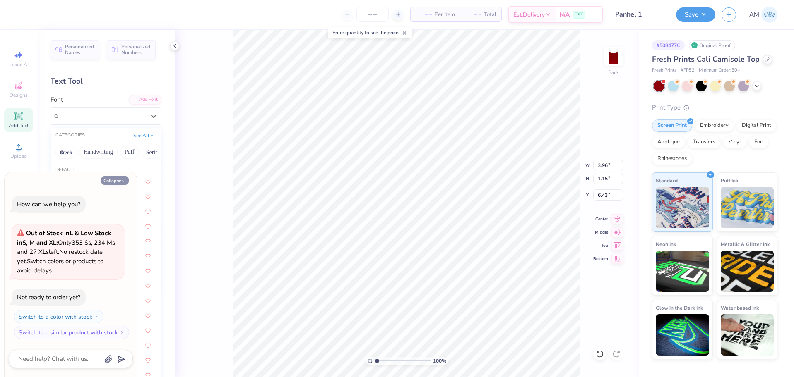
click at [117, 182] on button "Collapse" at bounding box center [115, 180] width 28 height 9
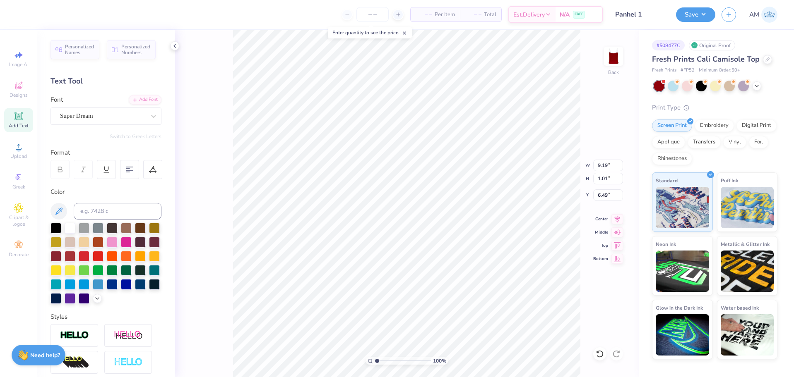
type textarea "x"
type input "9.19"
type input "1.01"
type input "6.49"
click at [101, 115] on div "Super Dream" at bounding box center [102, 116] width 87 height 13
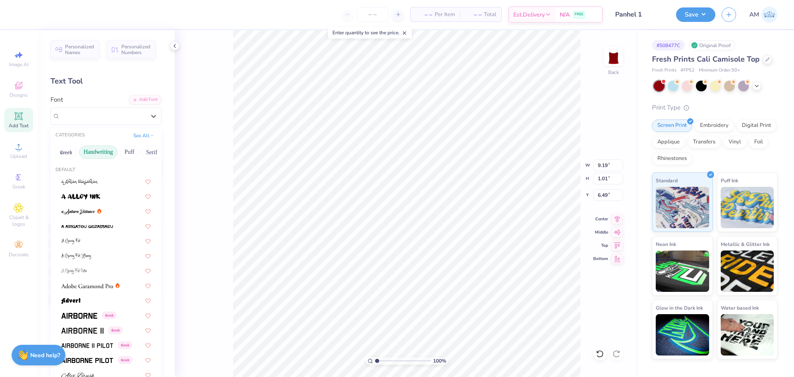
click at [94, 151] on button "Handwriting" at bounding box center [98, 152] width 38 height 13
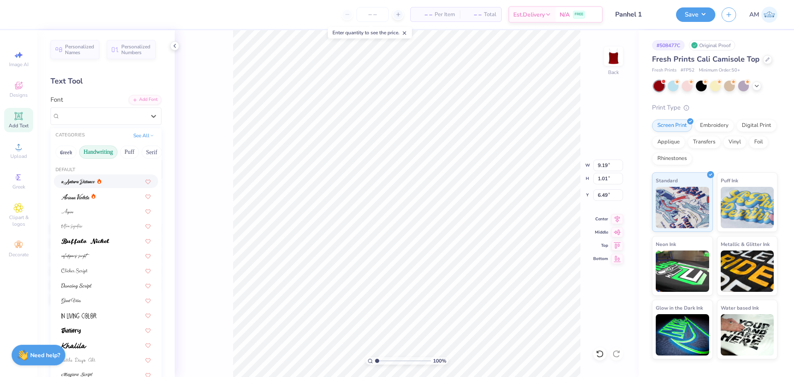
click at [80, 179] on img at bounding box center [78, 182] width 34 height 6
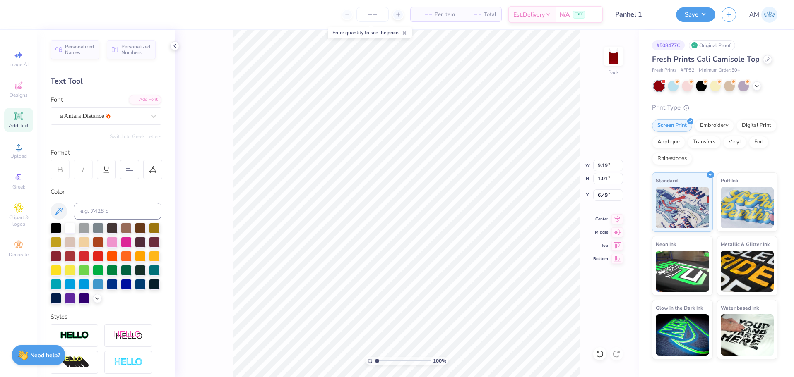
type input "6.54"
type input "1.03"
type input "6.48"
click at [604, 168] on input "6.54" at bounding box center [608, 166] width 30 height 12
type input "6.50"
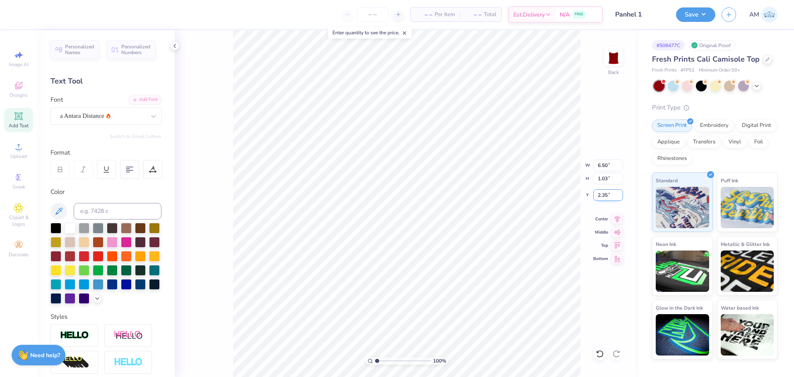
click at [596, 192] on input "2.35" at bounding box center [608, 196] width 30 height 12
click at [600, 195] on input "3.00" at bounding box center [608, 196] width 30 height 12
click at [604, 196] on input "3.00" at bounding box center [608, 196] width 30 height 12
click at [603, 197] on input "1.56" at bounding box center [608, 196] width 30 height 12
type input "2.00"
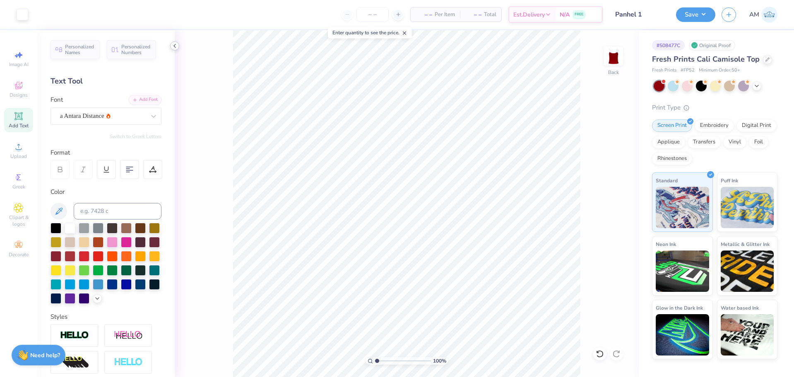
click at [175, 46] on icon at bounding box center [174, 46] width 7 height 7
click at [601, 194] on input "2.00" at bounding box center [608, 196] width 30 height 12
type input "1.50"
click at [174, 46] on polyline at bounding box center [175, 45] width 2 height 3
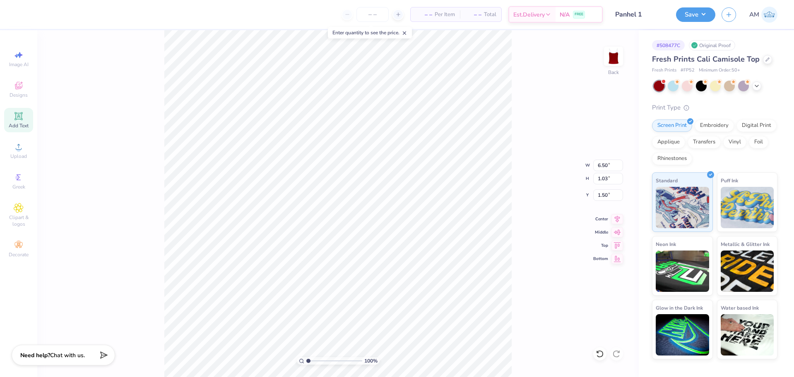
click at [15, 123] on span "Add Text" at bounding box center [19, 126] width 20 height 7
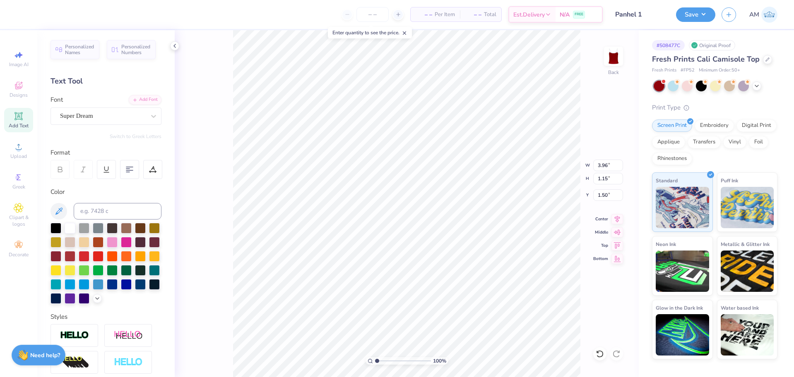
type input "3.96"
type input "1.15"
type input "6.43"
type textarea "E S T . 1 8 9 7"
click at [107, 116] on div "Super Dream" at bounding box center [102, 116] width 87 height 13
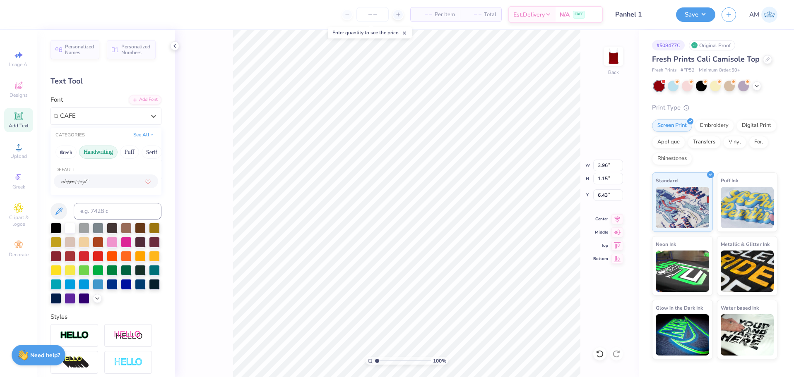
click at [139, 137] on button "See All" at bounding box center [144, 135] width 26 height 8
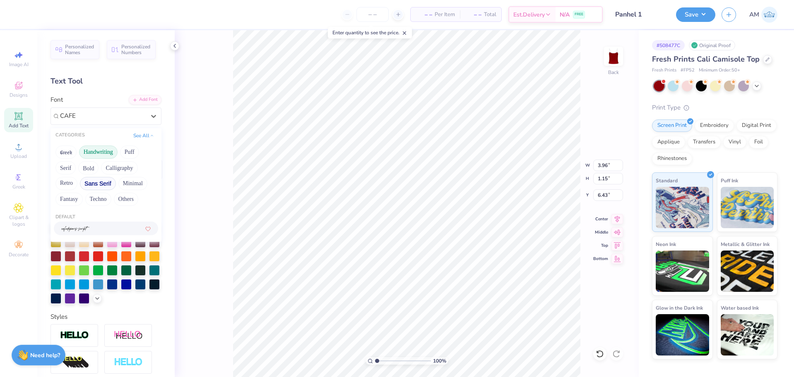
click at [96, 186] on button "Sans Serif" at bounding box center [98, 183] width 36 height 13
click at [101, 225] on span at bounding box center [87, 228] width 52 height 9
type input "CAFE"
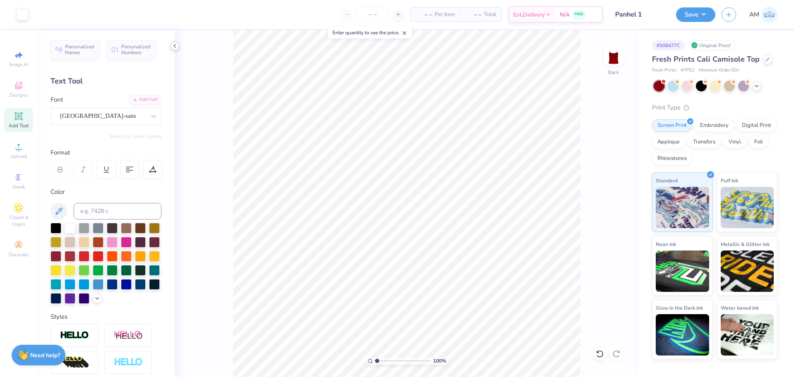
click at [175, 46] on icon at bounding box center [174, 46] width 7 height 7
click at [602, 163] on input "6.27" at bounding box center [608, 166] width 30 height 12
type input "3.25"
type input "0.43"
type input "6.78"
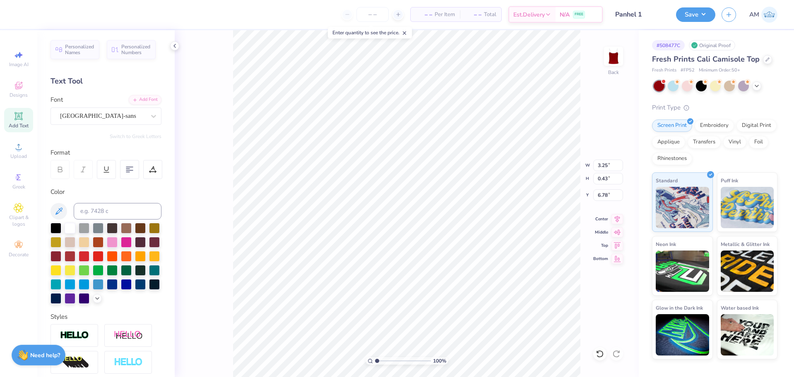
type input "6.50"
type input "1.03"
type input "1.50"
click at [601, 166] on input "6.50" at bounding box center [608, 166] width 30 height 12
type input "7.00"
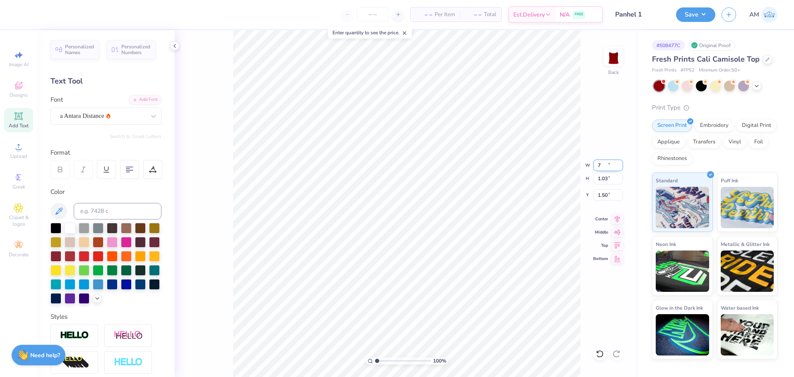
type input "1.11"
type input "1.46"
click at [601, 198] on input "1.46" at bounding box center [608, 196] width 30 height 12
type input "1.50"
type input "3.25"
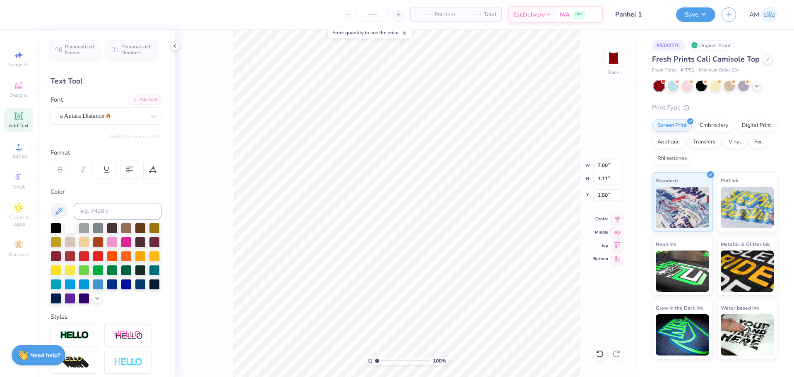
type input "0.43"
click at [603, 193] on input "2.91" at bounding box center [608, 196] width 30 height 12
type input "3.00"
click at [602, 198] on input "3.00" at bounding box center [608, 196] width 30 height 12
click at [601, 198] on input "3.25" at bounding box center [608, 196] width 30 height 12
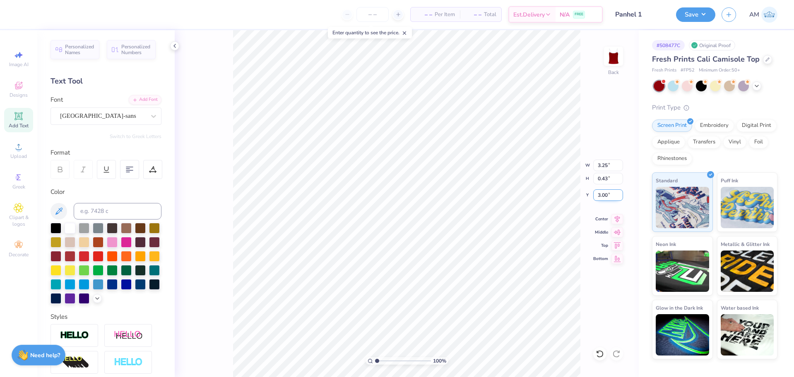
click at [601, 198] on input "3.00" at bounding box center [608, 196] width 30 height 12
type input "2.75"
type input "7.00"
type input "1.11"
type input "1.50"
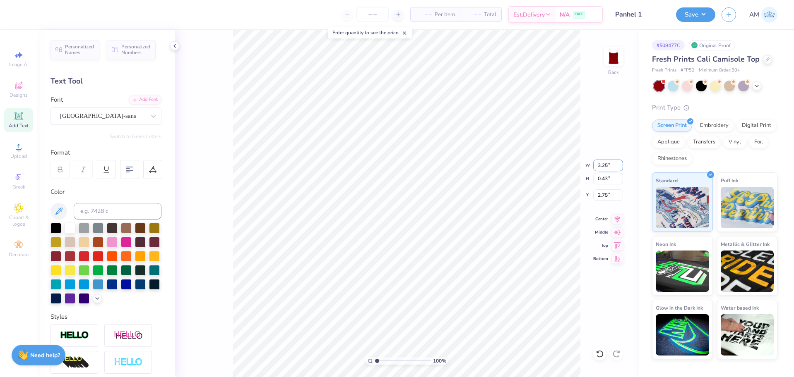
click at [598, 165] on input "3.25" at bounding box center [608, 166] width 30 height 12
type input "3.15"
type input "0.42"
click at [601, 198] on input "2.76" at bounding box center [608, 196] width 30 height 12
type input "2.75"
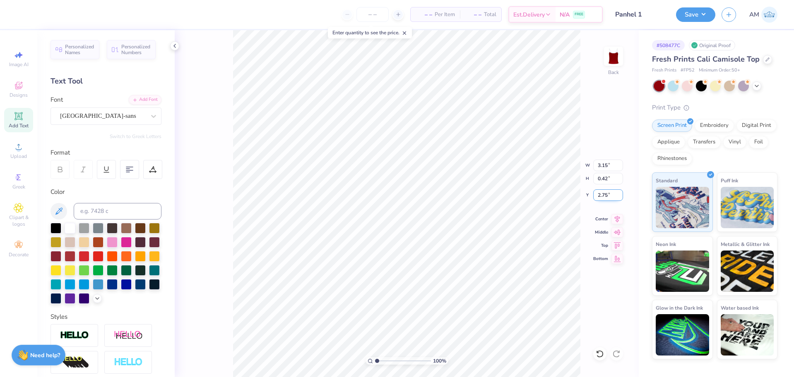
click at [603, 197] on input "2.75" at bounding box center [608, 196] width 30 height 12
type input "2"
type input "3"
click at [603, 165] on input "3.15" at bounding box center [608, 166] width 30 height 12
type input "3.20"
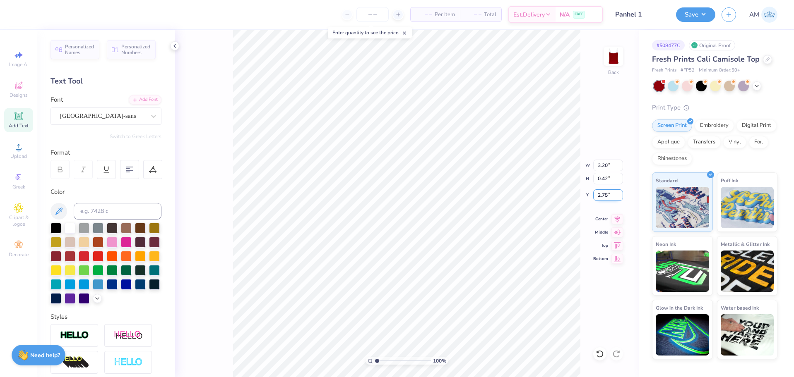
click at [602, 199] on input "2.75" at bounding box center [608, 196] width 30 height 12
type input "2.75"
click at [601, 168] on input "3.20" at bounding box center [608, 166] width 30 height 12
type input "3.35"
type input "0.44"
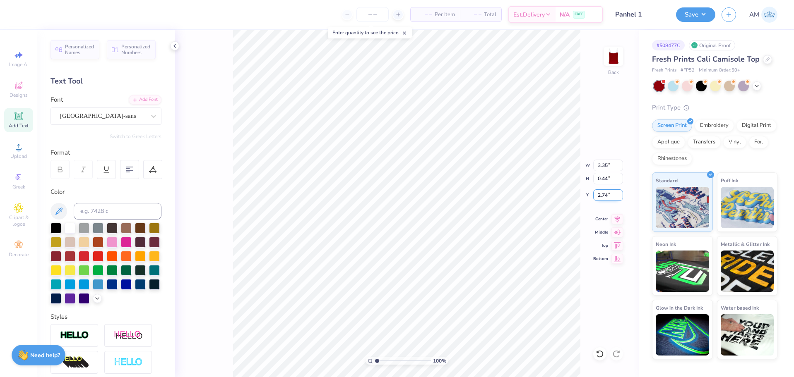
click at [601, 196] on input "2.74" at bounding box center [608, 196] width 30 height 12
type input "2.75"
type textarea "Alpha Omicron Pi"
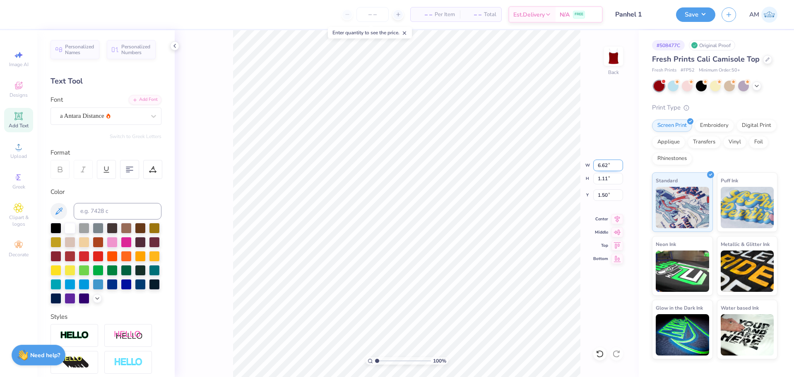
click at [606, 165] on input "6.62" at bounding box center [608, 166] width 30 height 12
type input "7.00"
type input "1.17"
type input "1.47"
click at [605, 197] on input "1.44" at bounding box center [608, 196] width 30 height 12
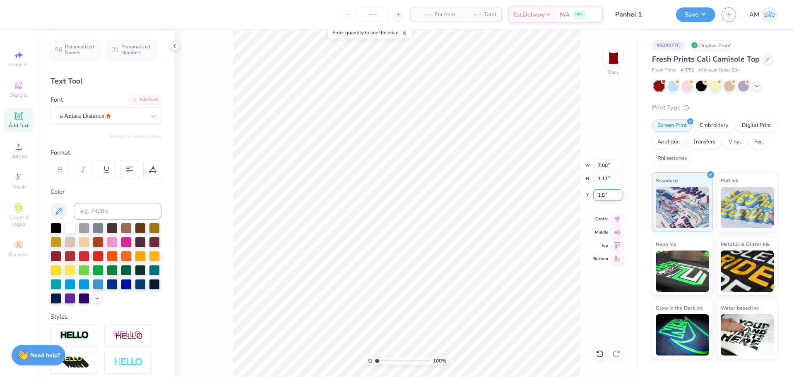
type input "1.50"
click at [598, 194] on input "2.75" at bounding box center [608, 196] width 30 height 12
click at [598, 194] on input "2.95" at bounding box center [608, 196] width 30 height 12
type input "2.85"
click at [602, 167] on input "3.35" at bounding box center [608, 166] width 30 height 12
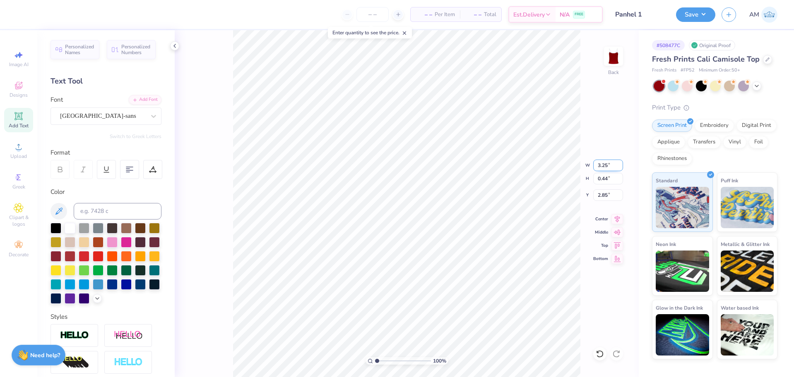
type input "3.25"
type input "0.43"
click at [603, 197] on input "2.86" at bounding box center [608, 196] width 30 height 12
type input "2.85"
click at [175, 44] on icon at bounding box center [174, 46] width 7 height 7
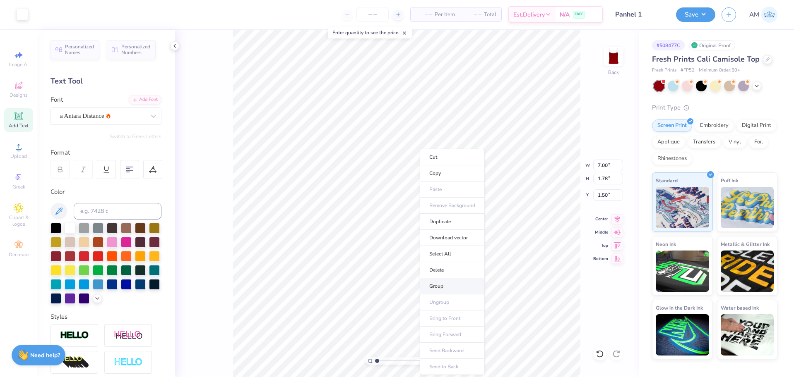
click at [436, 284] on li "Group" at bounding box center [452, 287] width 65 height 16
click at [174, 46] on icon at bounding box center [174, 46] width 7 height 7
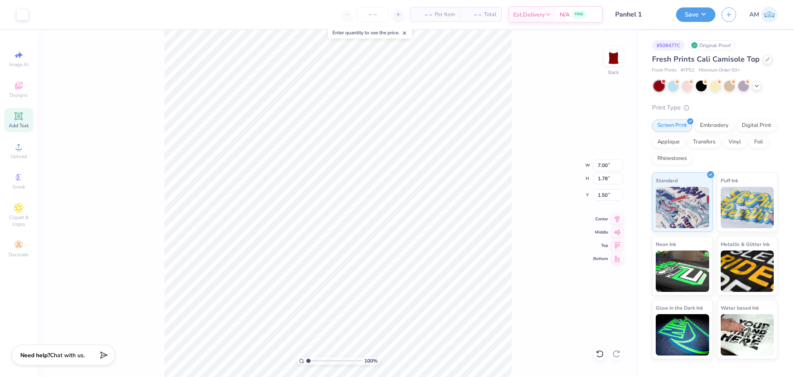
click at [538, 195] on div "100 % Back W 7.00 7.00 " H 1.78 1.78 " Y 1.50 1.50 " Center Middle Top Bottom" at bounding box center [337, 203] width 601 height 347
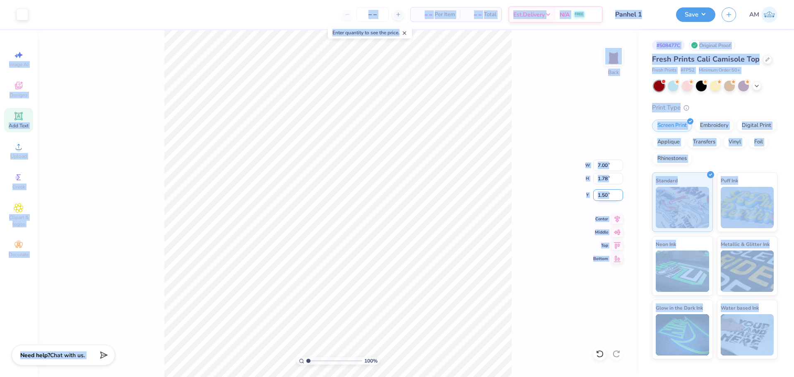
click at [613, 197] on input "1.50" at bounding box center [608, 196] width 30 height 12
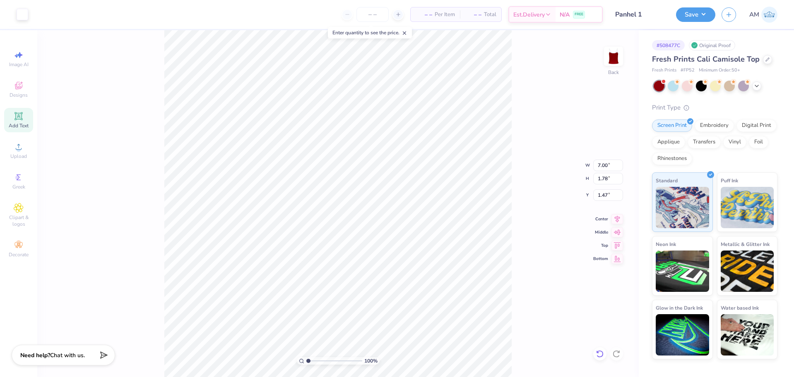
click at [604, 353] on div at bounding box center [599, 354] width 13 height 13
type input "1.50"
click at [402, 301] on li "Ungroup" at bounding box center [417, 303] width 65 height 16
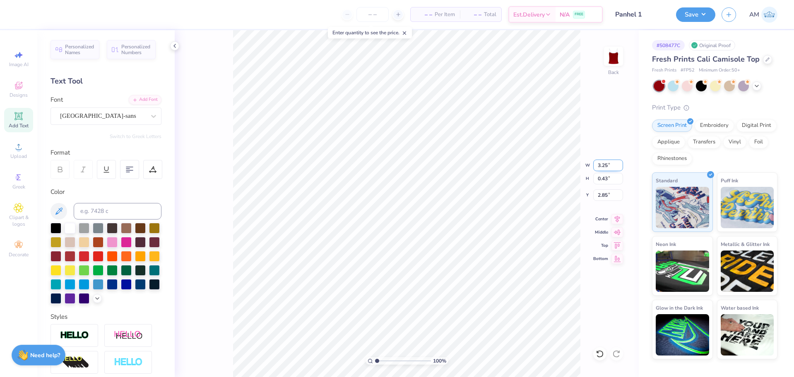
click at [606, 166] on input "3.25" at bounding box center [608, 166] width 30 height 12
type input "3.20"
type input "0.42"
click at [601, 196] on input "2.85" at bounding box center [608, 196] width 30 height 12
type input "2.85"
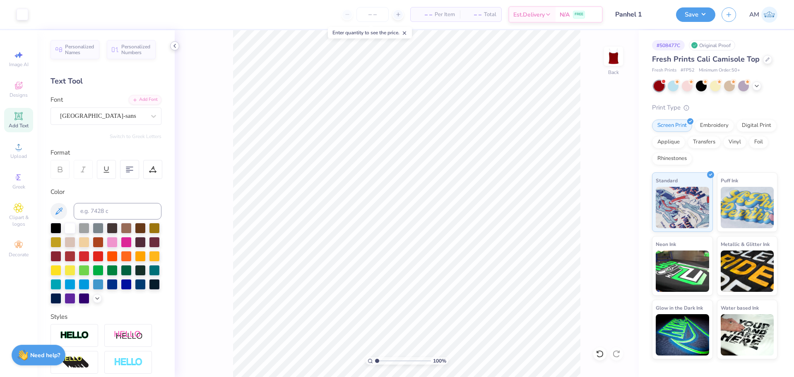
click at [174, 44] on icon at bounding box center [174, 46] width 7 height 7
click at [606, 166] on input "3.20" at bounding box center [608, 166] width 30 height 12
type input "3.15"
click at [603, 195] on input "2.85" at bounding box center [608, 196] width 30 height 12
type input "2.85"
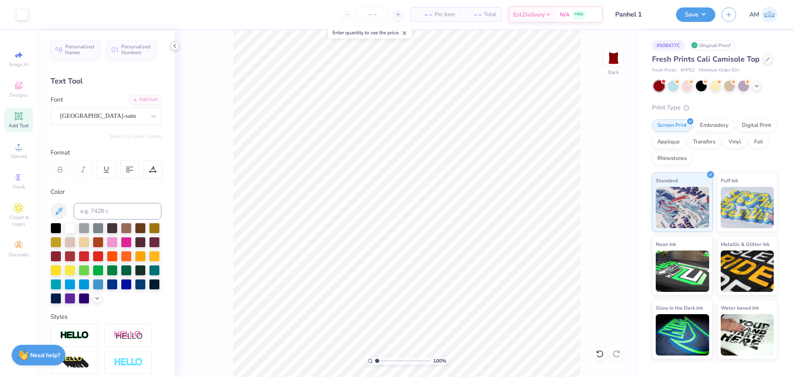
click at [172, 47] on icon at bounding box center [174, 46] width 7 height 7
click at [602, 354] on icon at bounding box center [600, 354] width 8 height 8
type input "3.20"
click at [602, 354] on icon at bounding box center [600, 354] width 8 height 8
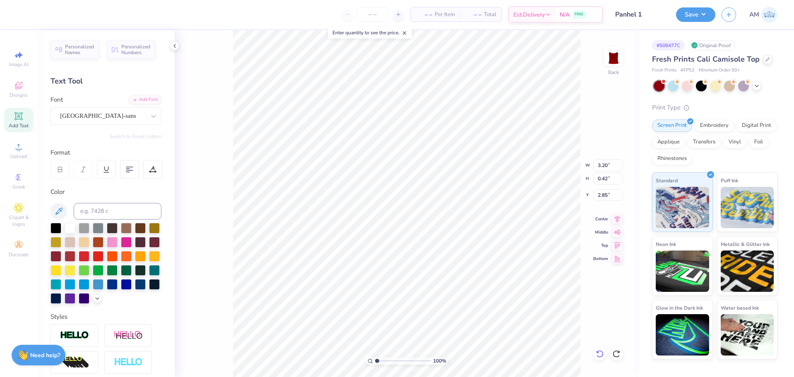
click at [600, 355] on icon at bounding box center [600, 354] width 8 height 8
click at [447, 284] on li "Group" at bounding box center [453, 287] width 65 height 16
click at [174, 45] on icon at bounding box center [174, 46] width 7 height 7
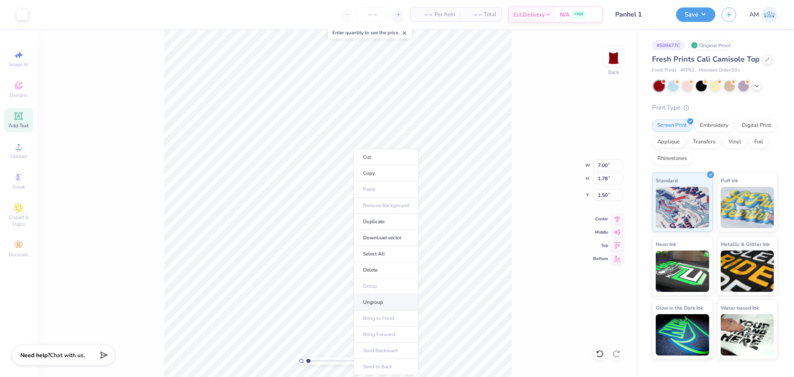
click at [376, 302] on li "Ungroup" at bounding box center [385, 303] width 65 height 16
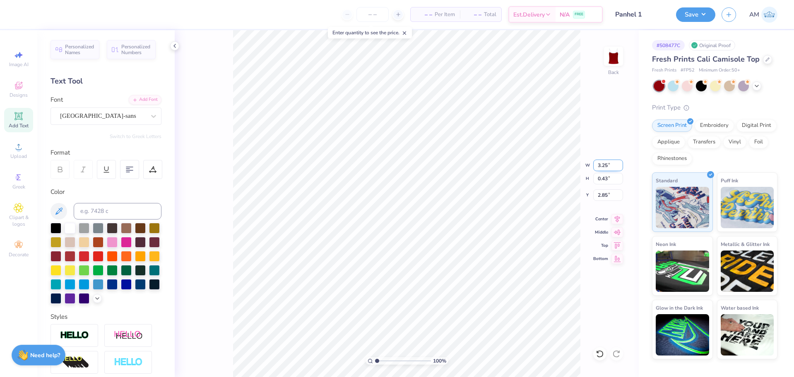
click at [600, 166] on input "3.25" at bounding box center [608, 166] width 30 height 12
type input "3.20"
type input "0.42"
click at [602, 195] on input "2.85" at bounding box center [608, 196] width 30 height 12
type input "2.85"
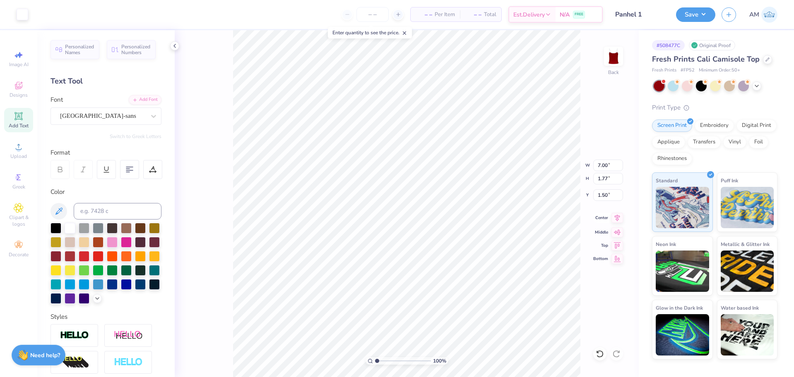
click at [618, 222] on icon at bounding box center [617, 218] width 12 height 10
click at [467, 287] on li "Group" at bounding box center [477, 287] width 65 height 16
click at [175, 46] on icon at bounding box center [174, 46] width 7 height 7
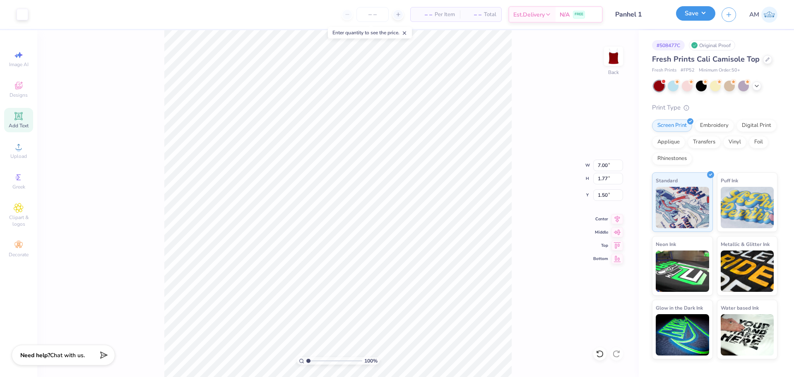
click at [699, 10] on button "Save" at bounding box center [695, 13] width 39 height 14
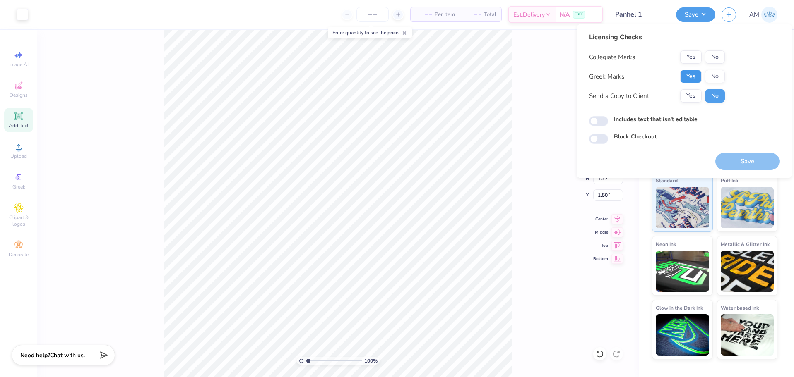
click at [689, 77] on button "Yes" at bounding box center [691, 76] width 22 height 13
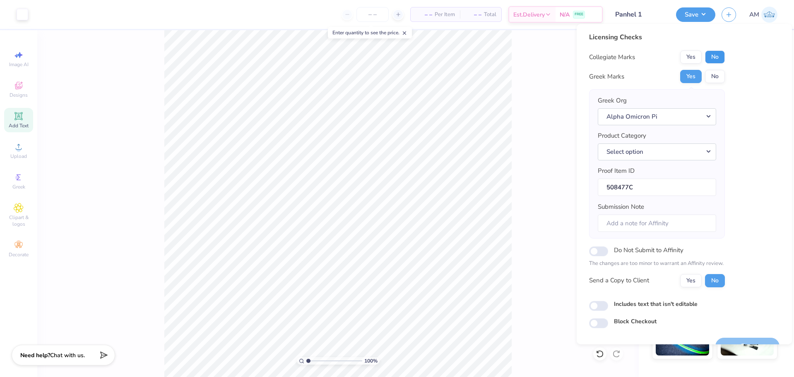
click at [714, 59] on button "No" at bounding box center [715, 56] width 20 height 13
click at [688, 281] on button "Yes" at bounding box center [691, 280] width 22 height 13
click at [636, 149] on button "Select option" at bounding box center [657, 152] width 118 height 17
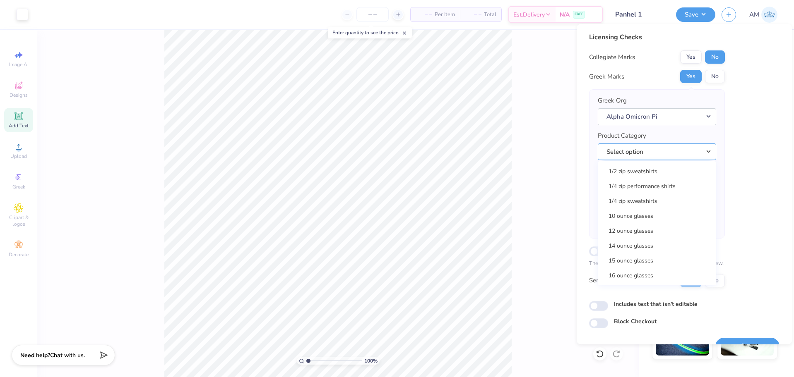
click at [634, 155] on button "Select option" at bounding box center [657, 152] width 118 height 17
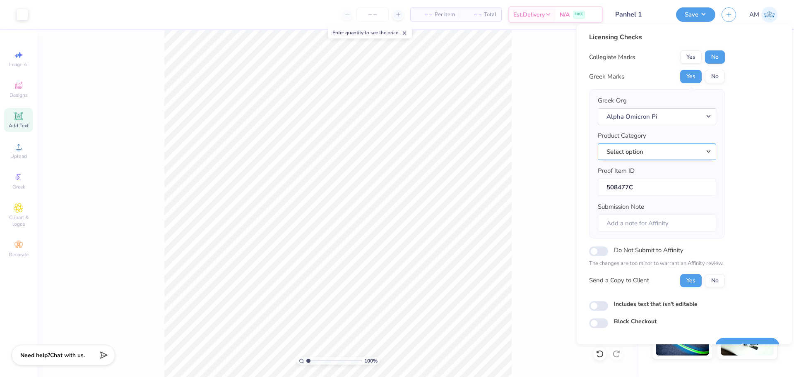
click at [642, 154] on button "Select option" at bounding box center [657, 152] width 118 height 17
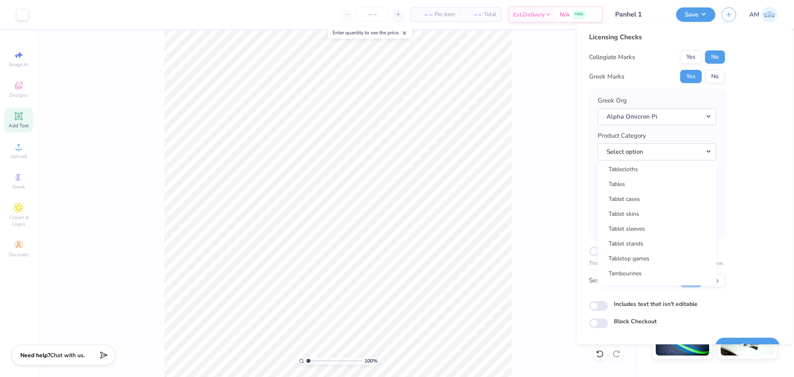
scroll to position [13343, 0]
click at [631, 223] on link "Tank tops" at bounding box center [657, 224] width 112 height 14
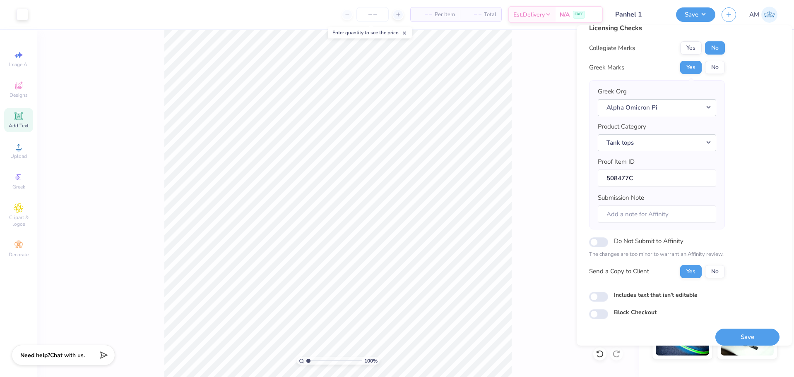
scroll to position [18, 0]
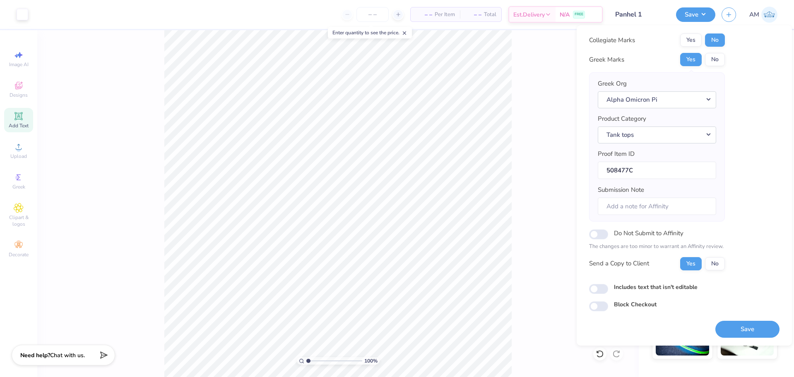
click at [747, 324] on button "Save" at bounding box center [747, 329] width 64 height 17
checkbox input "true"
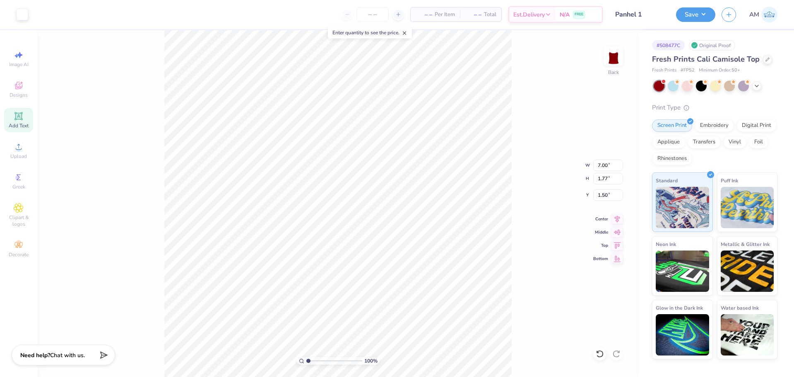
type input "1.78"
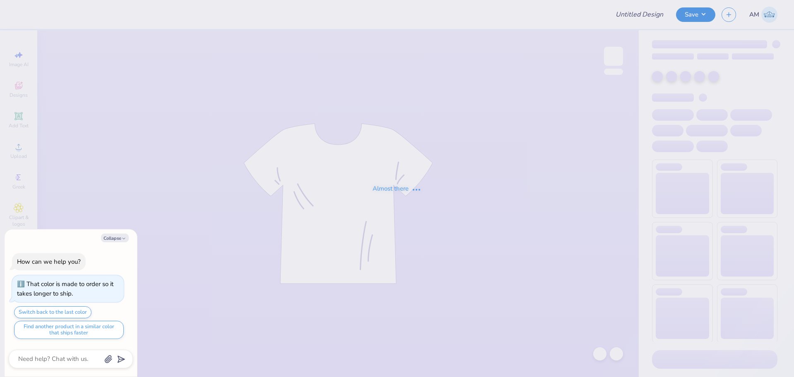
type textarea "x"
type input "Panhel 1"
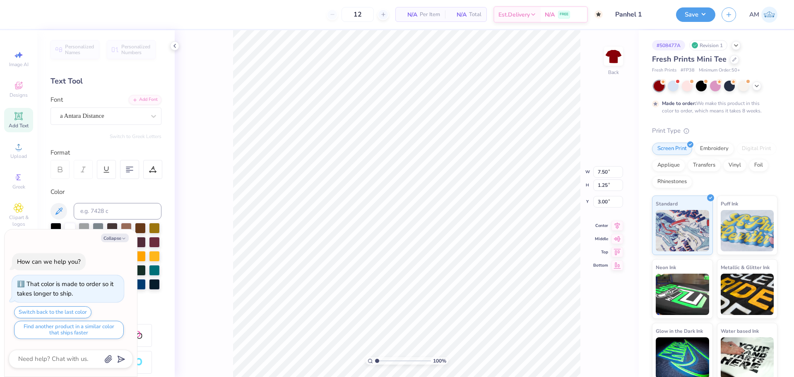
scroll to position [7, 2]
click at [404, 175] on li "Copy" at bounding box center [418, 174] width 65 height 16
type textarea "x"
type input "7.50"
type input "1.25"
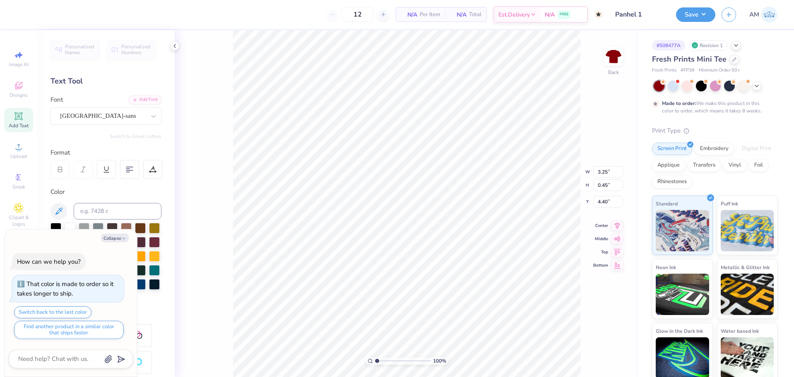
type input "3.00"
type textarea "x"
type input "7.50"
type input "1.25"
type input "3.00"
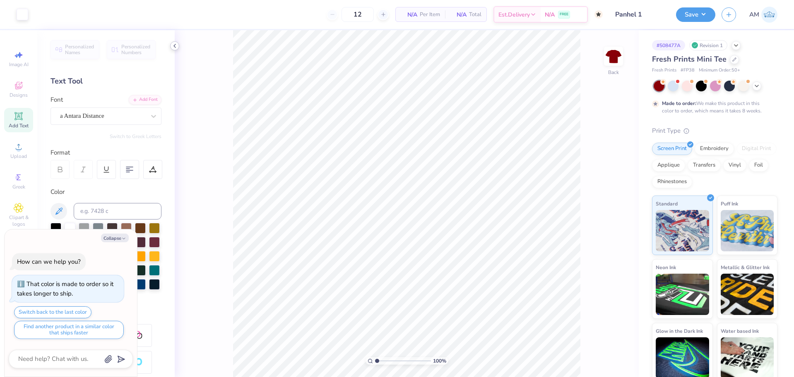
click at [176, 46] on icon at bounding box center [174, 46] width 7 height 7
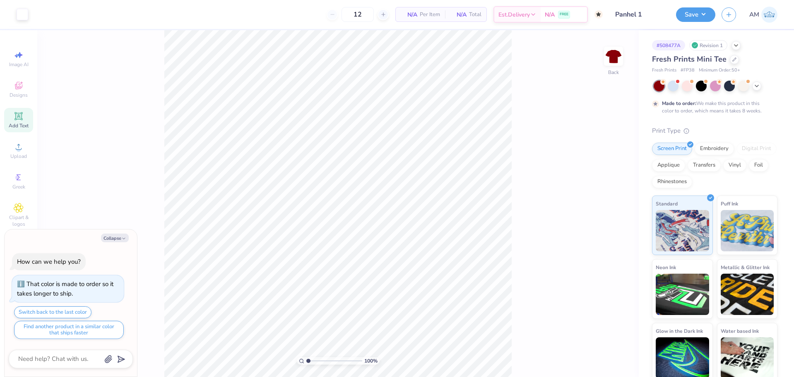
type textarea "x"
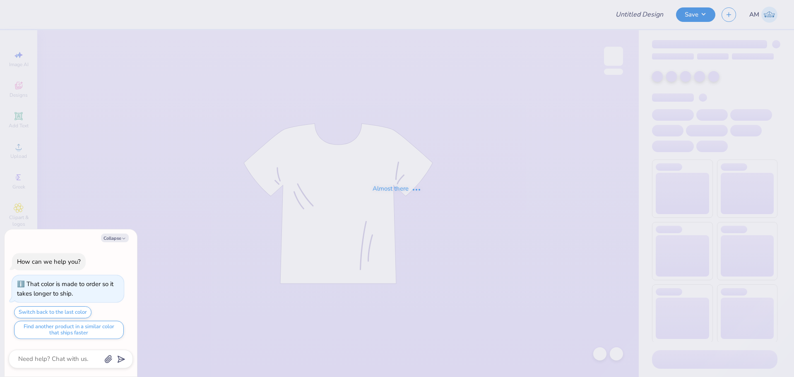
type textarea "x"
type input "Panhel 1"
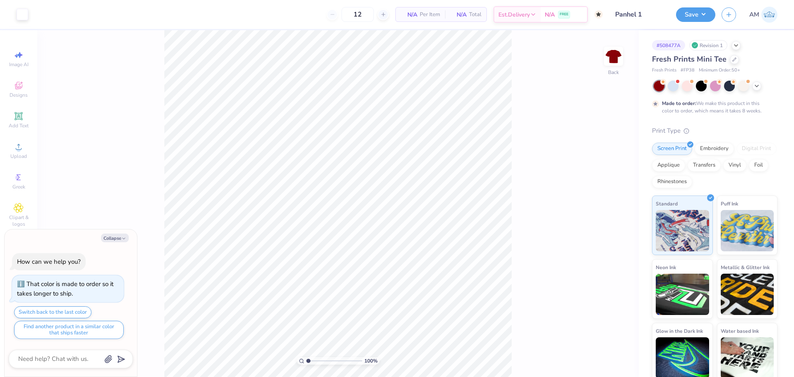
type textarea "x"
click at [602, 173] on input "7.50" at bounding box center [608, 172] width 30 height 12
type input "7"
type textarea "x"
type input "7.00"
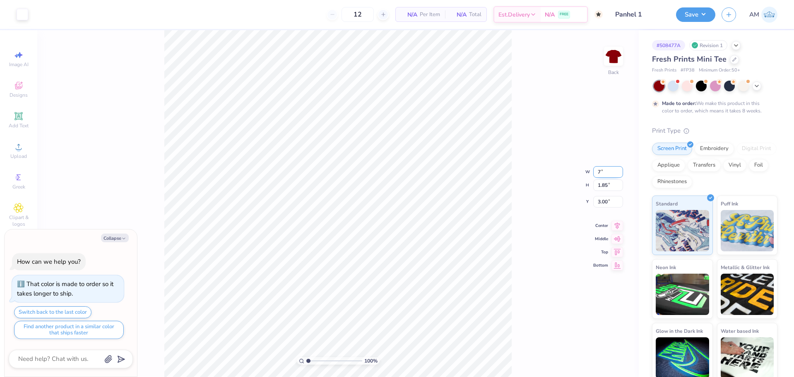
type input "1.72"
type input "3.06"
click at [594, 351] on div at bounding box center [599, 354] width 13 height 13
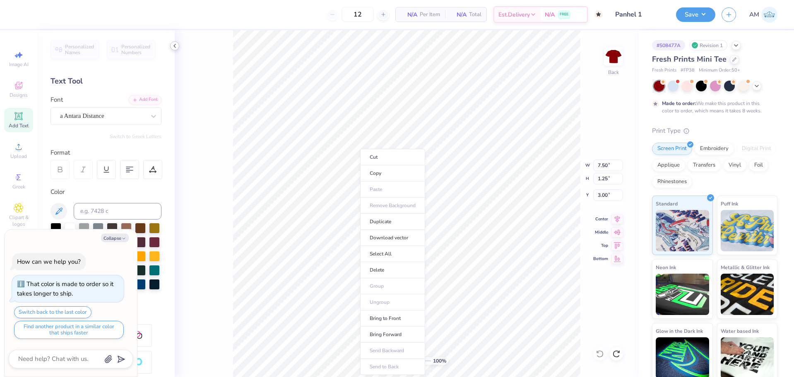
click at [175, 45] on polyline at bounding box center [175, 45] width 2 height 3
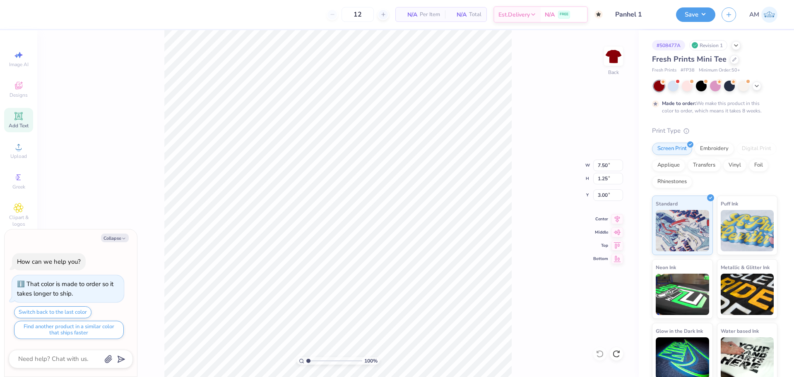
click at [591, 168] on div "100 % Back W 7.50 7.50 " H 1.25 1.25 " Y 3.00 3.00 " Center Middle Top Bottom" at bounding box center [337, 203] width 601 height 347
click at [603, 166] on div "100 % Back Center Middle Top Bottom" at bounding box center [337, 203] width 601 height 347
type textarea "x"
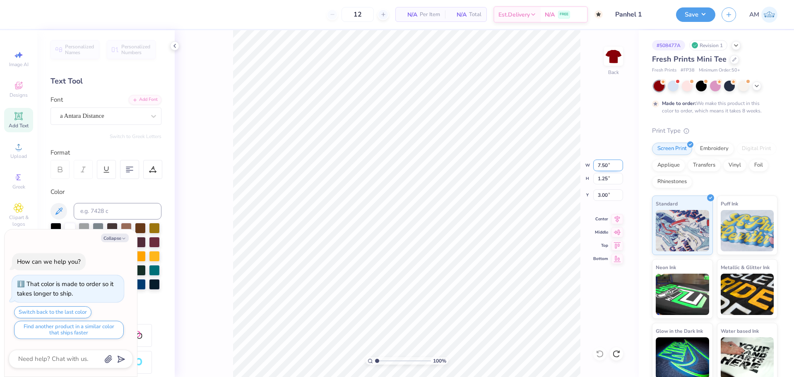
click at [602, 164] on input "7.50" at bounding box center [608, 166] width 30 height 12
type input "7"
type textarea "x"
type input "7.00"
type input "1.17"
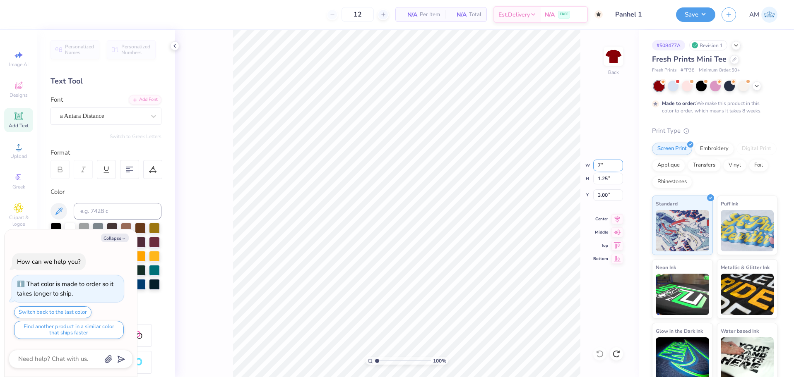
type input "3.04"
type textarea "x"
click at [604, 164] on input "3.25" at bounding box center [608, 166] width 30 height 12
drag, startPoint x: 603, startPoint y: 164, endPoint x: 608, endPoint y: 164, distance: 5.4
click at [608, 164] on input "3.25" at bounding box center [608, 166] width 30 height 12
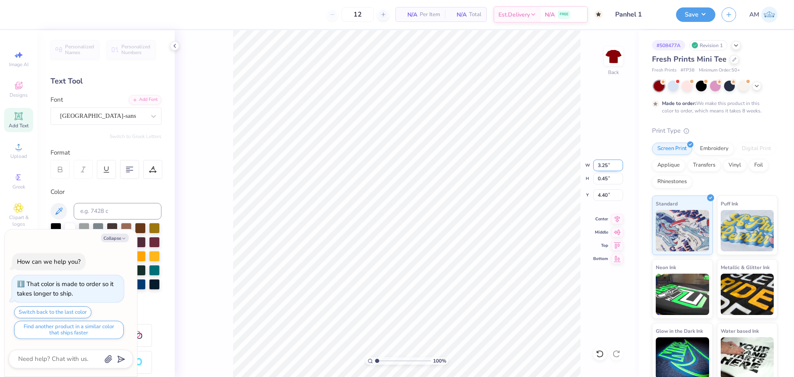
type input "3.2"
type textarea "x"
type input "3.20"
type input "0.44"
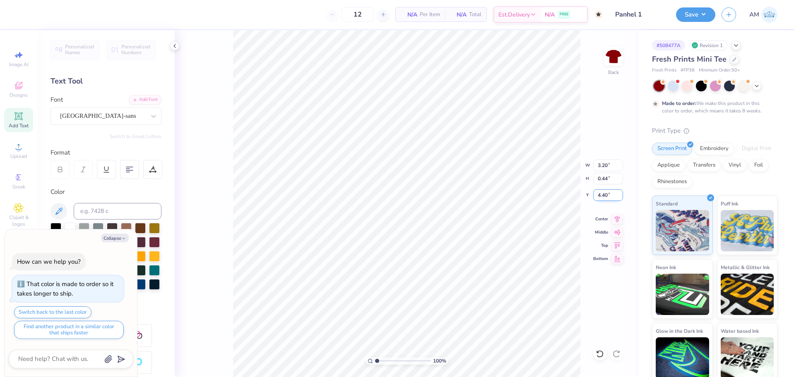
click at [603, 198] on input "4.40" at bounding box center [608, 196] width 30 height 12
type input "4.4"
type textarea "x"
type input "4.40"
click at [559, 180] on div "100 % Back W 3.20 3.20 " H 0.44 0.44 " Y 4.40 4.40 " Center Middle Top Bottom" at bounding box center [407, 203] width 464 height 347
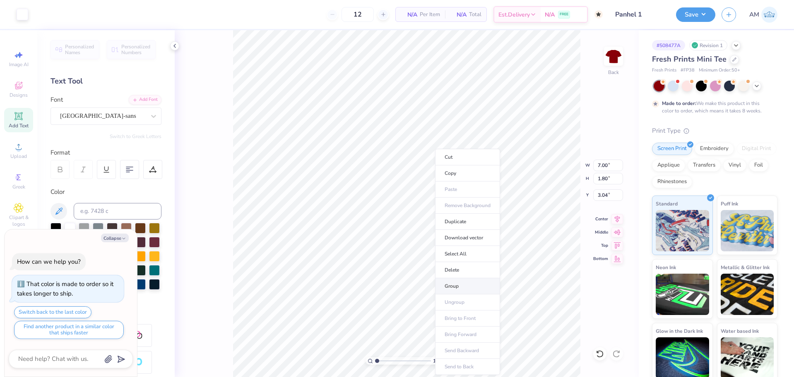
click at [454, 286] on li "Group" at bounding box center [467, 287] width 65 height 16
type textarea "x"
click at [606, 196] on input "3.04" at bounding box center [608, 196] width 30 height 12
drag, startPoint x: 605, startPoint y: 195, endPoint x: 610, endPoint y: 195, distance: 4.6
click at [610, 195] on input "3.04" at bounding box center [608, 196] width 30 height 12
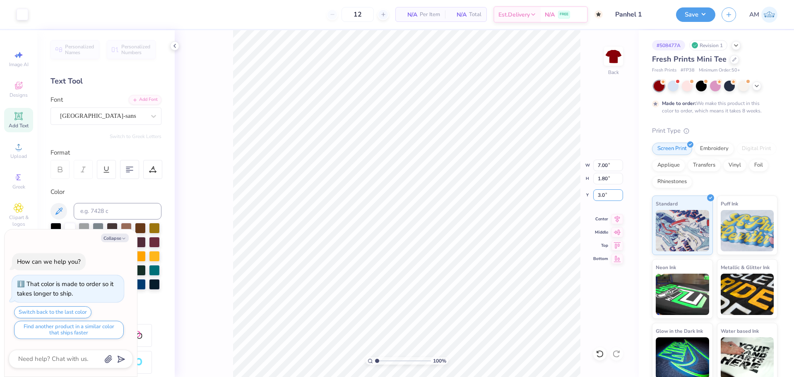
type input "3.0"
type textarea "x"
click at [600, 195] on input "3.04" at bounding box center [608, 196] width 30 height 12
type input "3"
type textarea "x"
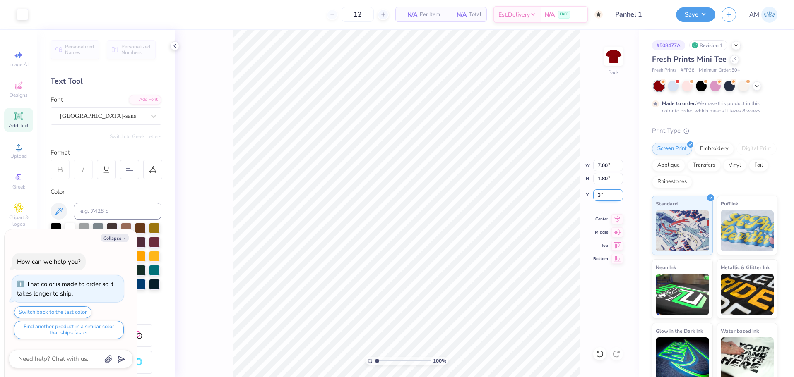
type input "3.00"
click at [620, 218] on icon at bounding box center [617, 218] width 12 height 10
click at [175, 48] on polyline at bounding box center [175, 45] width 2 height 3
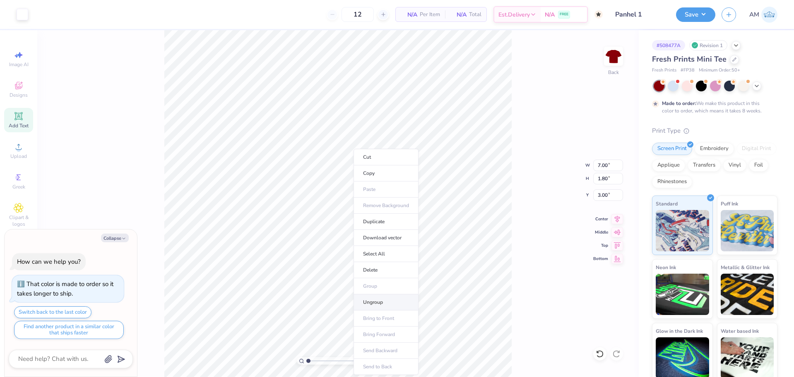
click at [375, 299] on li "Ungroup" at bounding box center [385, 303] width 65 height 16
click at [619, 219] on icon at bounding box center [617, 218] width 12 height 10
click at [381, 285] on li "Group" at bounding box center [390, 287] width 65 height 16
click at [691, 12] on button "Save" at bounding box center [695, 13] width 39 height 14
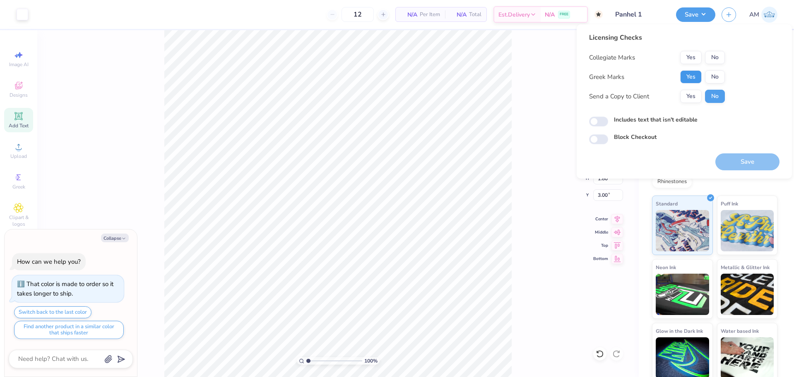
click at [694, 76] on button "Yes" at bounding box center [691, 76] width 22 height 13
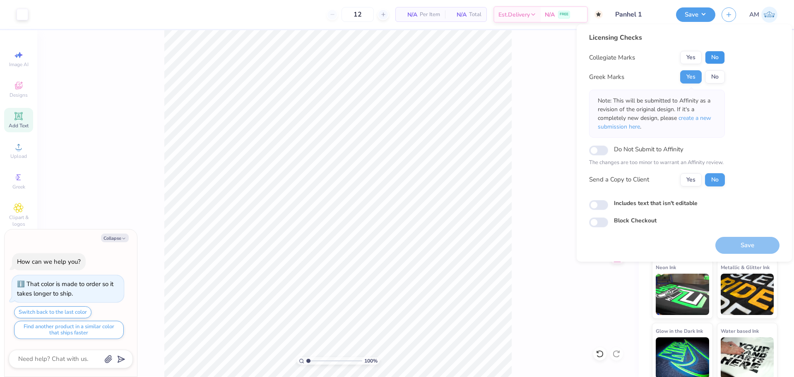
click at [716, 61] on button "No" at bounding box center [715, 57] width 20 height 13
click at [686, 183] on button "Yes" at bounding box center [691, 179] width 22 height 13
click at [742, 240] on button "Save" at bounding box center [747, 245] width 64 height 17
type textarea "x"
